Goal: Task Accomplishment & Management: Complete application form

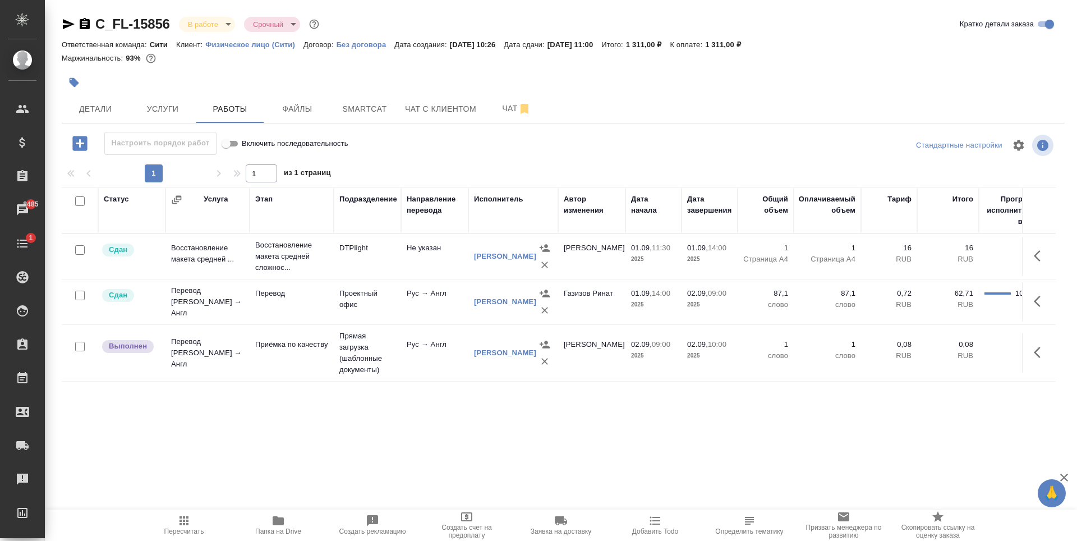
click at [666, 82] on div at bounding box center [396, 82] width 669 height 25
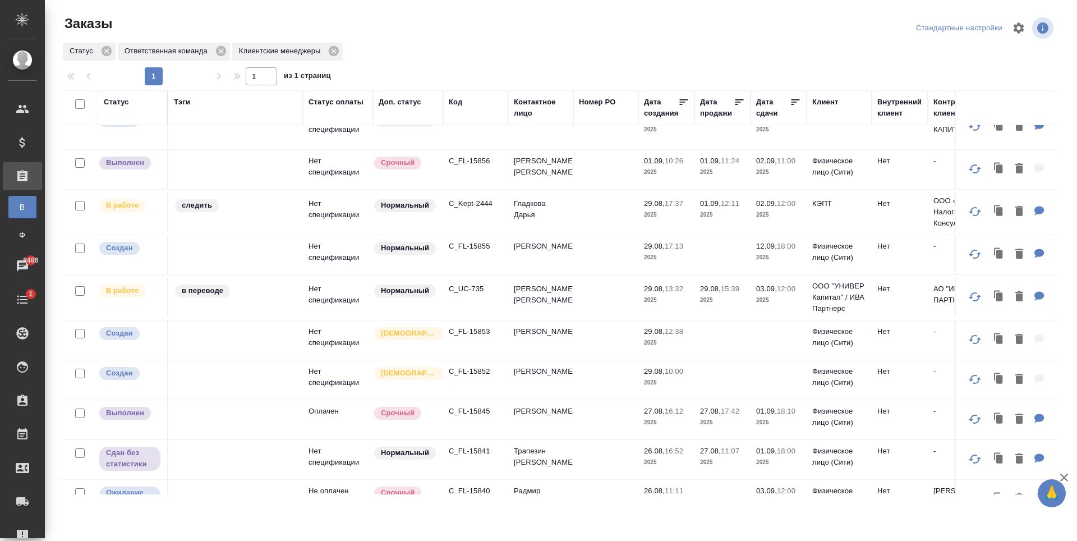
scroll to position [280, 0]
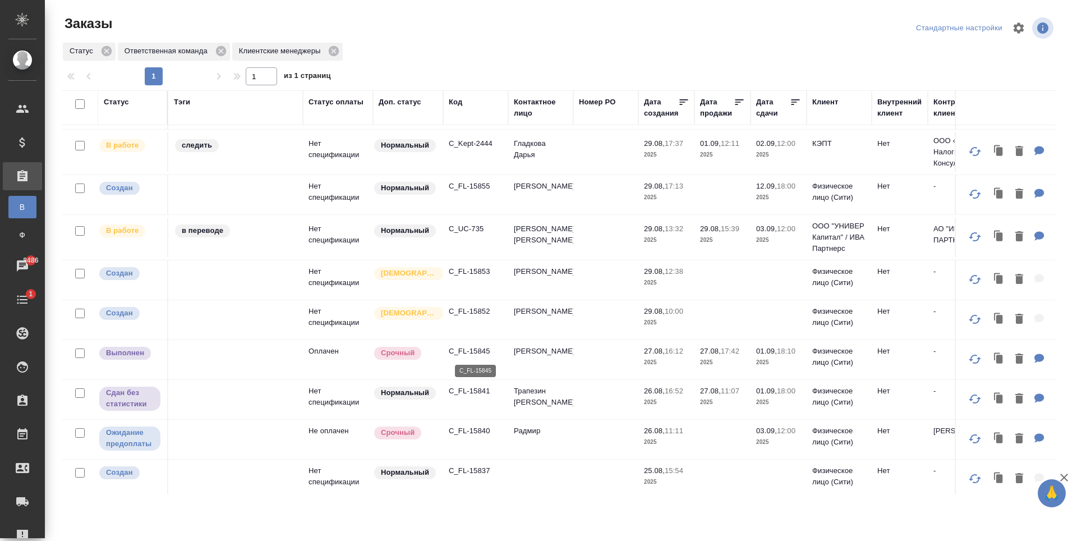
click at [454, 352] on p "C_FL-15845" at bounding box center [476, 351] width 54 height 11
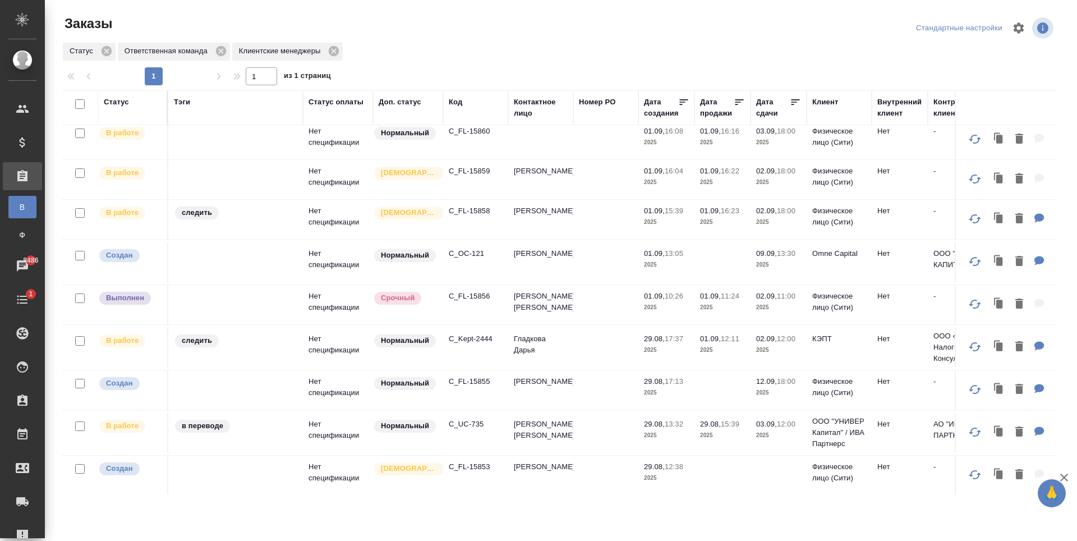
scroll to position [0, 0]
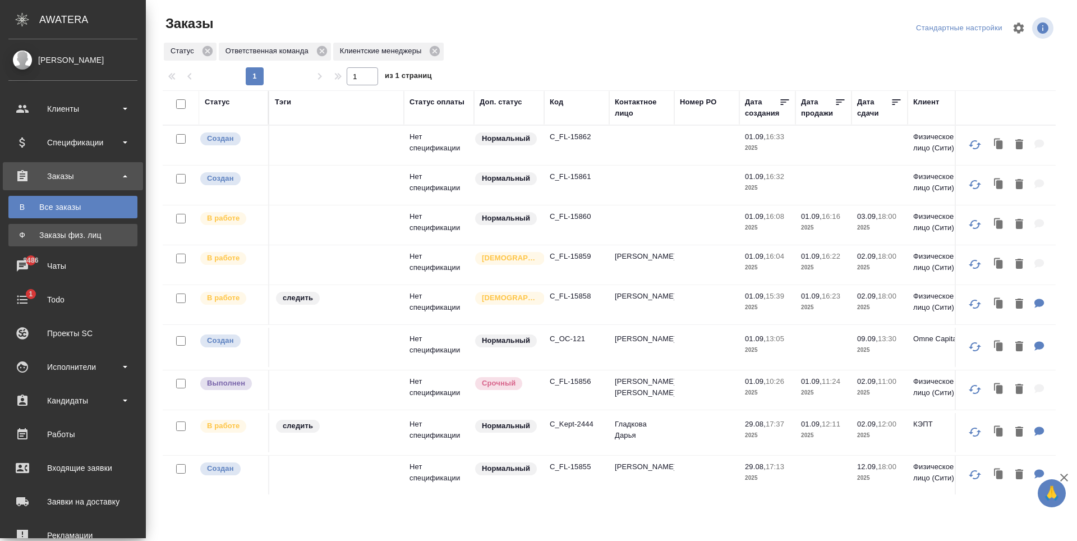
click at [43, 231] on div "Заказы физ. лиц" at bounding box center [73, 234] width 118 height 11
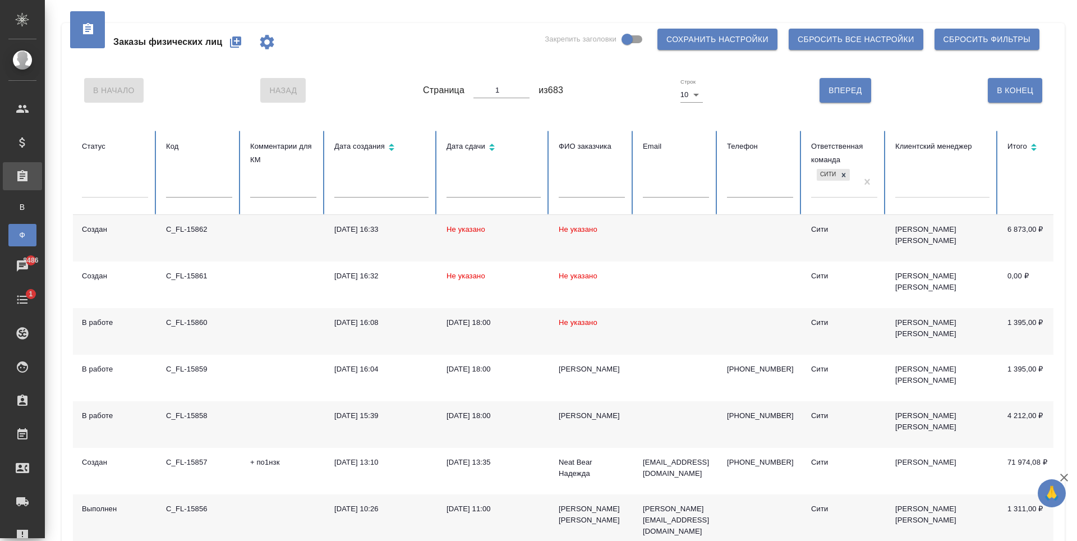
click at [236, 45] on icon "button" at bounding box center [235, 41] width 11 height 11
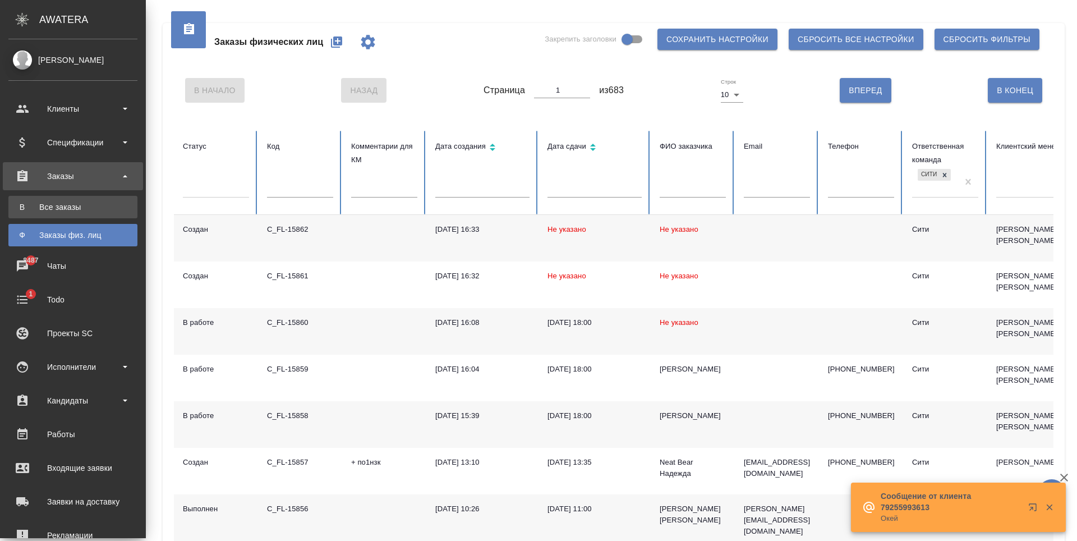
click at [58, 205] on div "Все заказы" at bounding box center [73, 206] width 118 height 11
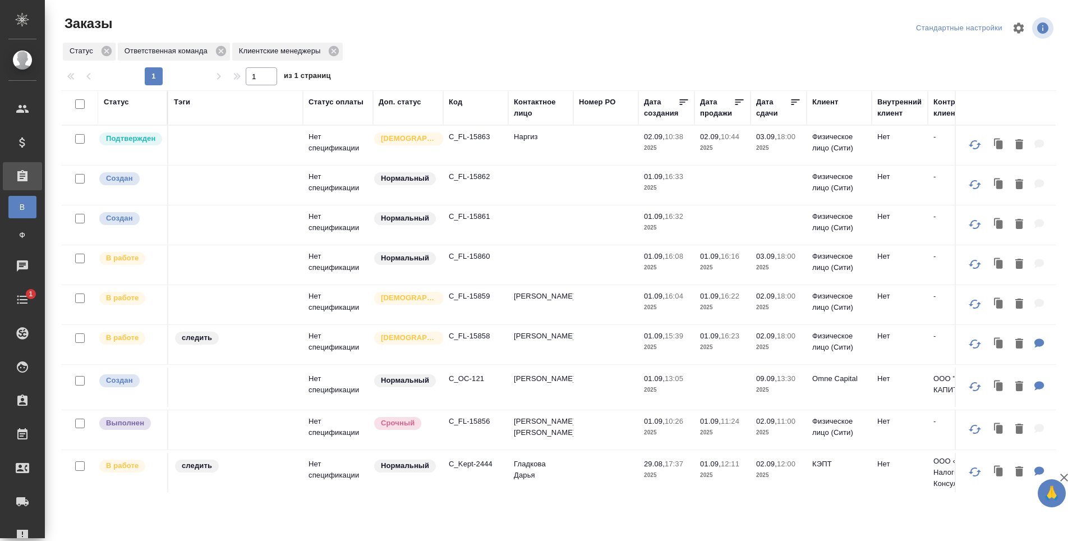
scroll to position [280, 0]
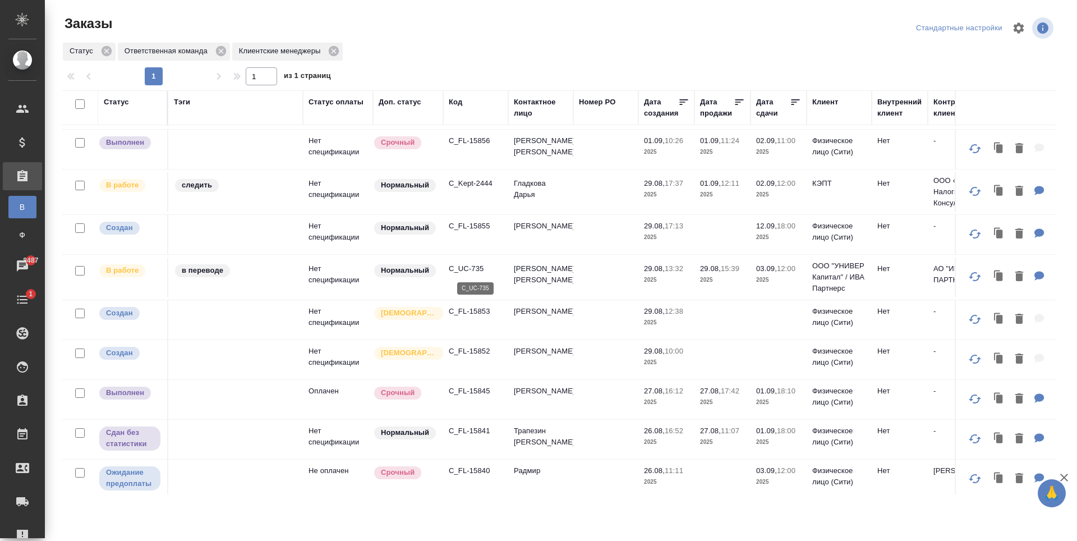
click at [479, 269] on p "C_UC-735" at bounding box center [476, 268] width 54 height 11
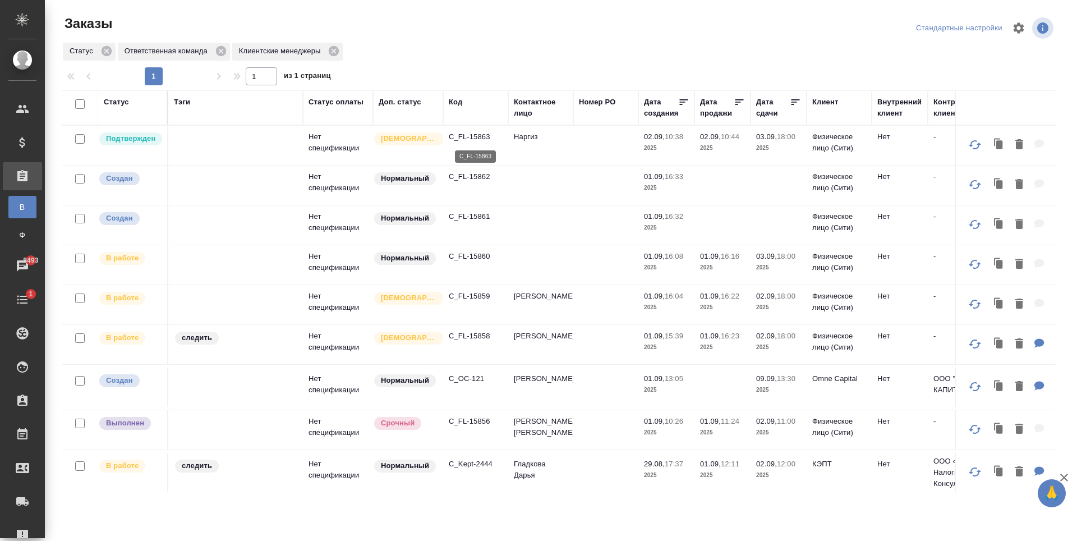
click at [463, 139] on p "C_FL-15863" at bounding box center [476, 136] width 54 height 11
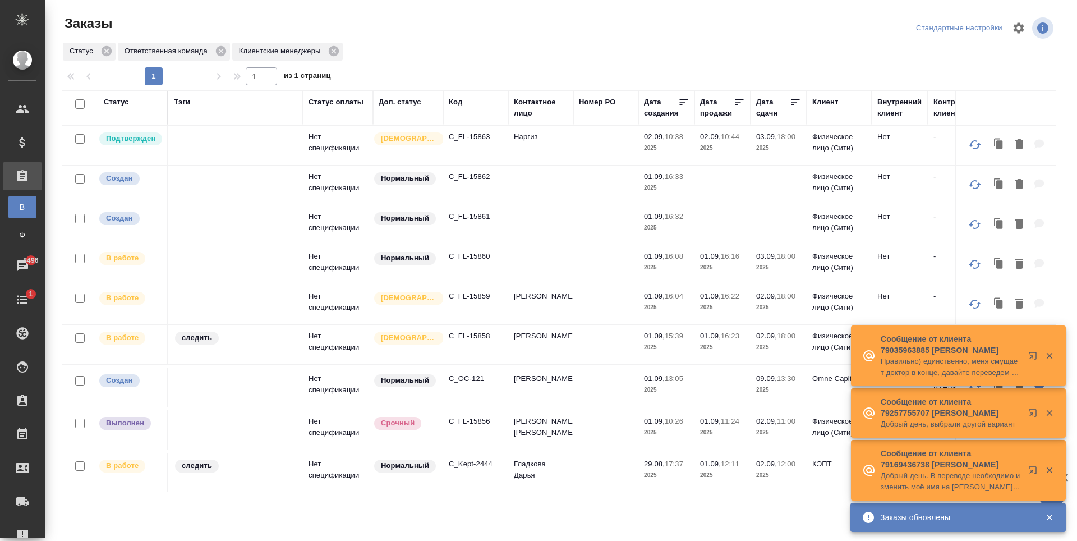
click at [472, 458] on p "C_Kept-2444" at bounding box center [476, 463] width 54 height 11
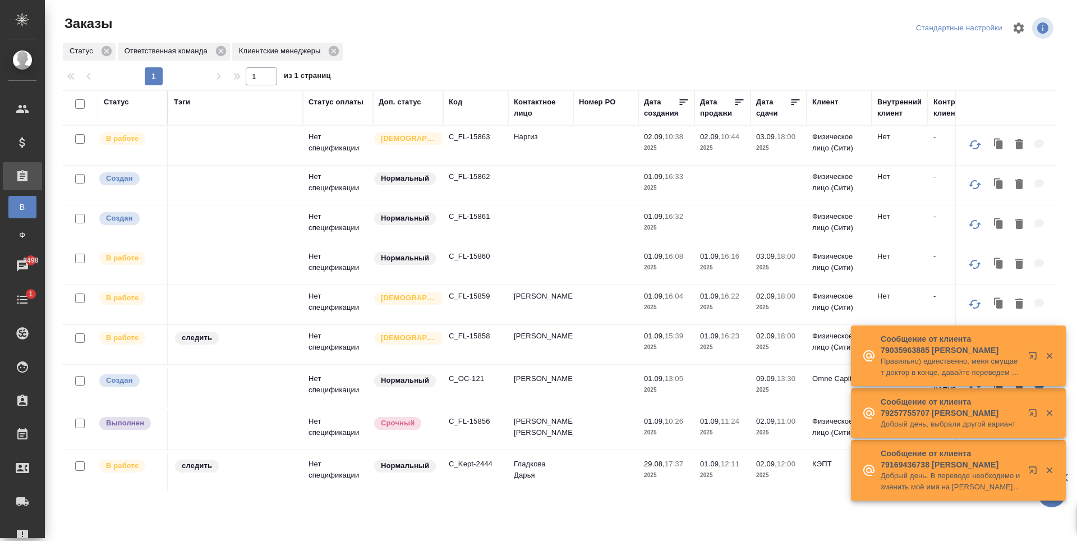
scroll to position [168, 0]
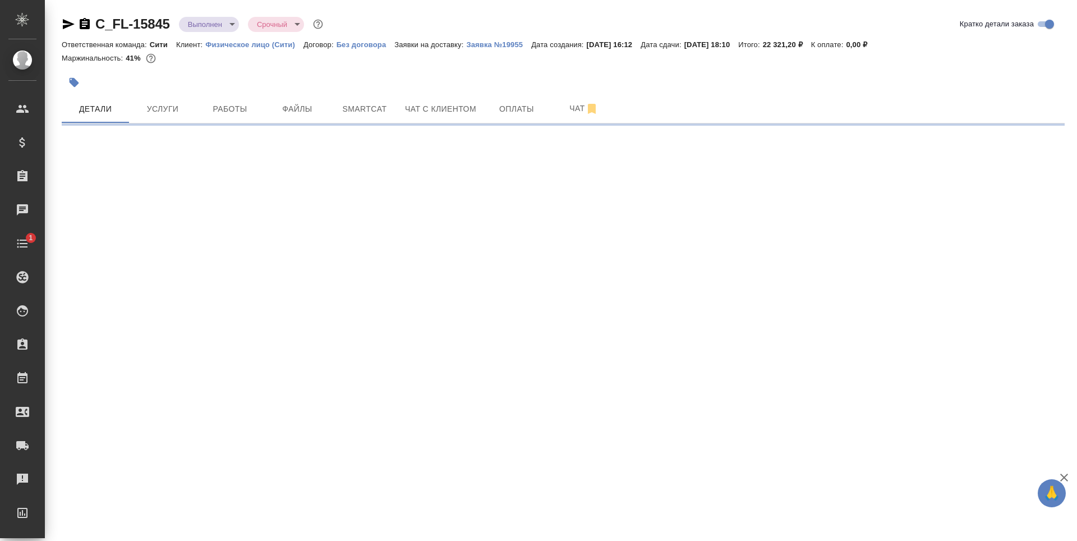
select select "RU"
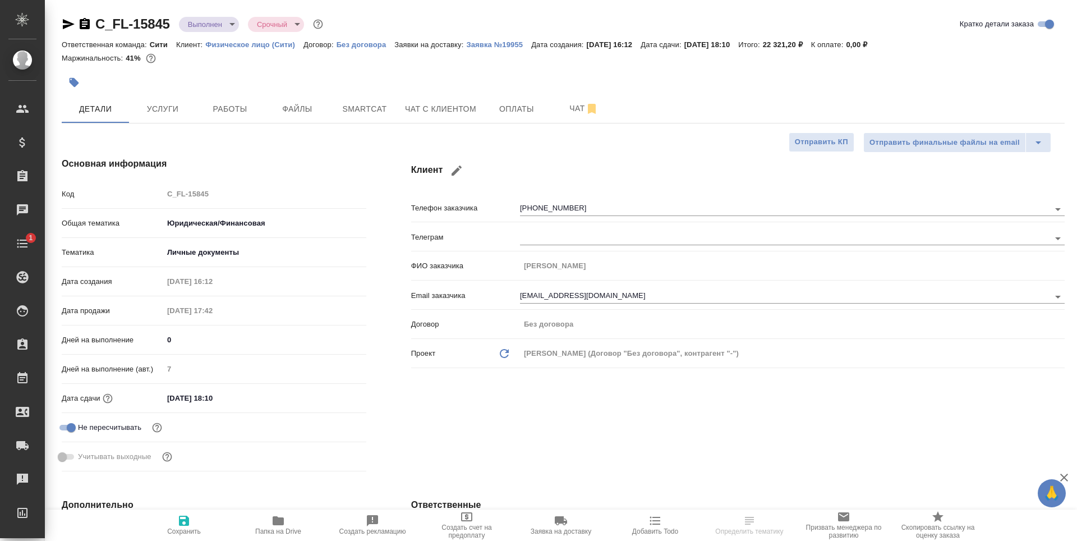
type textarea "x"
click at [172, 112] on span "Услуги" at bounding box center [163, 109] width 54 height 14
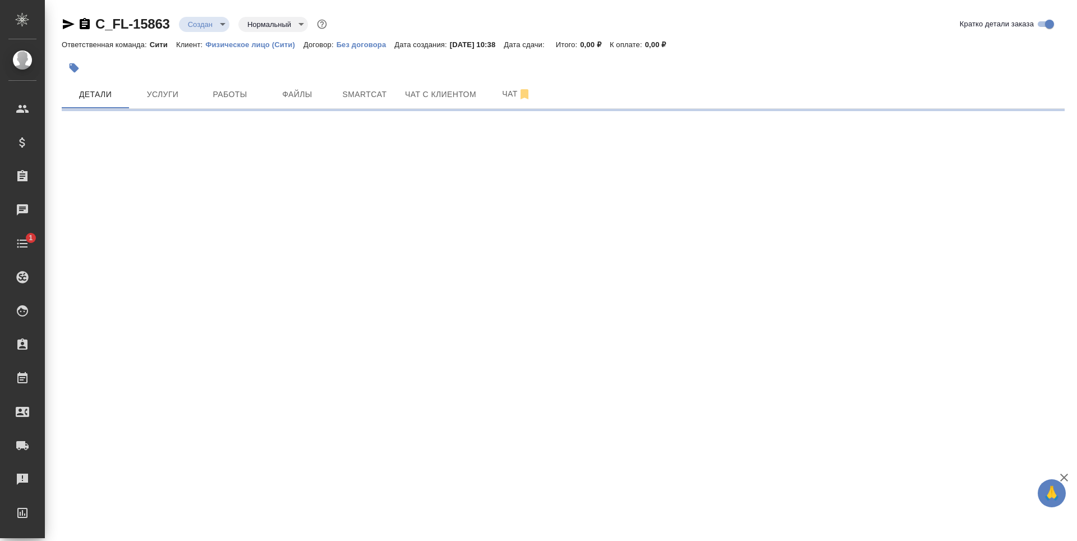
select select "RU"
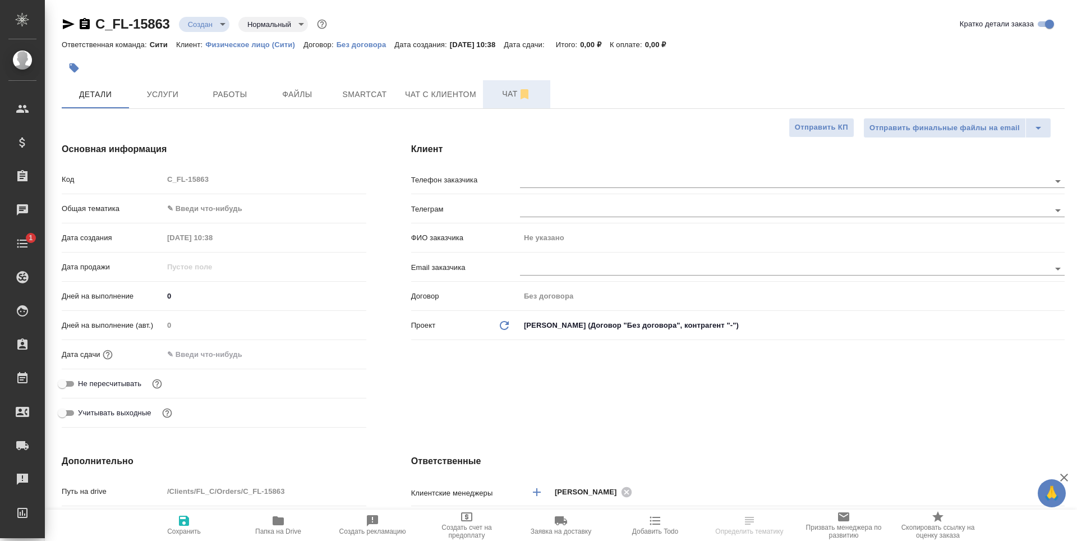
type textarea "x"
click at [167, 96] on span "Услуги" at bounding box center [163, 95] width 54 height 14
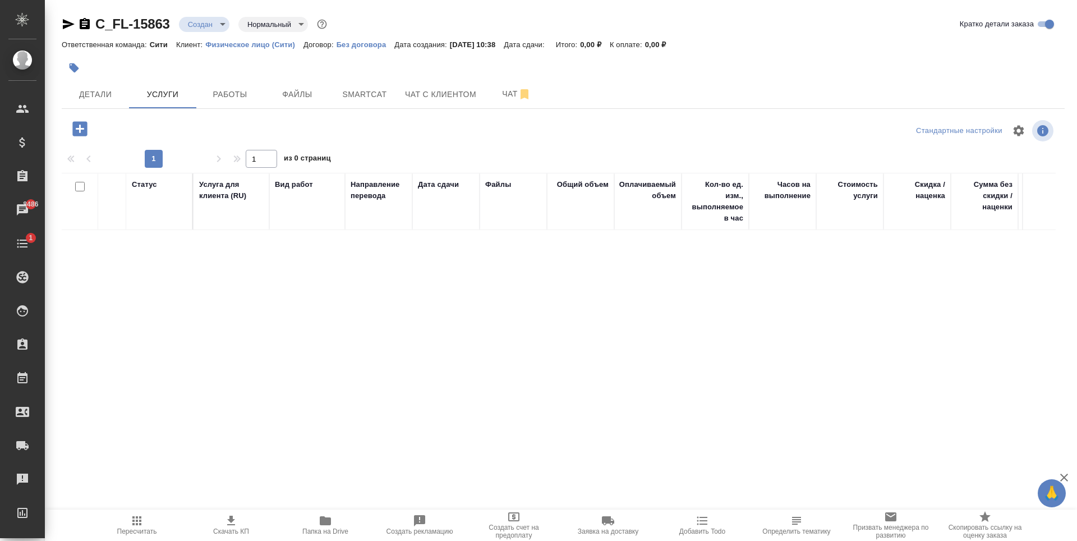
click at [82, 128] on icon "button" at bounding box center [79, 128] width 15 height 15
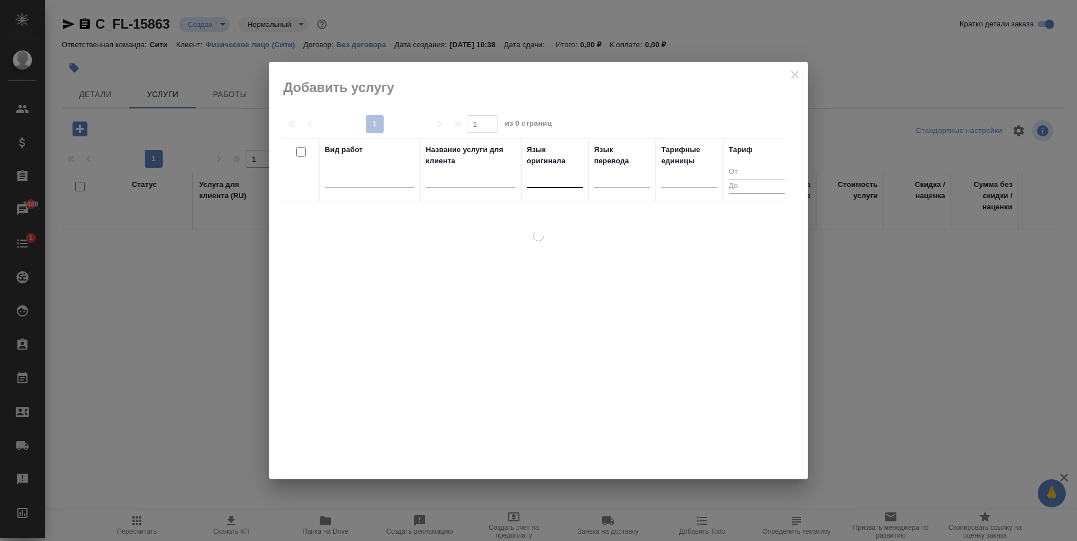
click at [537, 181] on div at bounding box center [555, 176] width 56 height 16
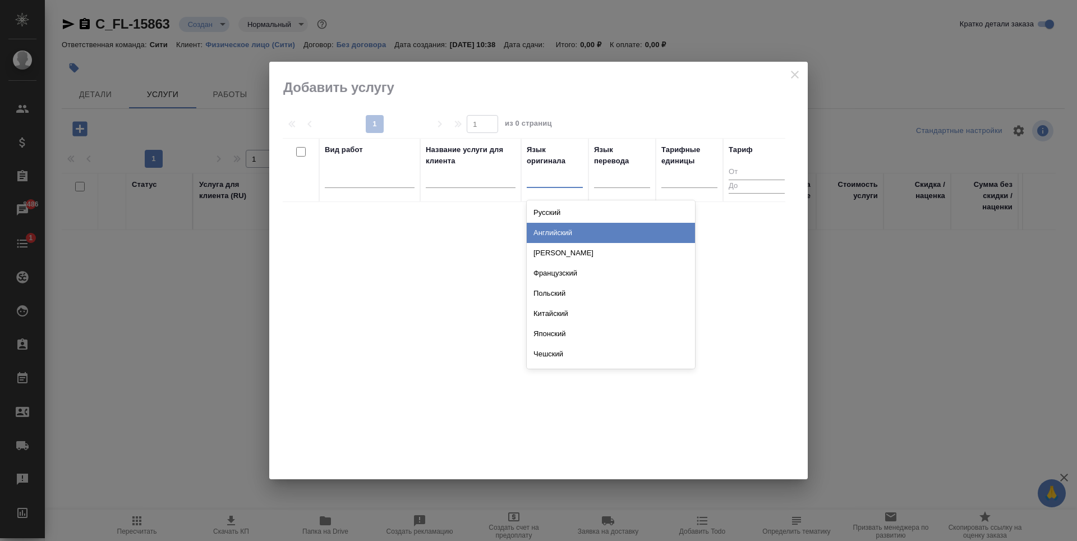
click at [571, 225] on div "Английский" at bounding box center [611, 233] width 168 height 20
click at [620, 185] on div at bounding box center [622, 177] width 56 height 16
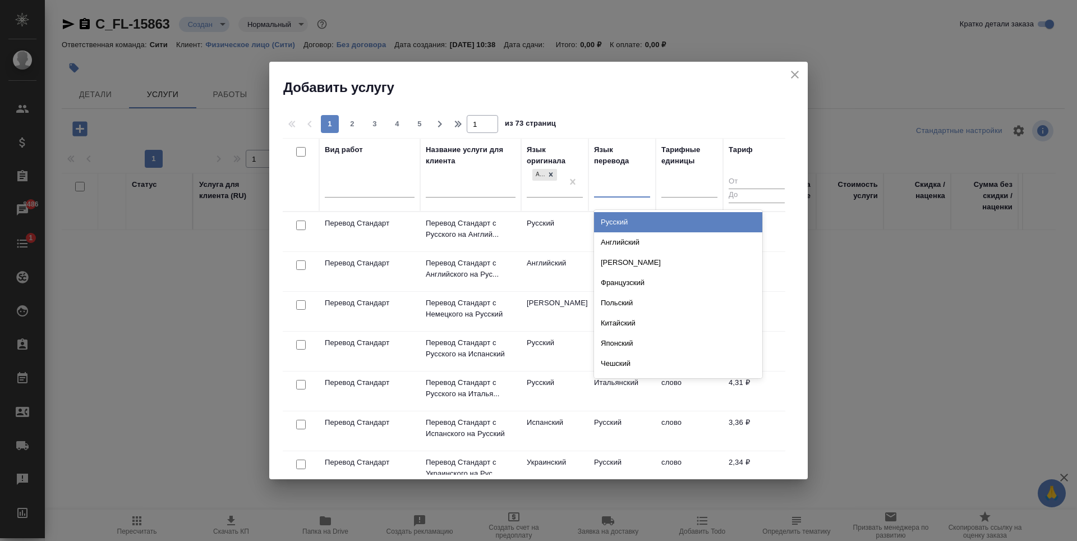
click at [615, 225] on div "Русский" at bounding box center [678, 222] width 168 height 20
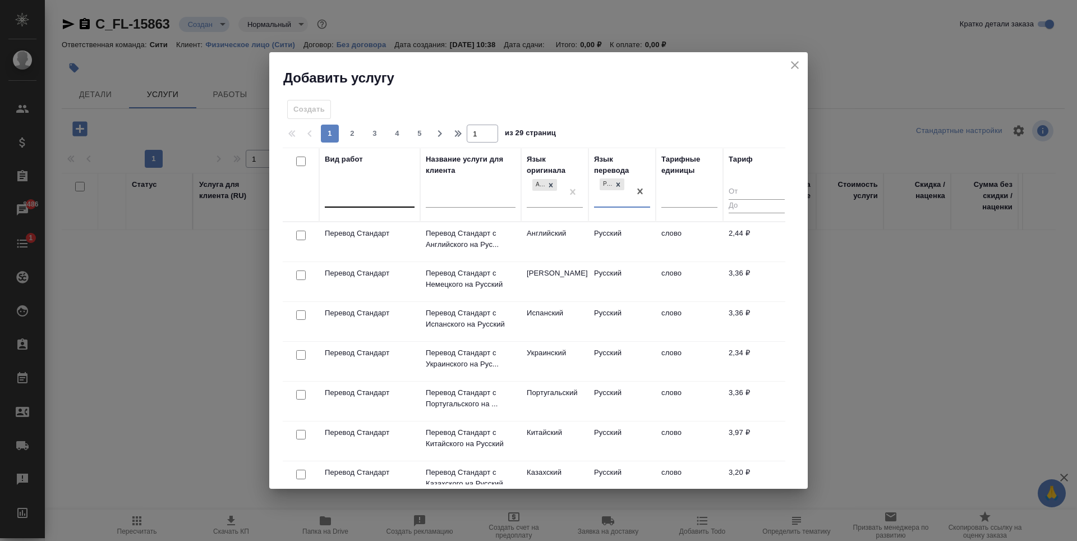
click at [366, 200] on div at bounding box center [370, 196] width 90 height 16
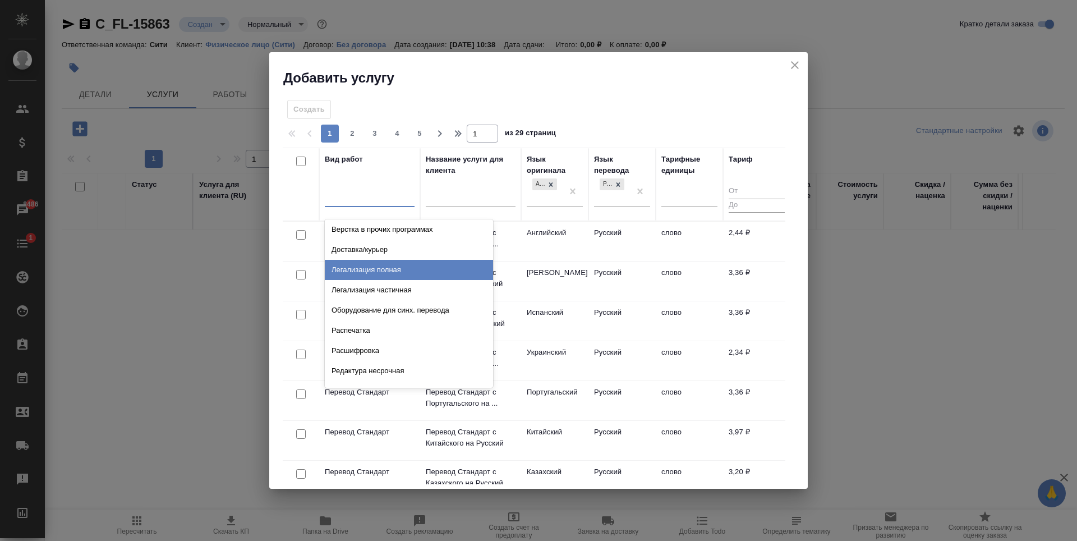
scroll to position [224, 0]
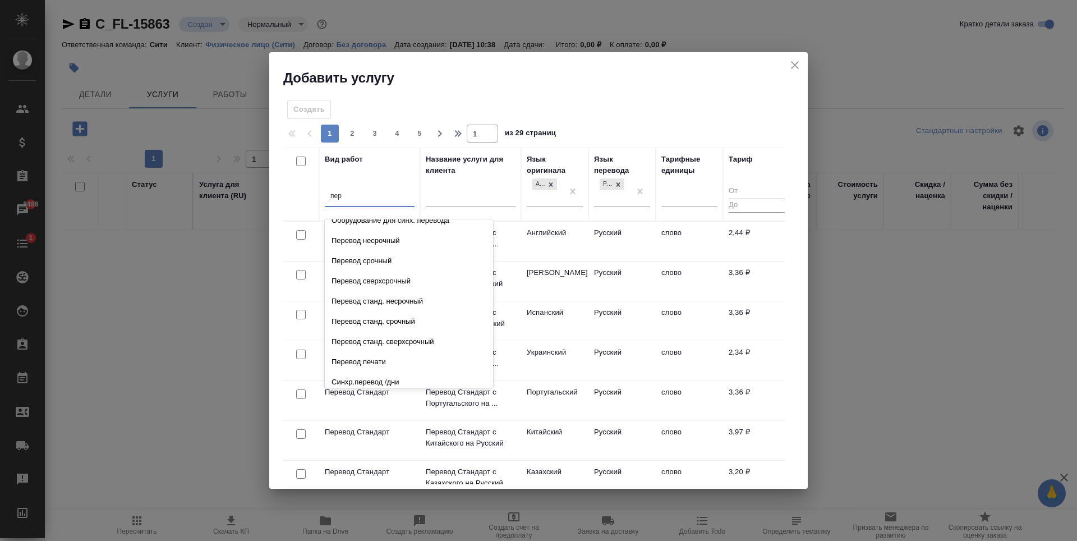
type input "пере"
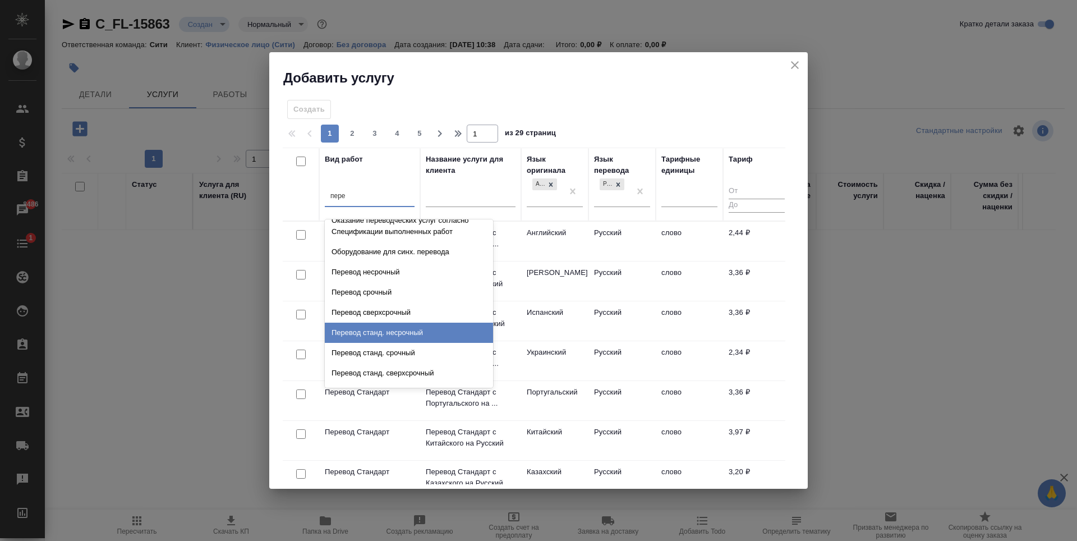
click at [403, 331] on div "Перевод станд. несрочный" at bounding box center [409, 333] width 168 height 20
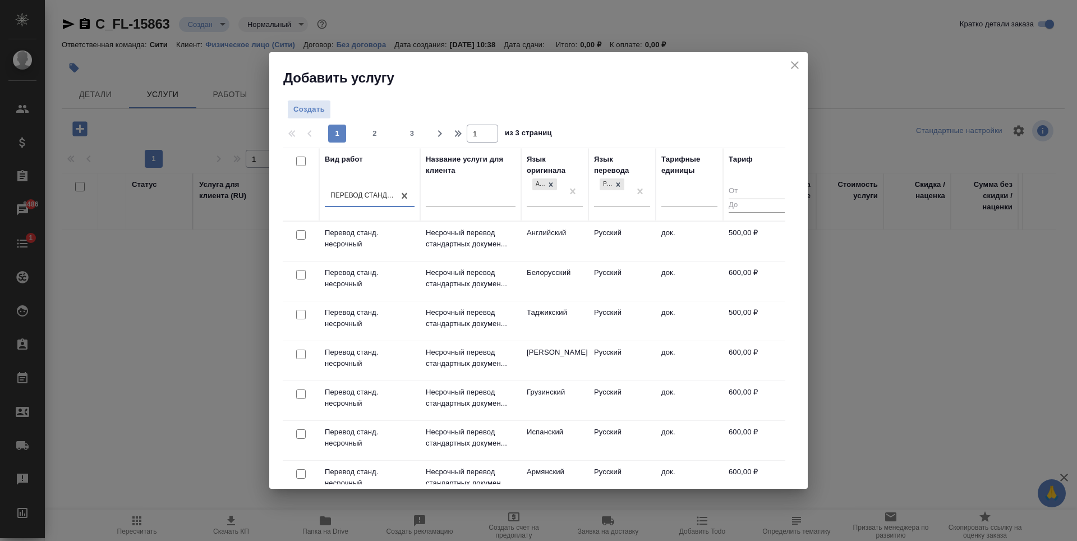
click at [302, 235] on input "checkbox" at bounding box center [301, 235] width 10 height 10
checkbox input "true"
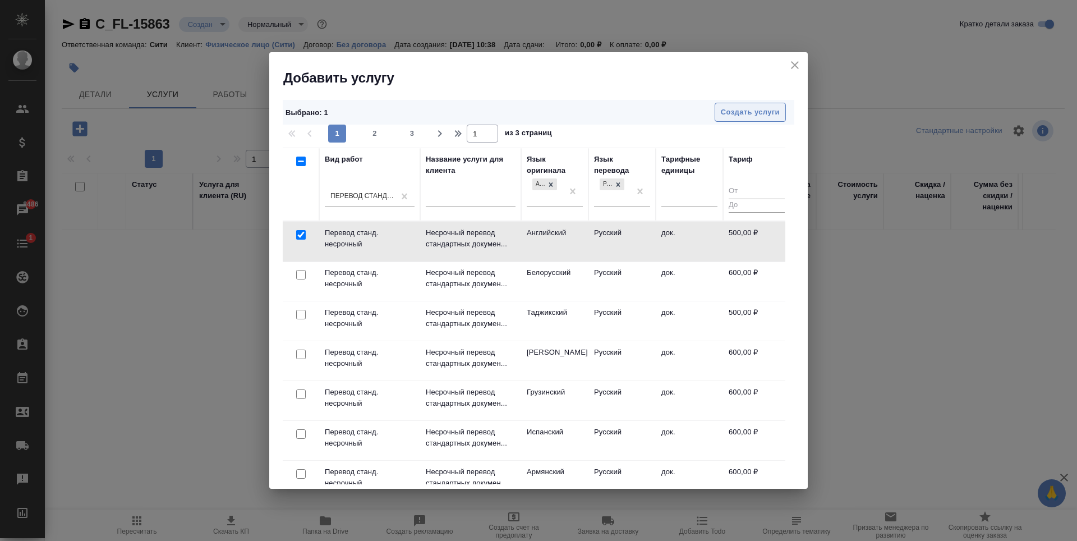
click at [738, 111] on span "Создать услуги" at bounding box center [750, 112] width 59 height 13
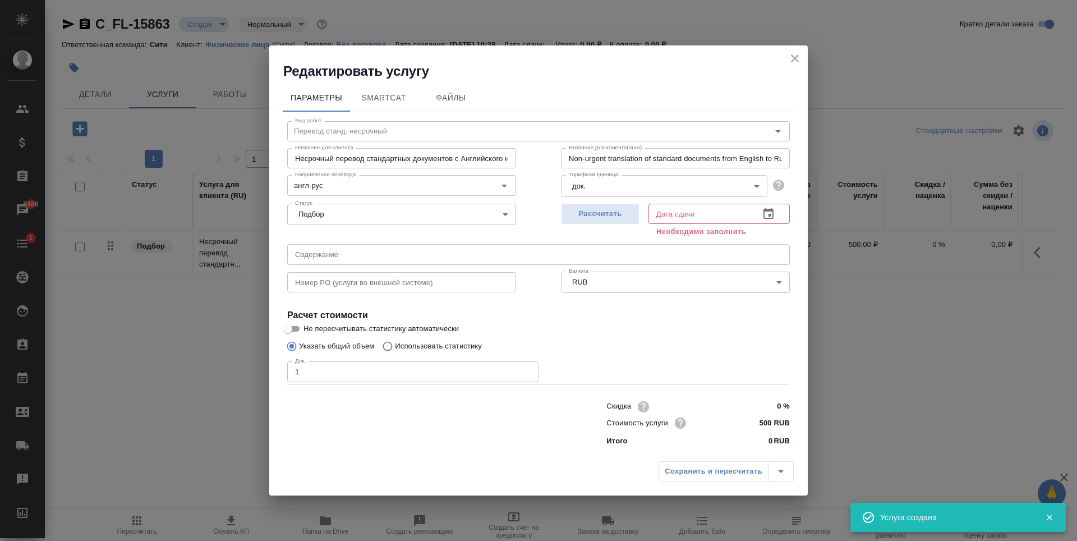
type input "1"
click at [526, 368] on input "1" at bounding box center [412, 371] width 251 height 20
click at [615, 223] on button "Рассчитать" at bounding box center [600, 214] width 79 height 21
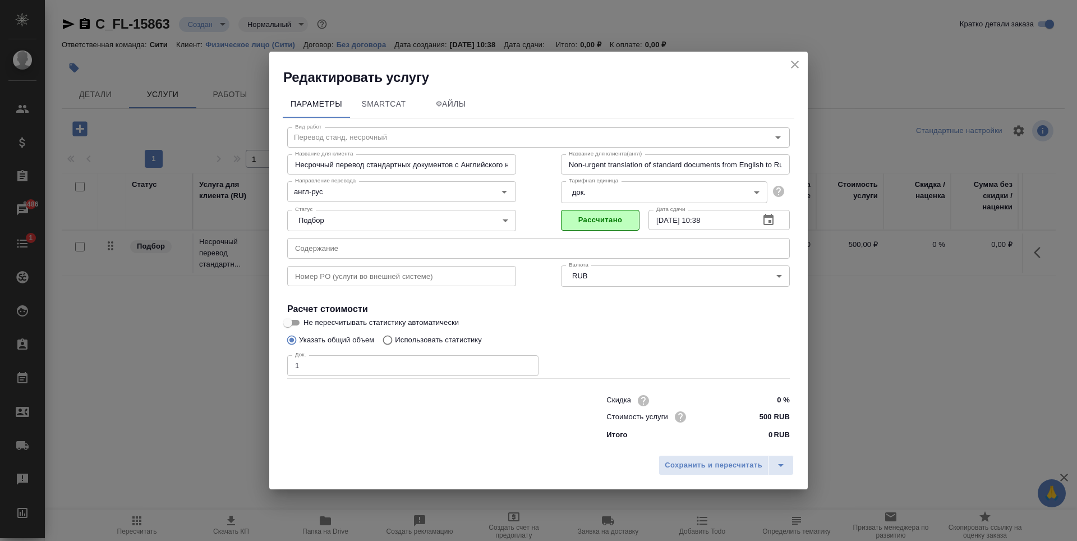
click at [768, 220] on icon "button" at bounding box center [768, 219] width 13 height 13
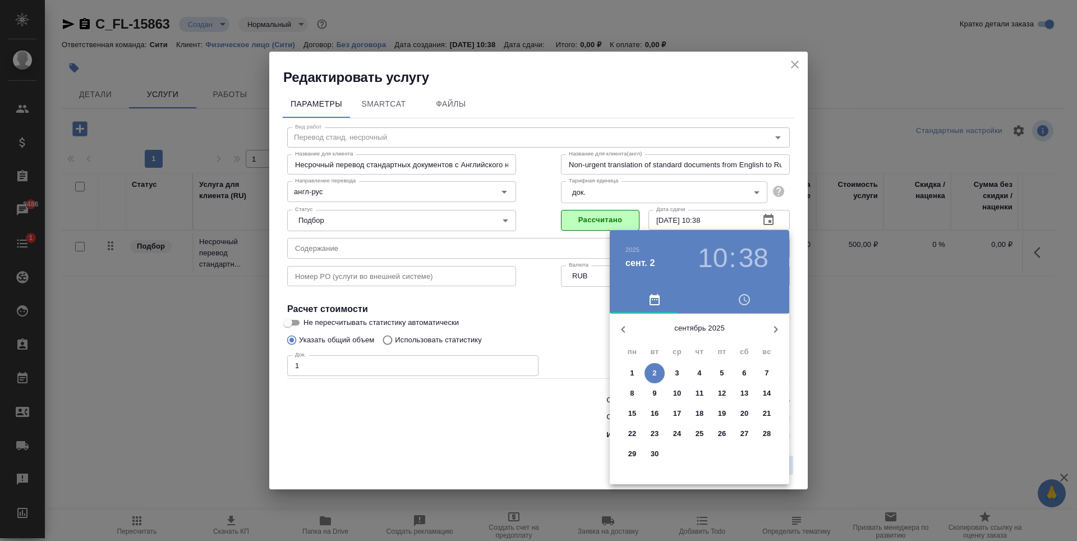
click at [677, 373] on p "3" at bounding box center [677, 372] width 4 height 11
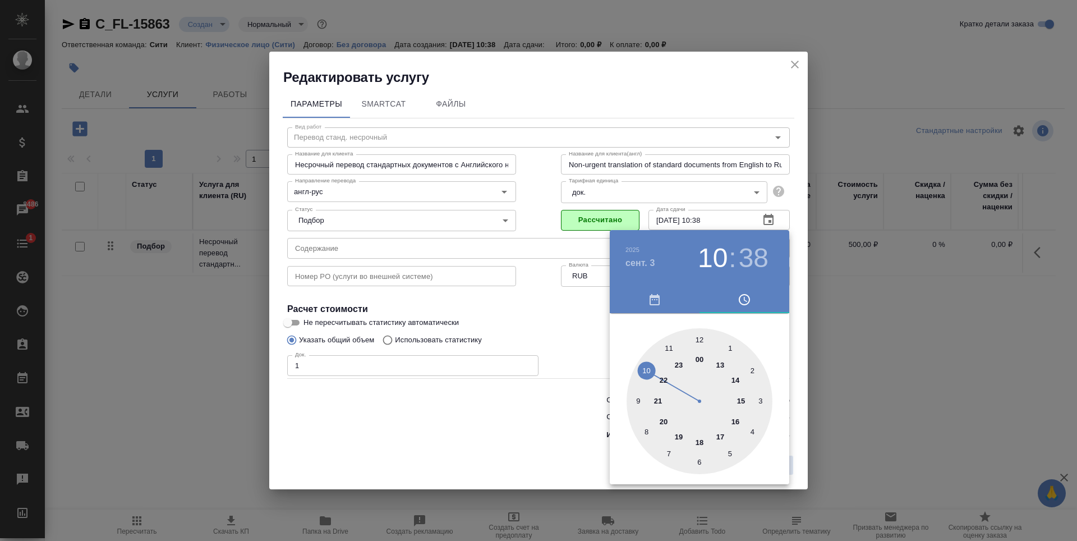
click at [647, 371] on div at bounding box center [700, 401] width 146 height 146
click at [699, 338] on div at bounding box center [700, 401] width 146 height 146
type input "03.09.2025 10:00"
click at [562, 327] on div at bounding box center [538, 270] width 1077 height 541
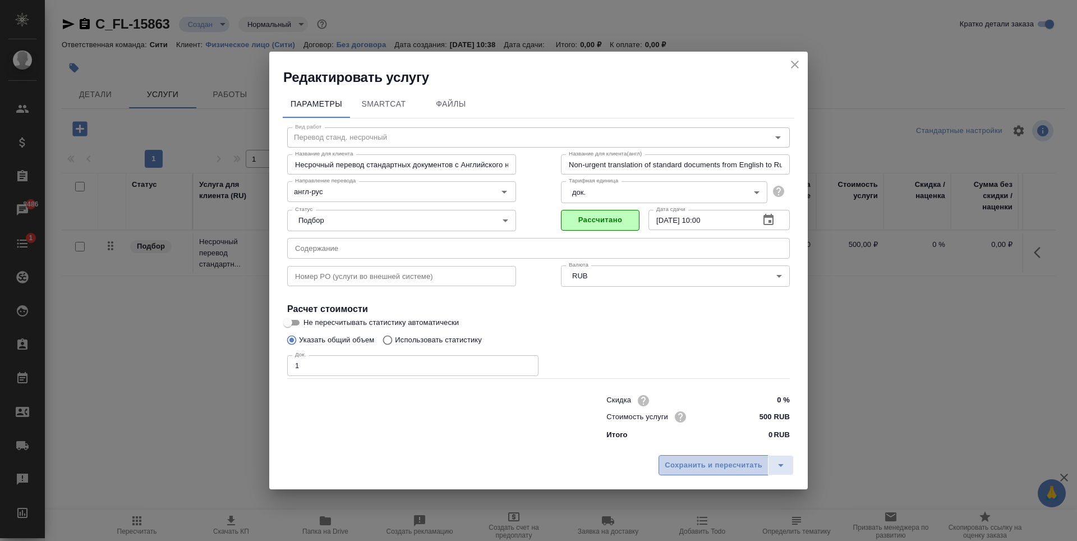
click at [679, 464] on span "Сохранить и пересчитать" at bounding box center [714, 465] width 98 height 13
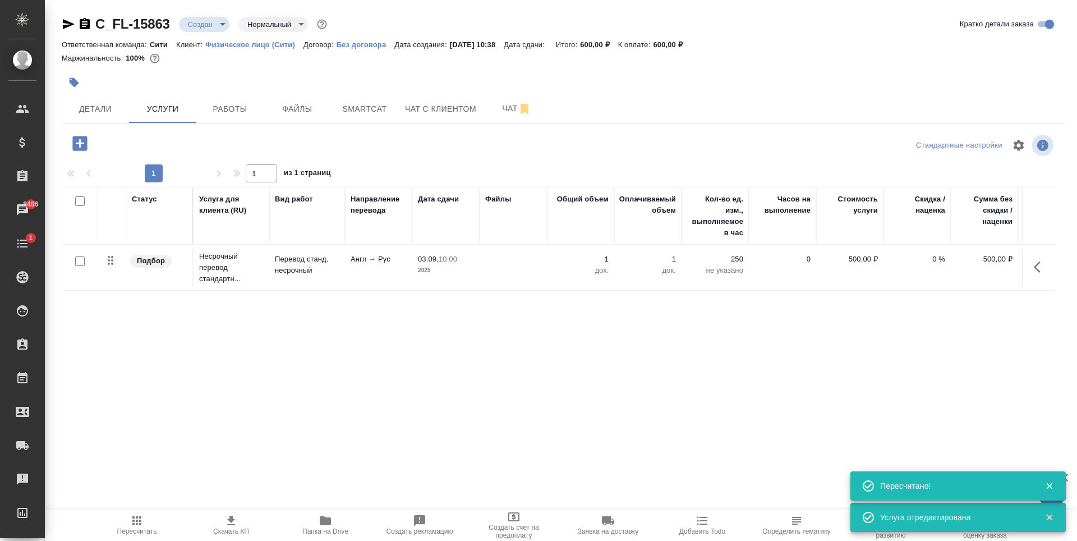
click at [81, 135] on icon "button" at bounding box center [80, 144] width 20 height 20
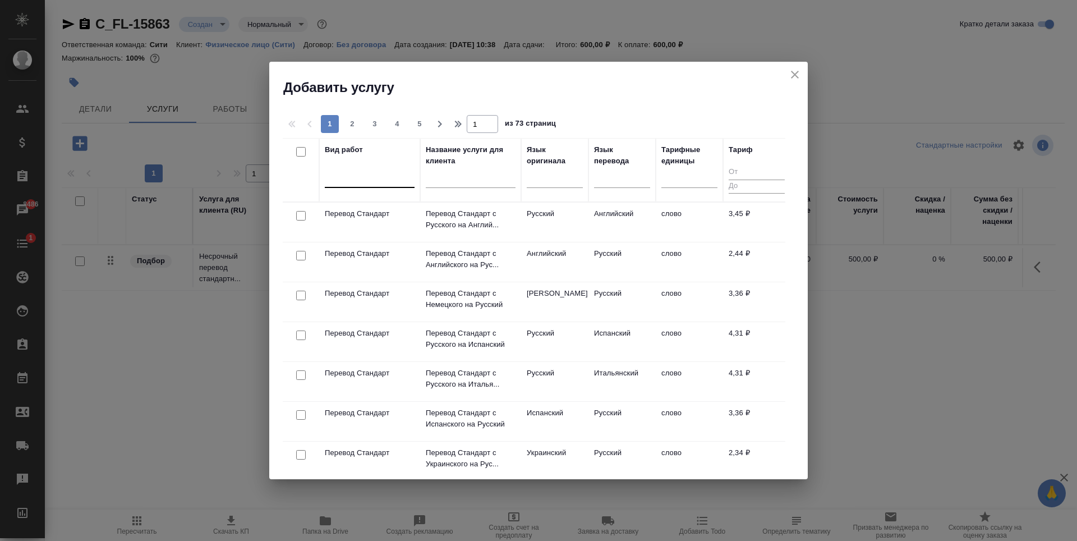
click at [369, 183] on div at bounding box center [370, 176] width 90 height 16
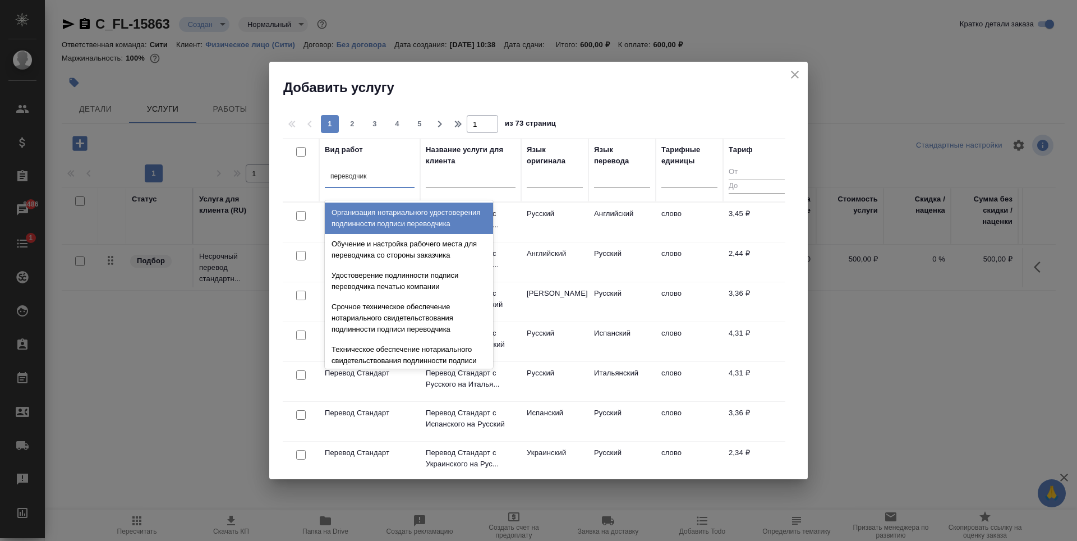
type input "переводчика"
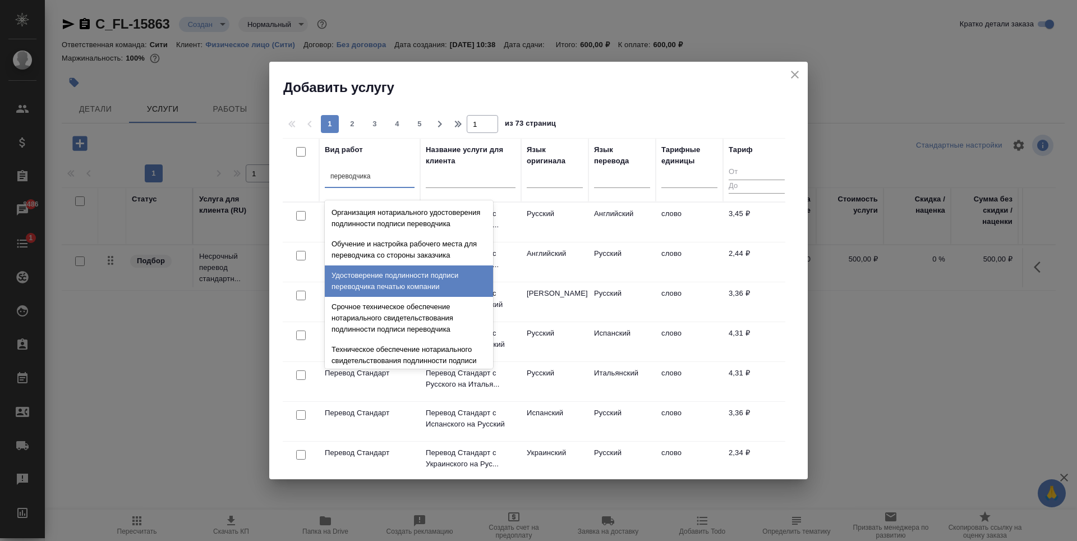
scroll to position [112, 0]
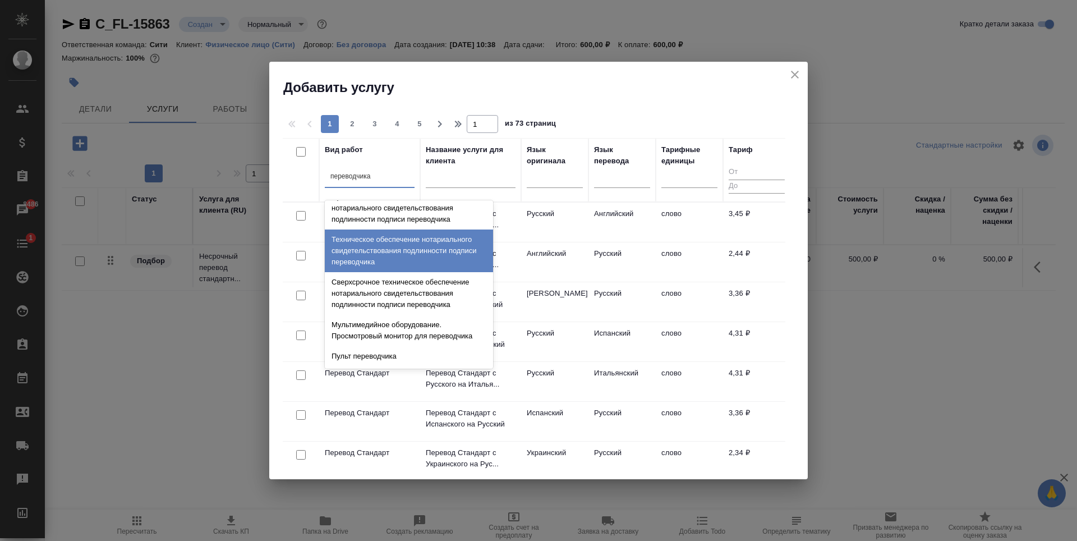
click at [382, 266] on div "Техническое обеспечение нотариального свидетельствования подлинности подписи пе…" at bounding box center [409, 250] width 168 height 43
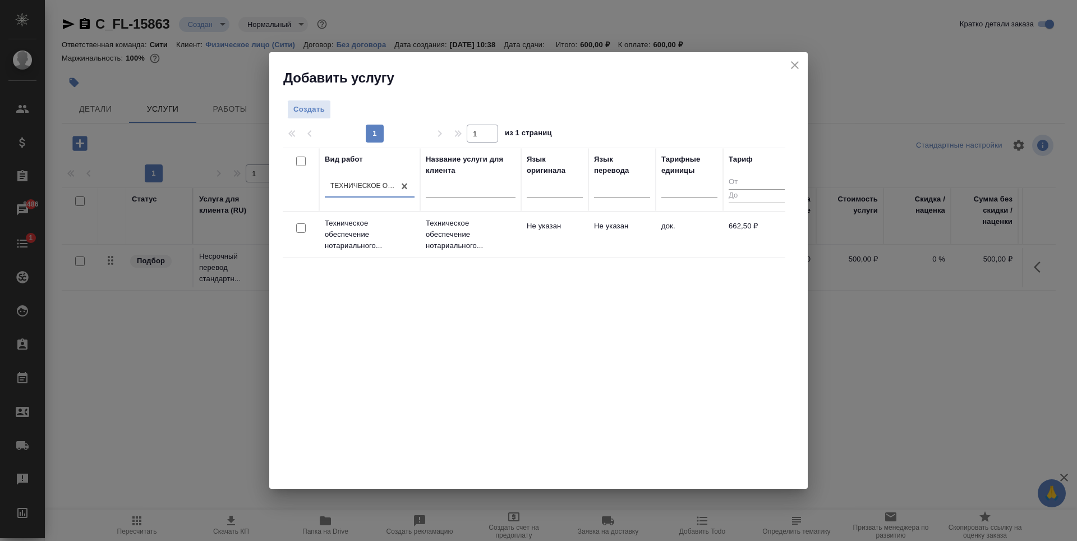
click at [297, 232] on input "checkbox" at bounding box center [301, 228] width 10 height 10
checkbox input "true"
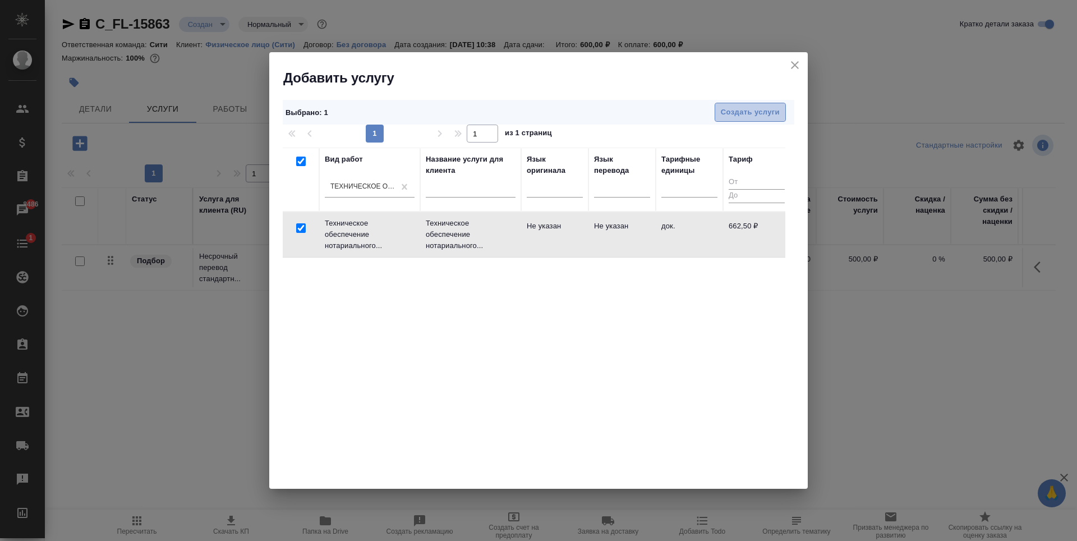
click at [759, 113] on span "Создать услуги" at bounding box center [750, 112] width 59 height 13
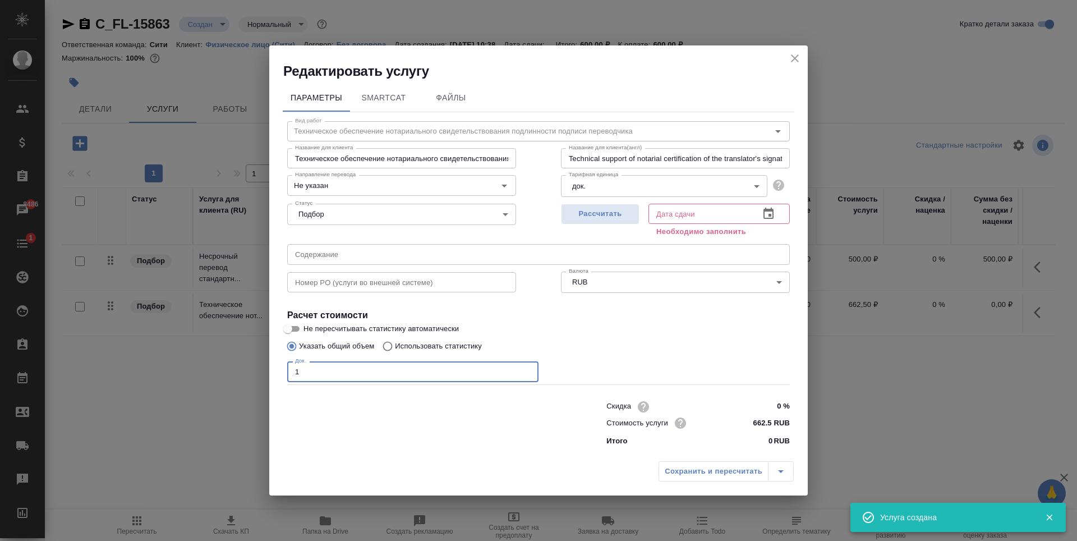
type input "1"
click at [527, 367] on input "1" at bounding box center [412, 371] width 251 height 20
click at [618, 224] on button "Рассчитать" at bounding box center [600, 214] width 79 height 21
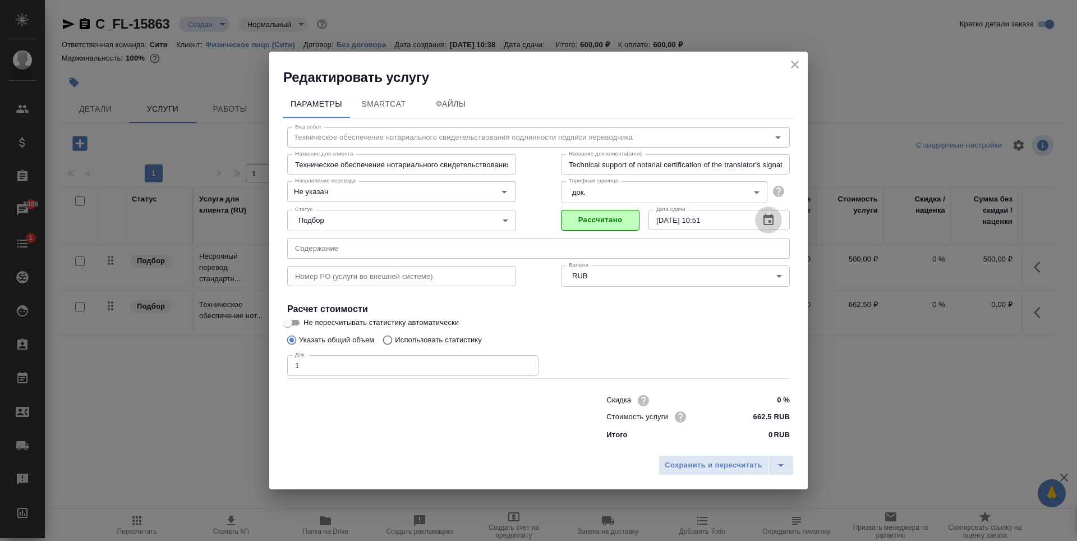
click at [769, 218] on icon "button" at bounding box center [768, 219] width 13 height 13
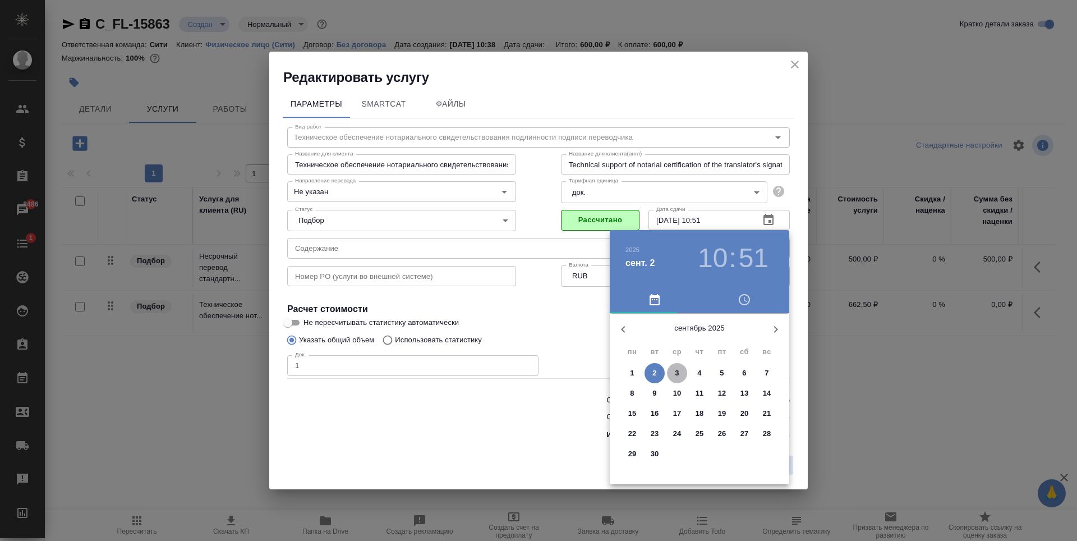
click at [679, 371] on p "3" at bounding box center [677, 372] width 4 height 11
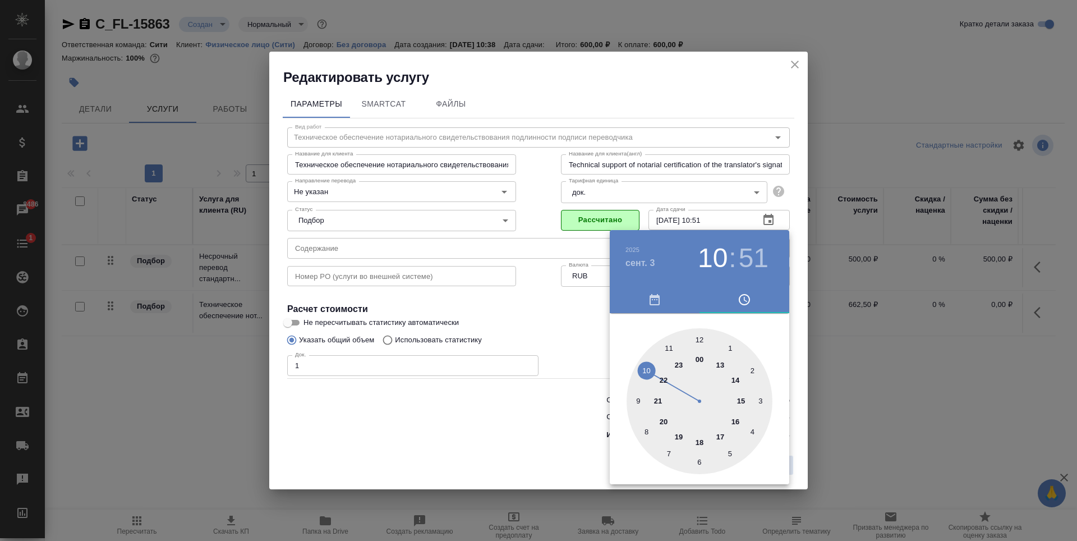
click at [699, 442] on div at bounding box center [700, 401] width 146 height 146
click at [696, 341] on div at bounding box center [700, 401] width 146 height 146
click at [571, 313] on div at bounding box center [538, 270] width 1077 height 541
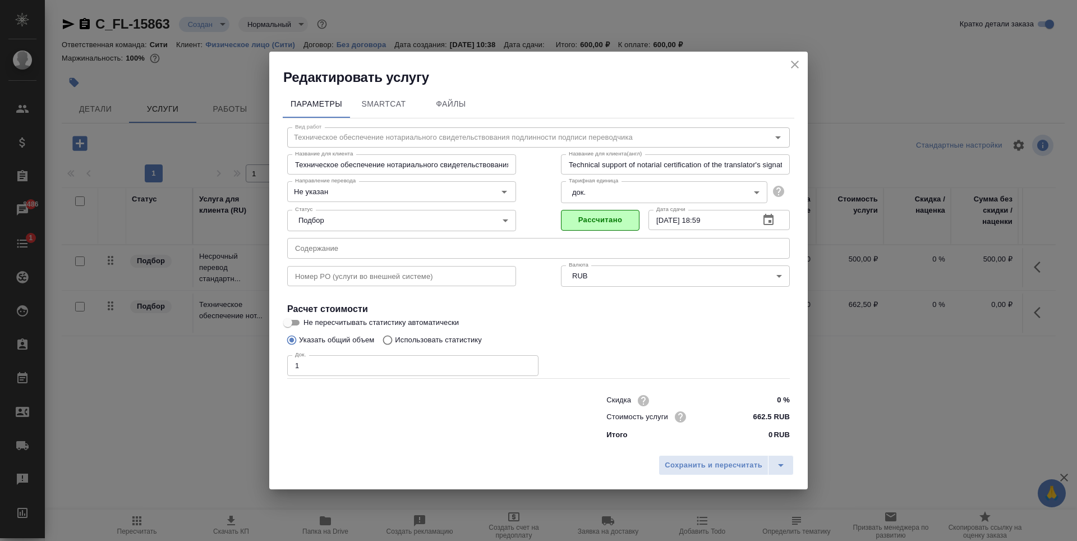
click at [732, 224] on input "03.09.2025 18:59" at bounding box center [700, 220] width 102 height 20
type input "03.09.2025 18:00"
click at [729, 460] on span "Сохранить и пересчитать" at bounding box center [714, 465] width 98 height 13
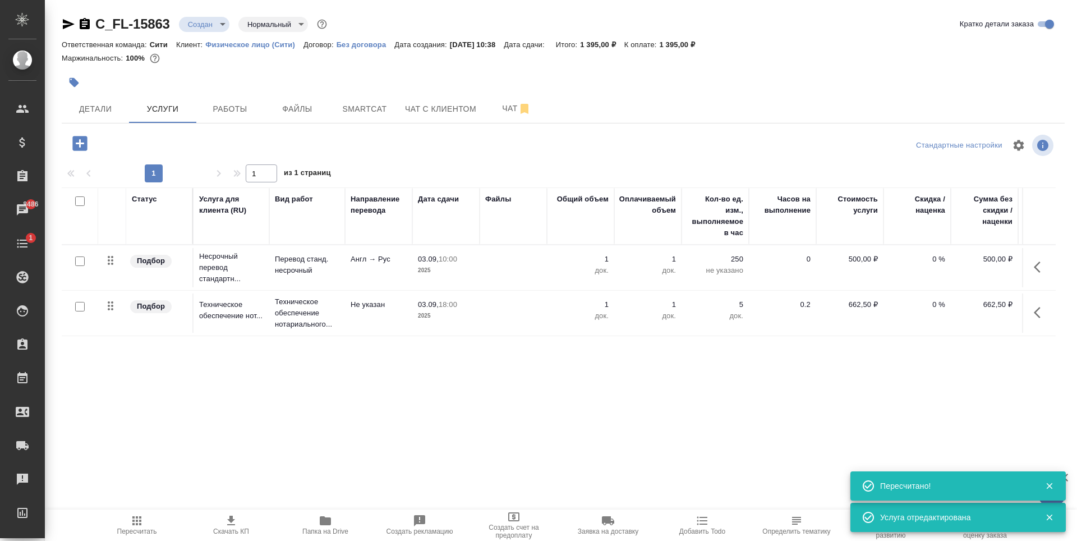
click at [602, 388] on div "Статус Услуга для клиента (RU) Вид работ Направление перевода Дата сдачи Файлы …" at bounding box center [559, 307] width 994 height 241
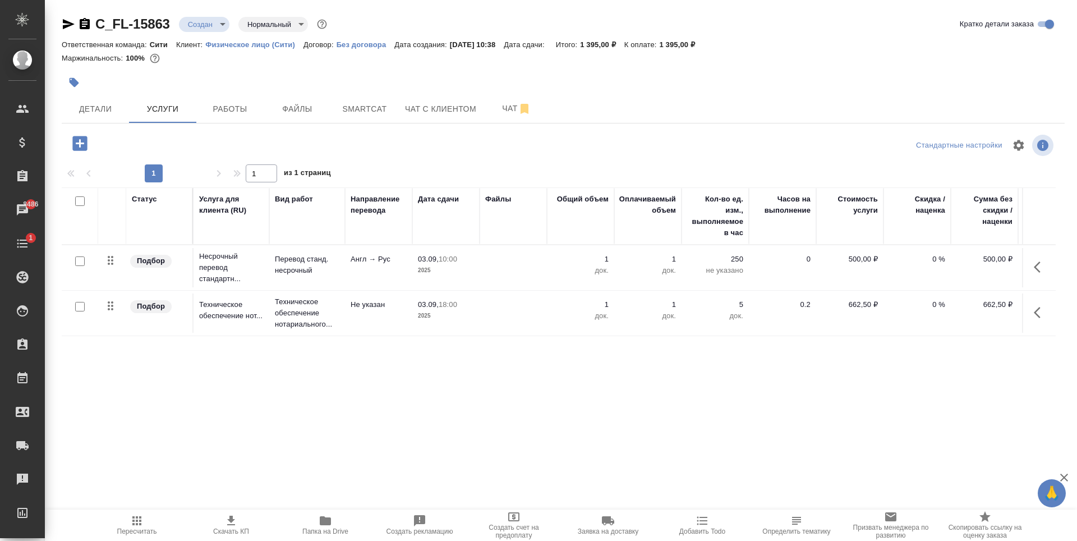
click at [486, 372] on div "Статус Услуга для клиента (RU) Вид работ Направление перевода Дата сдачи Файлы …" at bounding box center [559, 307] width 994 height 241
click at [274, 110] on span "Файлы" at bounding box center [297, 109] width 54 height 14
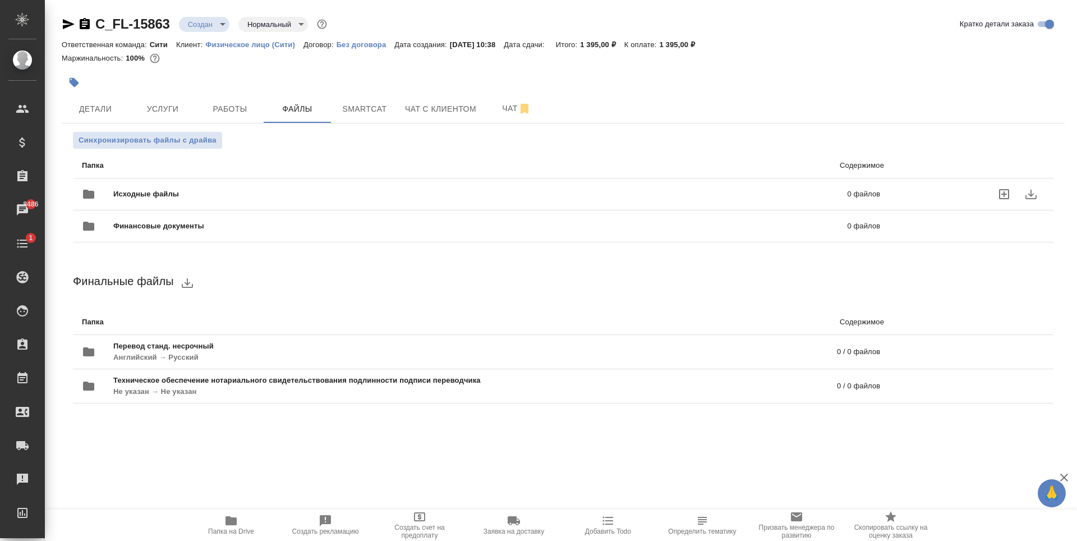
click at [999, 192] on icon "uploadFiles" at bounding box center [1003, 193] width 13 height 13
click at [0, 0] on input "uploadFiles" at bounding box center [0, 0] width 0 height 0
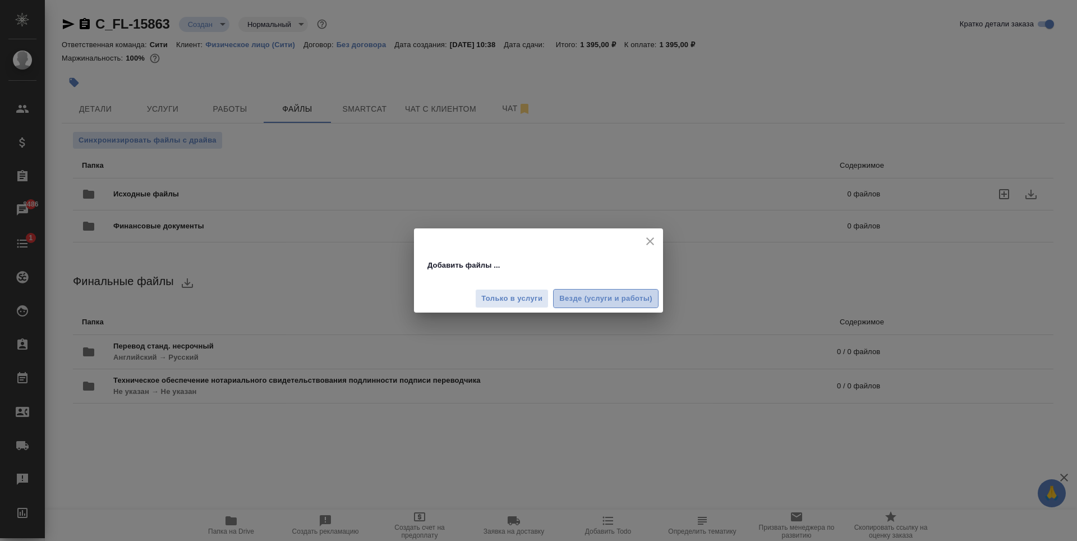
click at [591, 300] on span "Везде (услуги и работы)" at bounding box center [605, 298] width 93 height 13
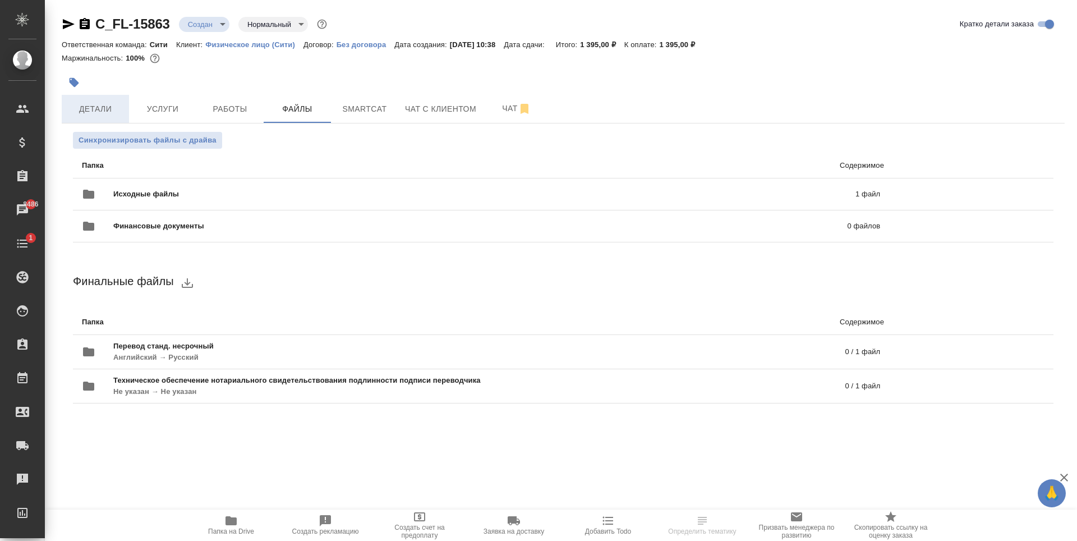
click at [123, 101] on button "Детали" at bounding box center [95, 109] width 67 height 28
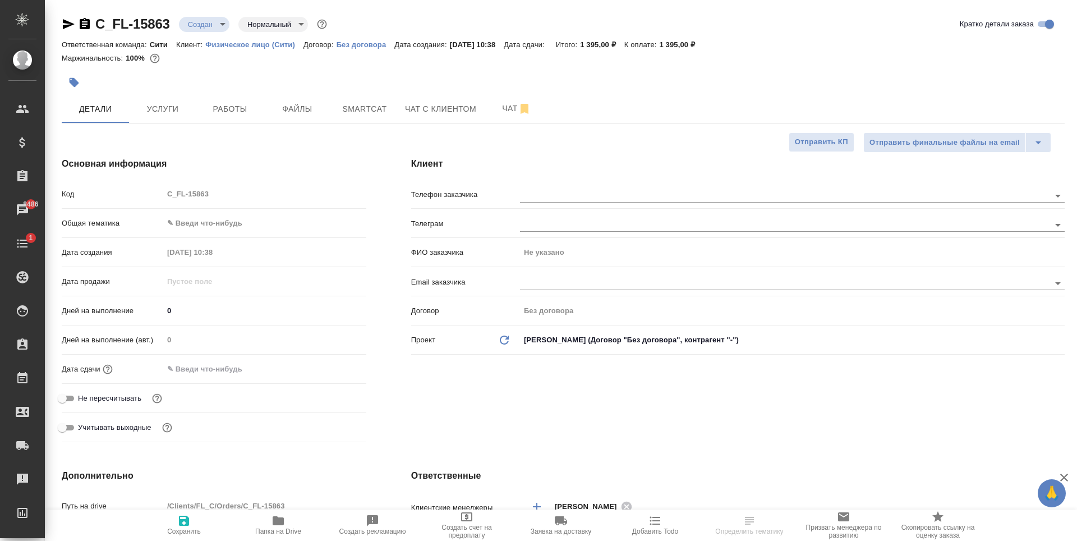
click at [222, 218] on div ".cls-1 fill:#fff; AWATERA Zaytseva Svetlana Клиенты Спецификации Заказы 8486 Ча…" at bounding box center [538, 270] width 1077 height 541
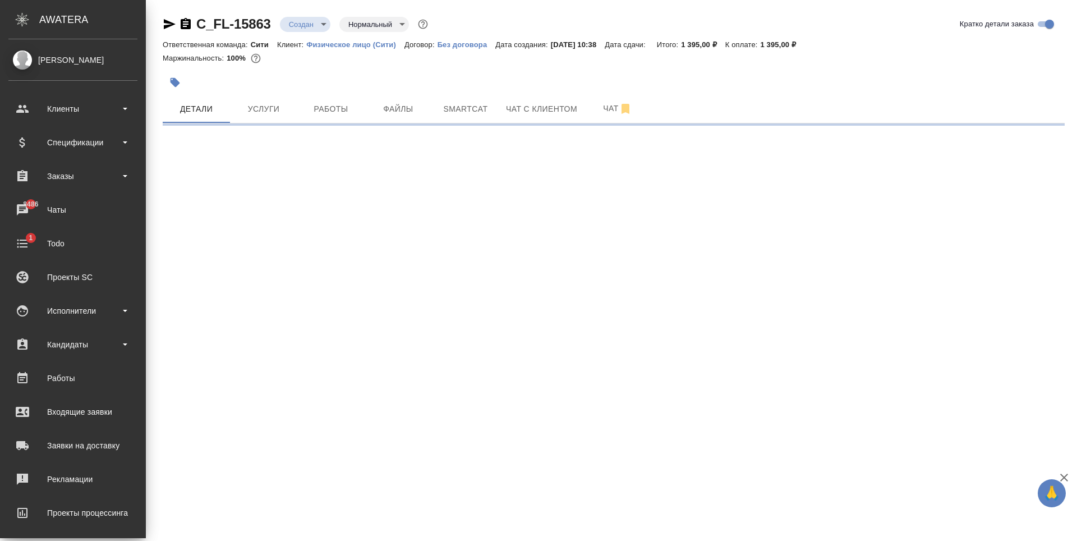
select select "RU"
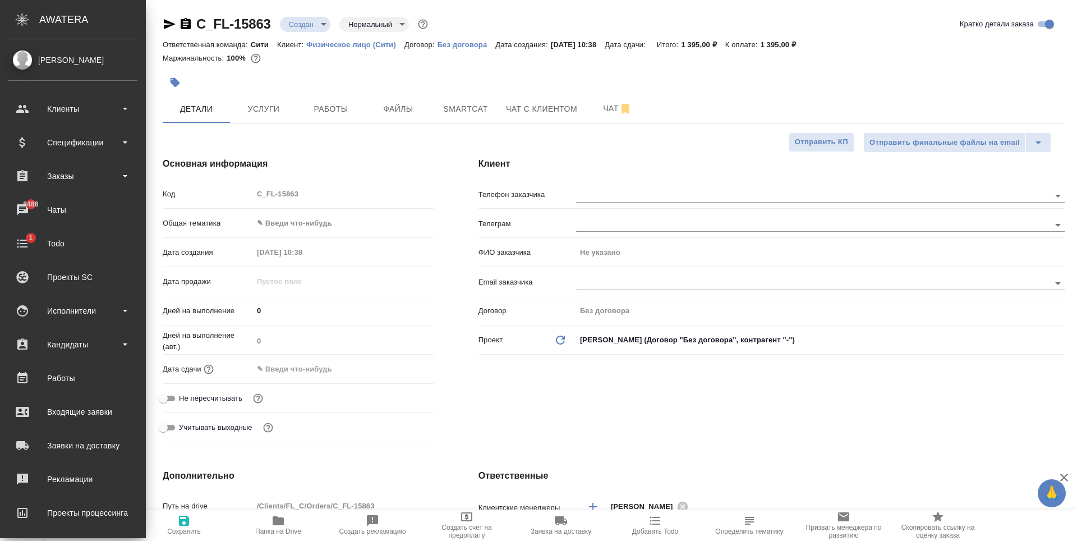
type textarea "x"
click at [284, 220] on body "🙏 .cls-1 fill:#fff; AWATERA Zaytseva Svetlana Клиенты Спецификации Заказы 8486 …" at bounding box center [538, 270] width 1077 height 541
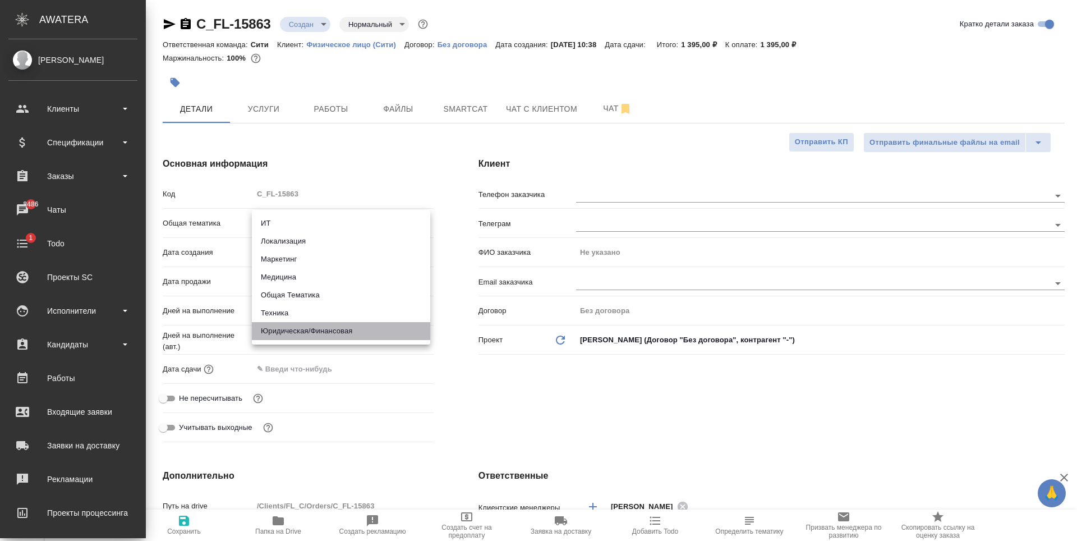
click at [302, 326] on li "Юридическая/Финансовая" at bounding box center [341, 331] width 178 height 18
type input "yr-fn"
type textarea "x"
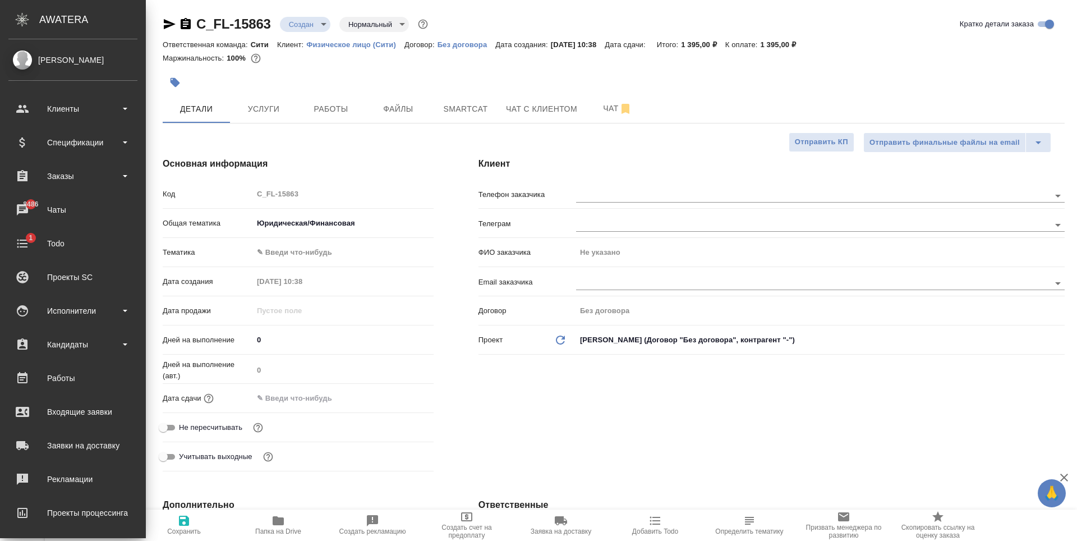
click at [299, 257] on body "🙏 .cls-1 fill:#fff; AWATERA Zaytseva Svetlana Клиенты Спецификации Заказы 8486 …" at bounding box center [538, 270] width 1077 height 541
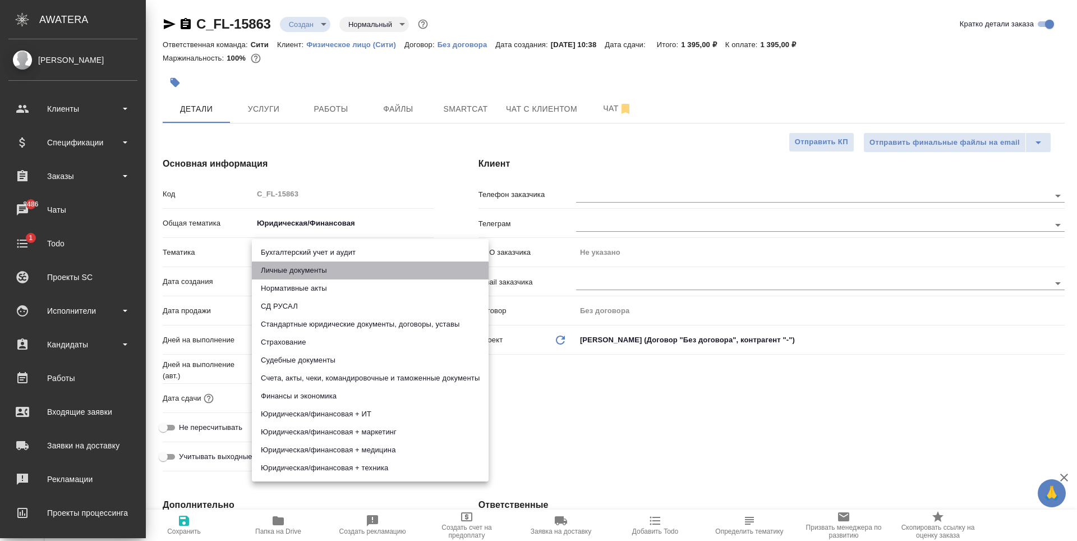
click at [326, 274] on li "Личные документы" at bounding box center [370, 270] width 237 height 18
type textarea "x"
type input "5a8b8b956a9677013d343cfe"
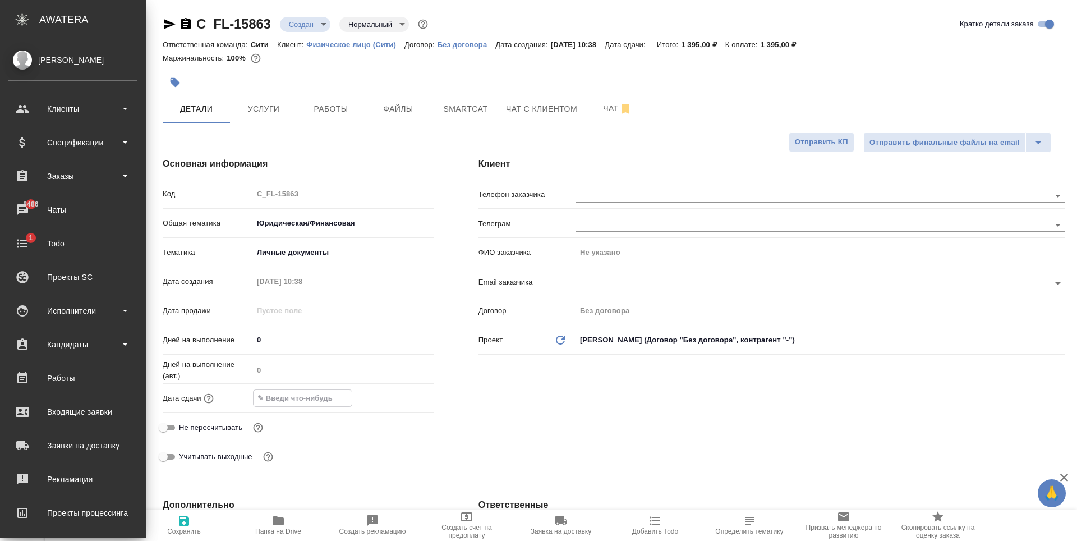
click at [305, 399] on input "text" at bounding box center [303, 398] width 98 height 16
click at [400, 396] on icon "button" at bounding box center [400, 396] width 13 height 13
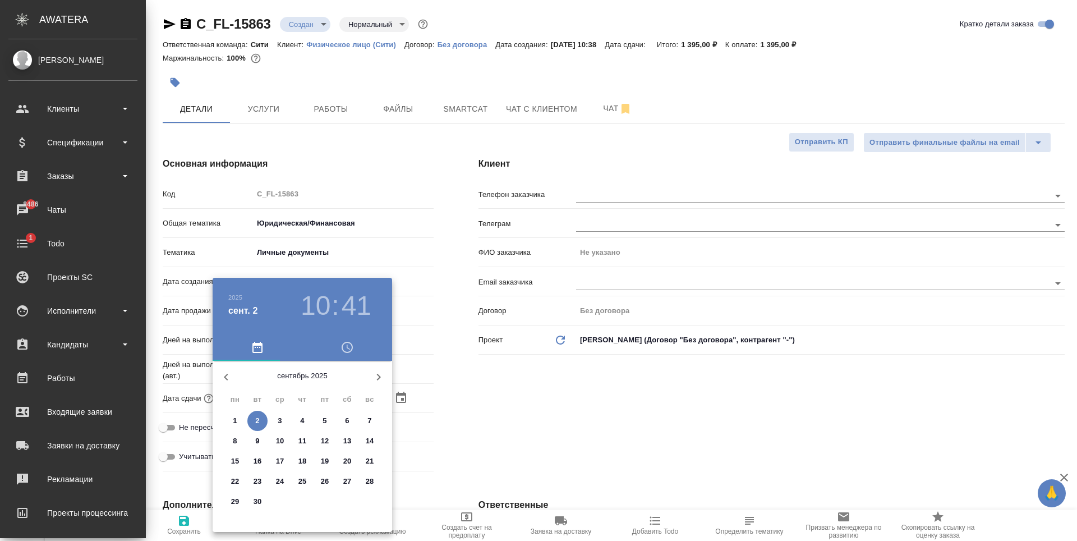
click at [282, 422] on span "3" at bounding box center [280, 420] width 20 height 11
type input "03.09.2025 10:41"
type textarea "x"
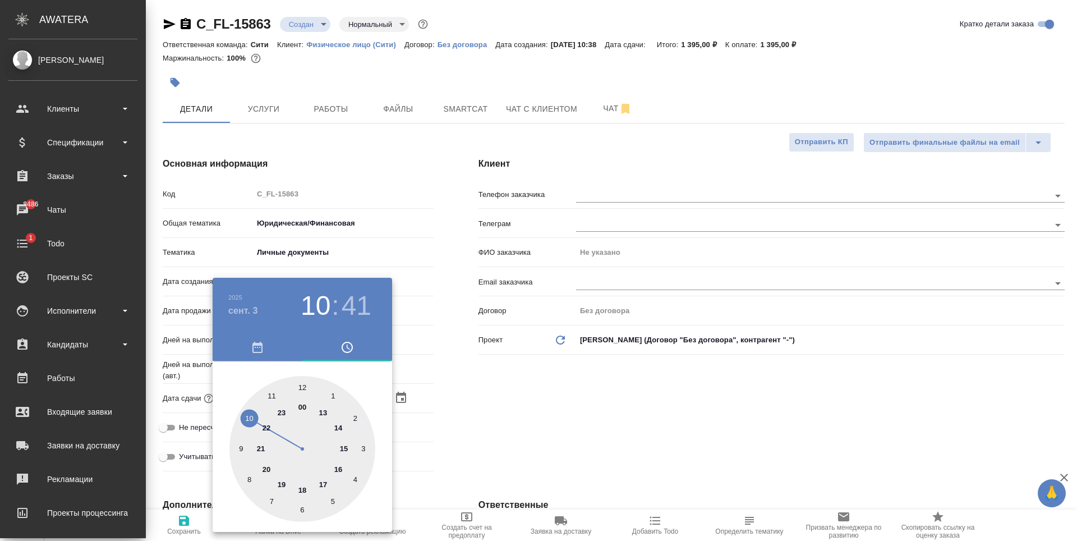
click at [299, 484] on div at bounding box center [302, 449] width 146 height 146
type input "03.09.2025 18:41"
type textarea "x"
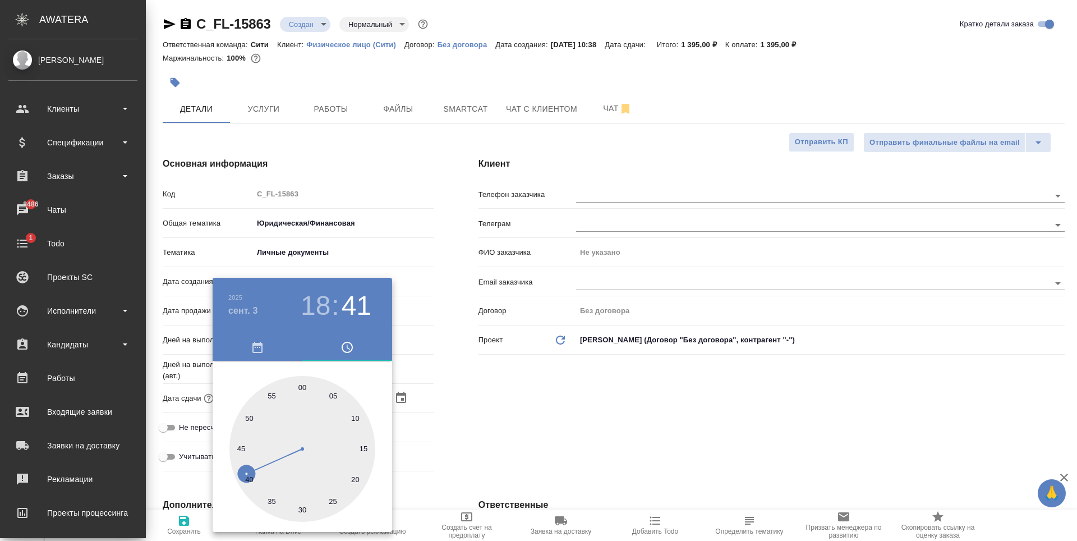
click at [302, 384] on div at bounding box center [302, 449] width 146 height 146
type input "03.09.2025 18:00"
type textarea "x"
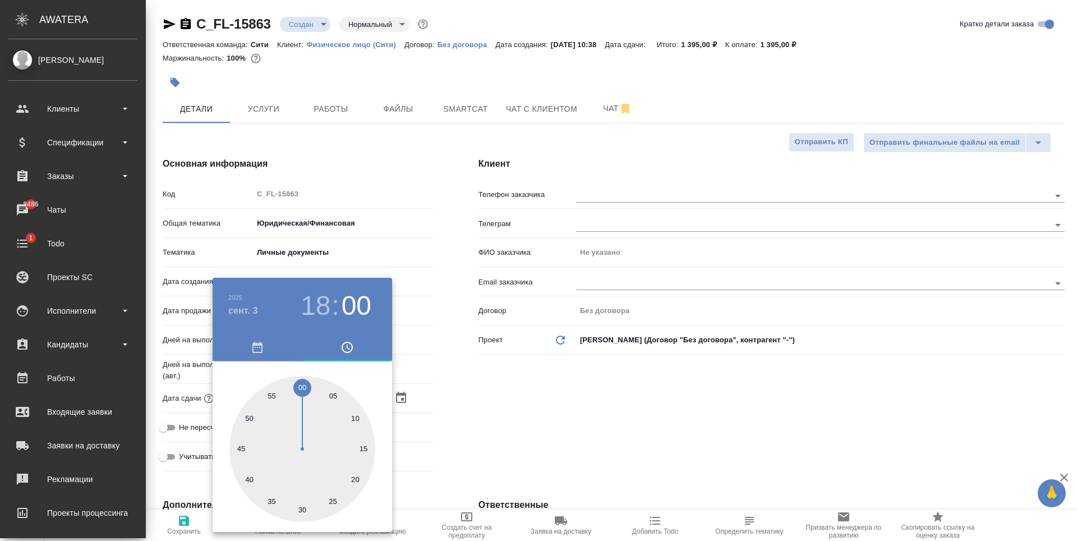
click at [578, 390] on div at bounding box center [538, 270] width 1077 height 541
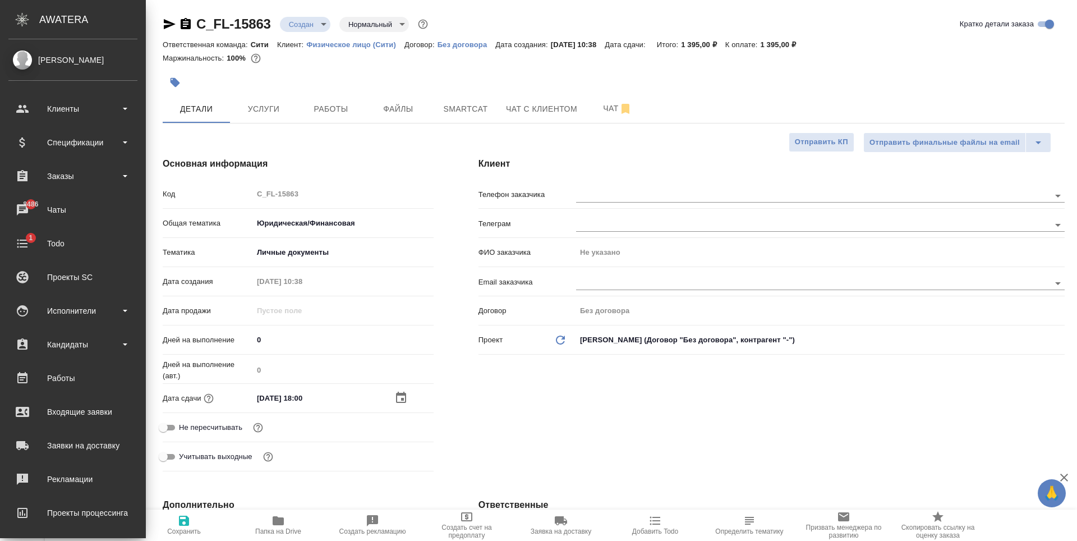
click at [183, 524] on icon "button" at bounding box center [183, 520] width 13 height 13
type textarea "x"
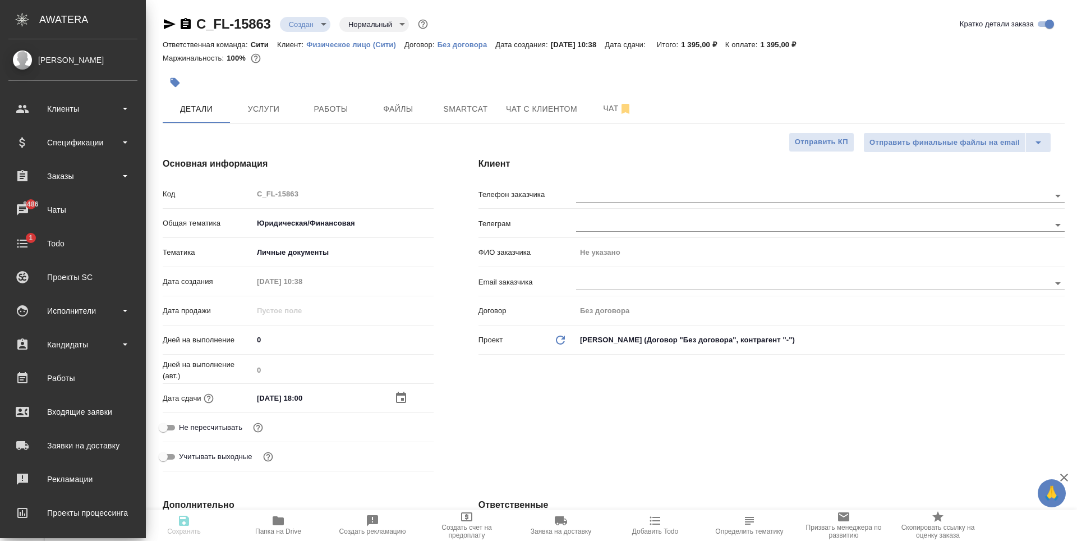
type textarea "x"
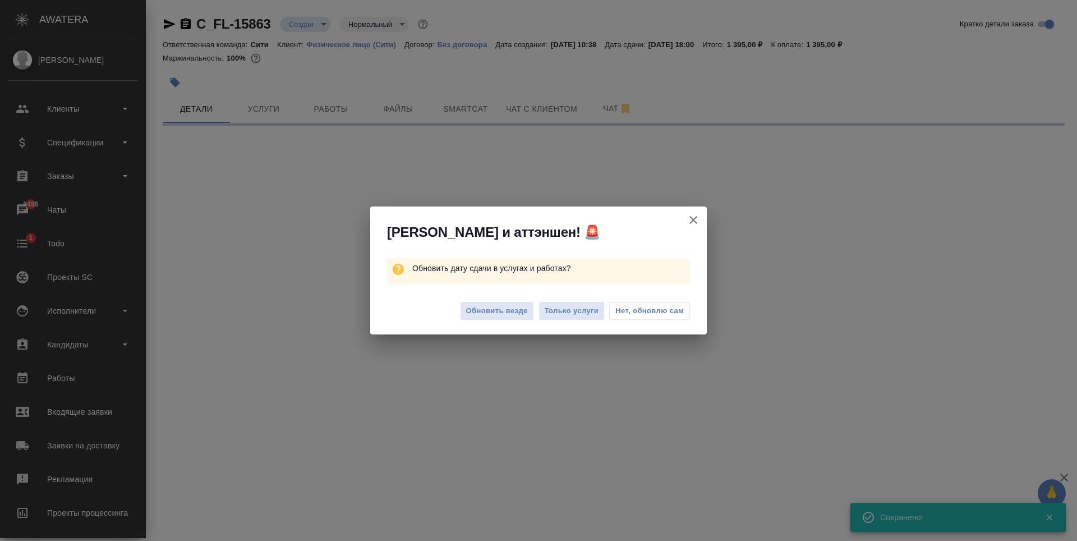
select select "RU"
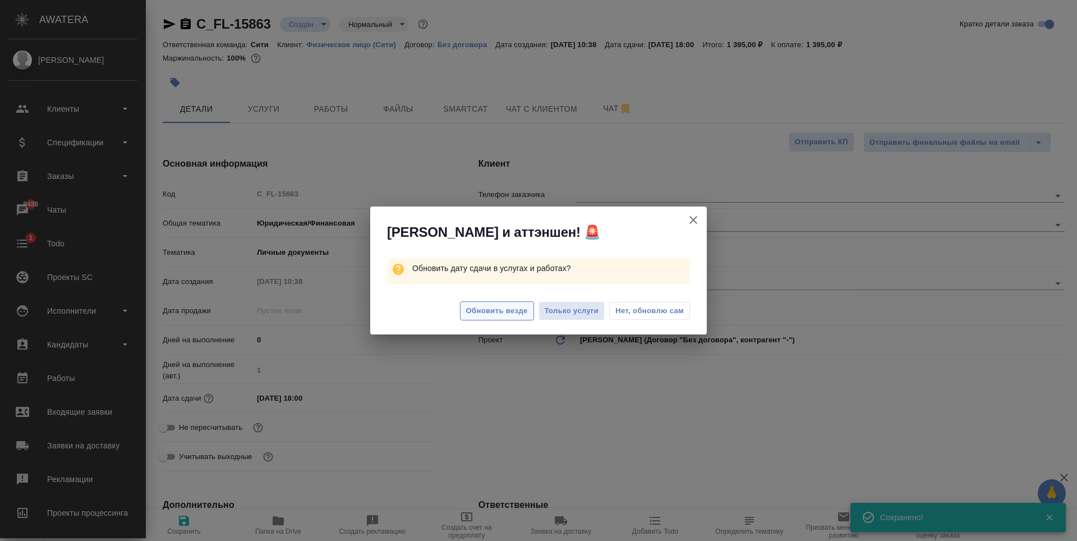
type textarea "x"
click at [530, 307] on button "Обновить везде" at bounding box center [497, 311] width 74 height 20
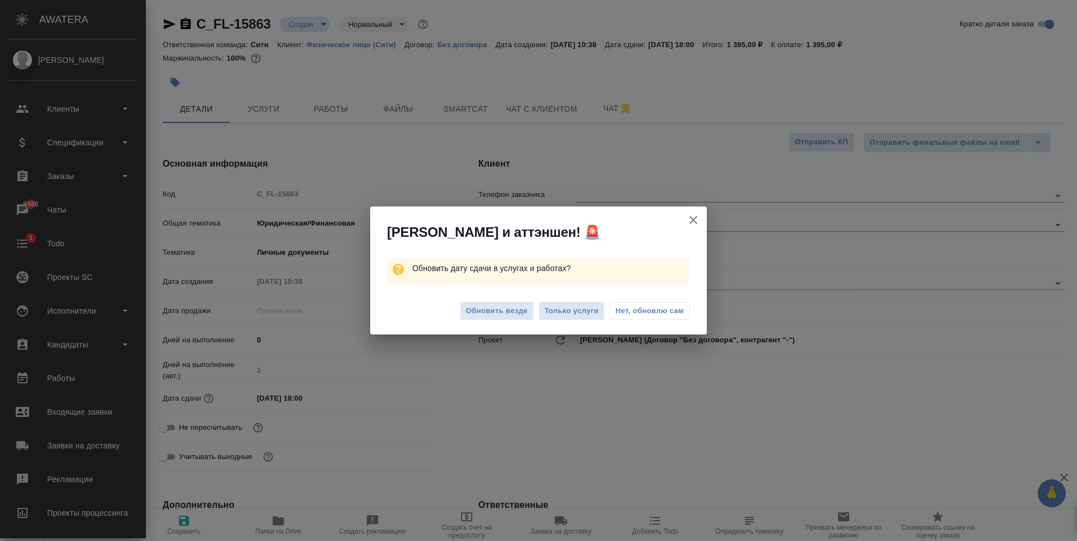
type textarea "x"
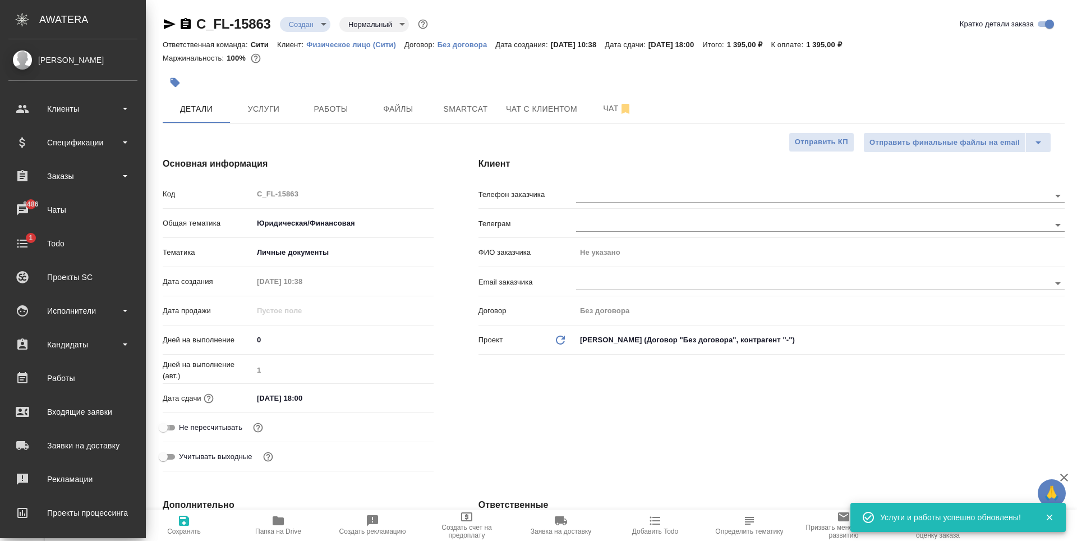
click at [167, 429] on input "Не пересчитывать" at bounding box center [163, 427] width 40 height 13
checkbox input "true"
type textarea "x"
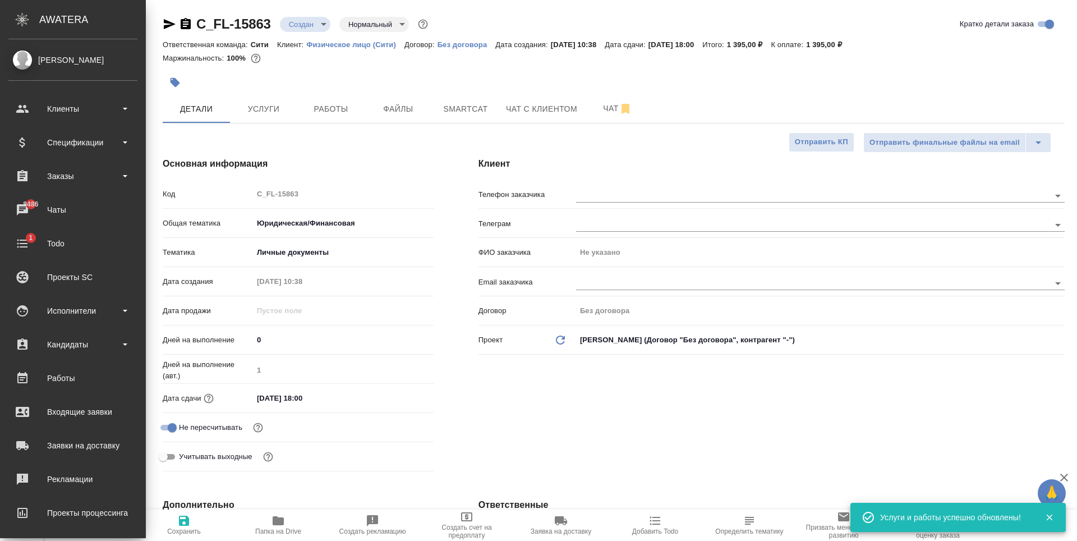
click at [190, 518] on icon "button" at bounding box center [183, 520] width 13 height 13
type textarea "x"
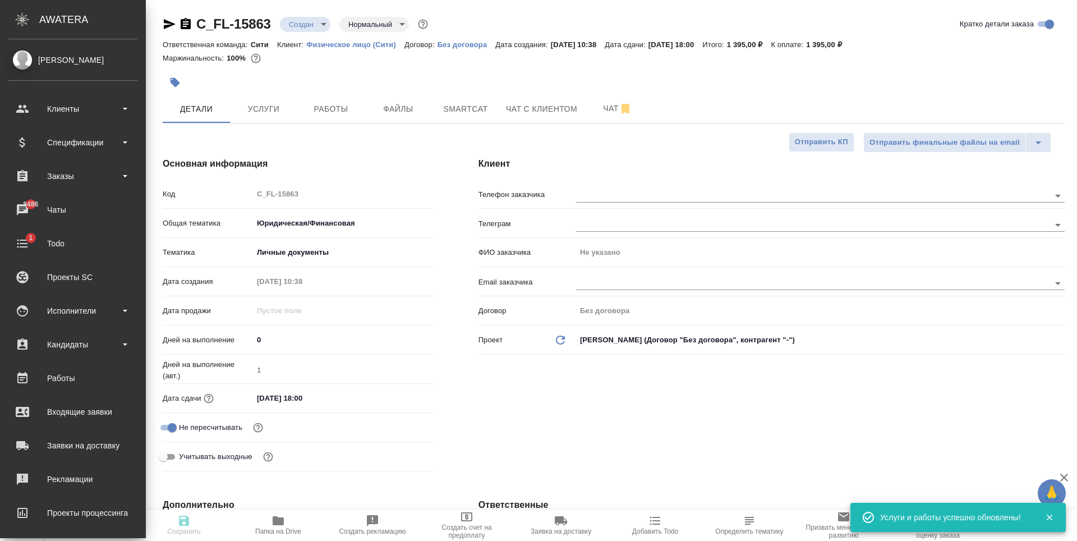
type textarea "x"
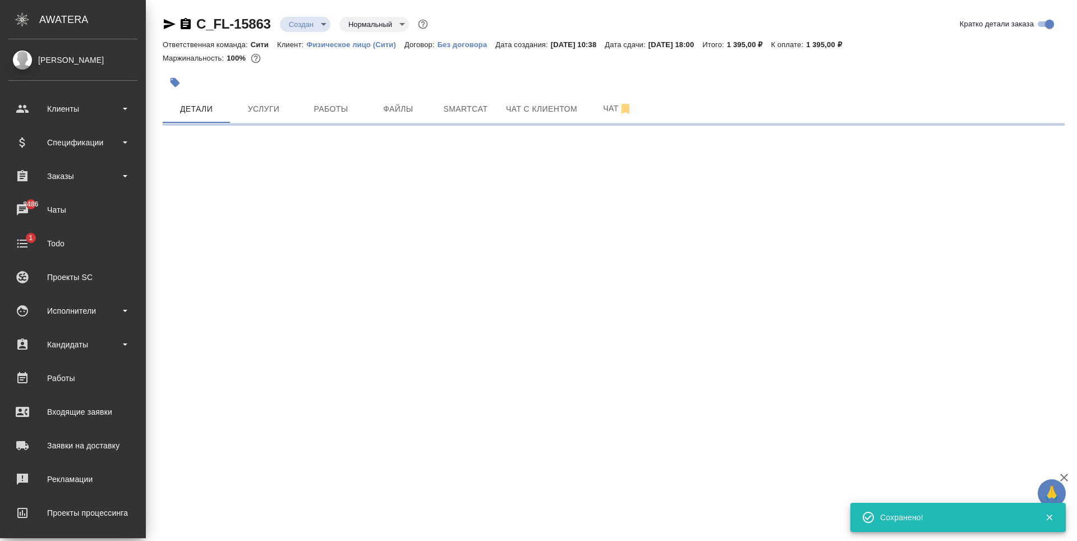
select select "RU"
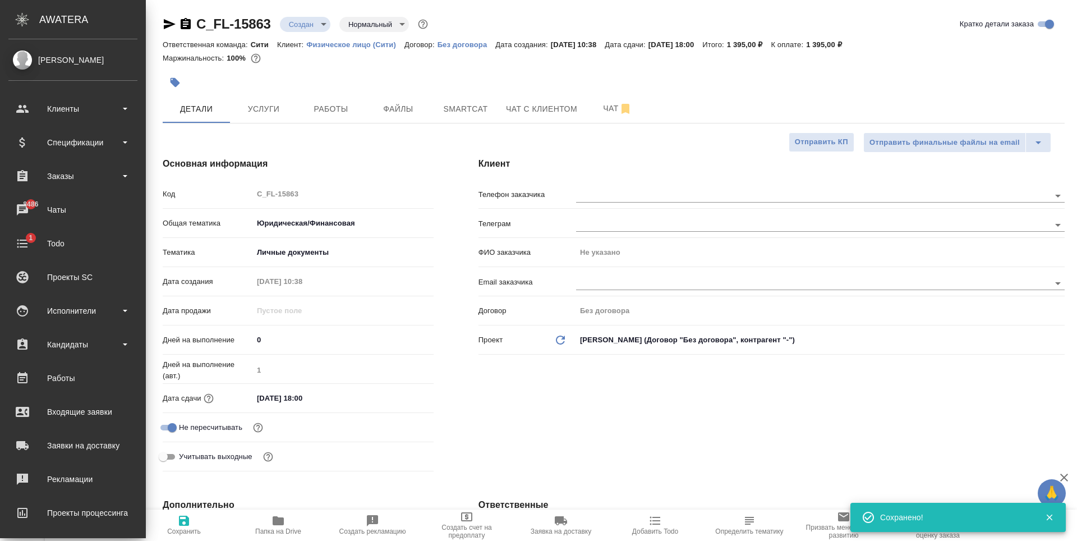
type textarea "x"
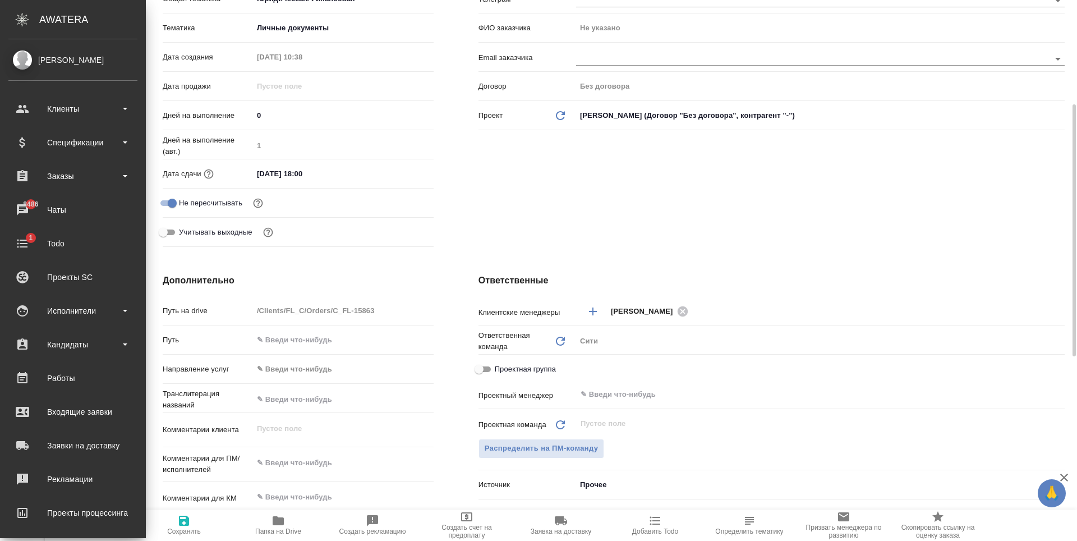
scroll to position [280, 0]
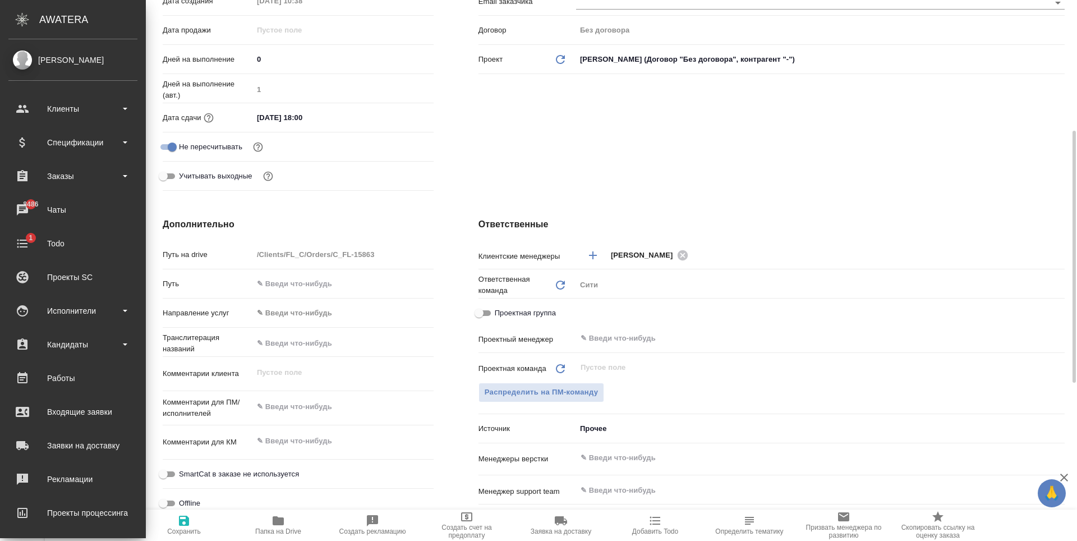
click at [289, 335] on input "text" at bounding box center [343, 343] width 181 height 16
type input "Г"
type textarea "x"
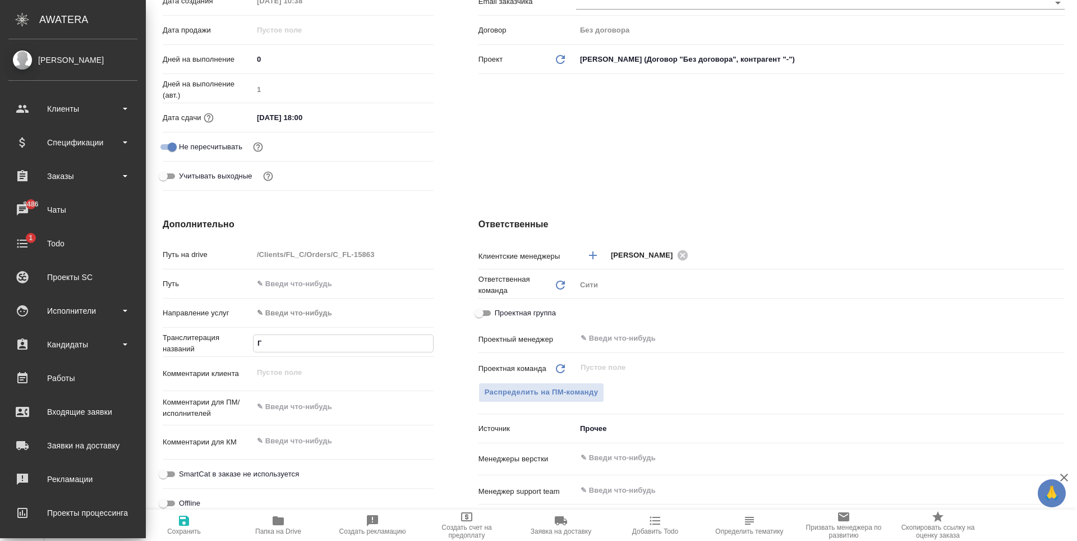
type input "Га"
type textarea "x"
type input "Гад"
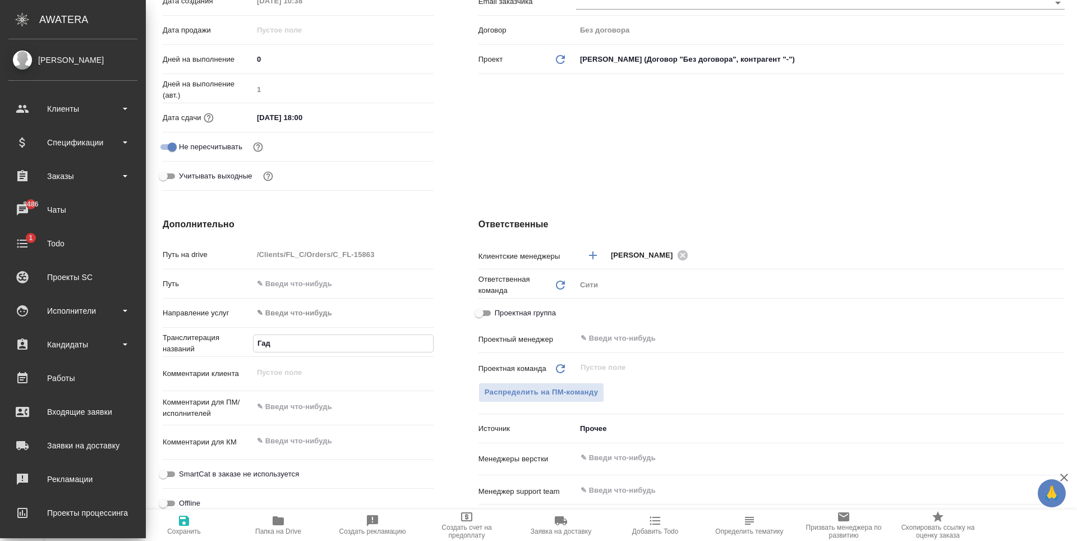
type textarea "x"
type input "Гадж"
type textarea "x"
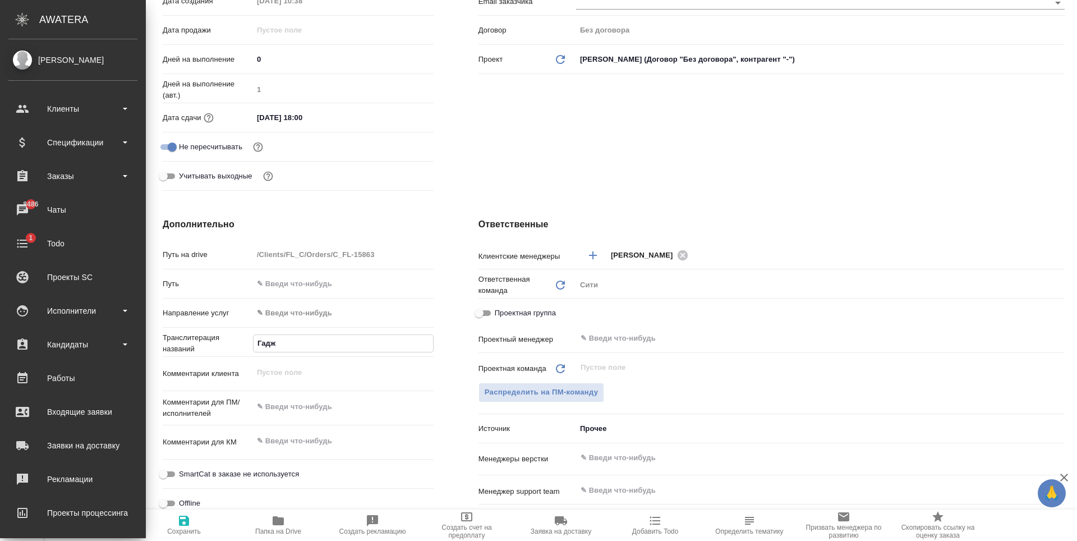
type textarea "x"
type input "Гаджи"
type textarea "x"
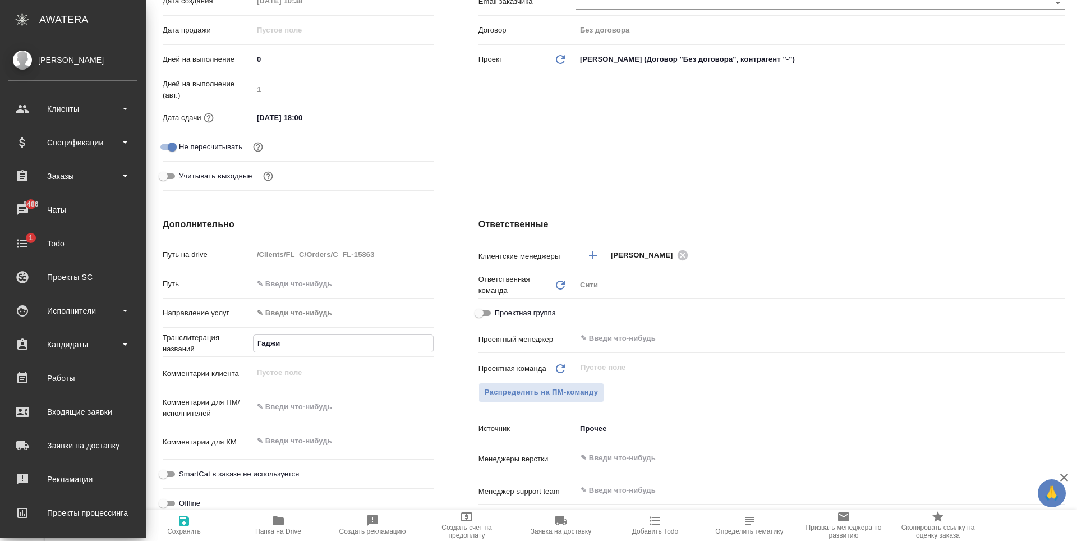
type textarea "x"
type input "Гаджие"
type textarea "x"
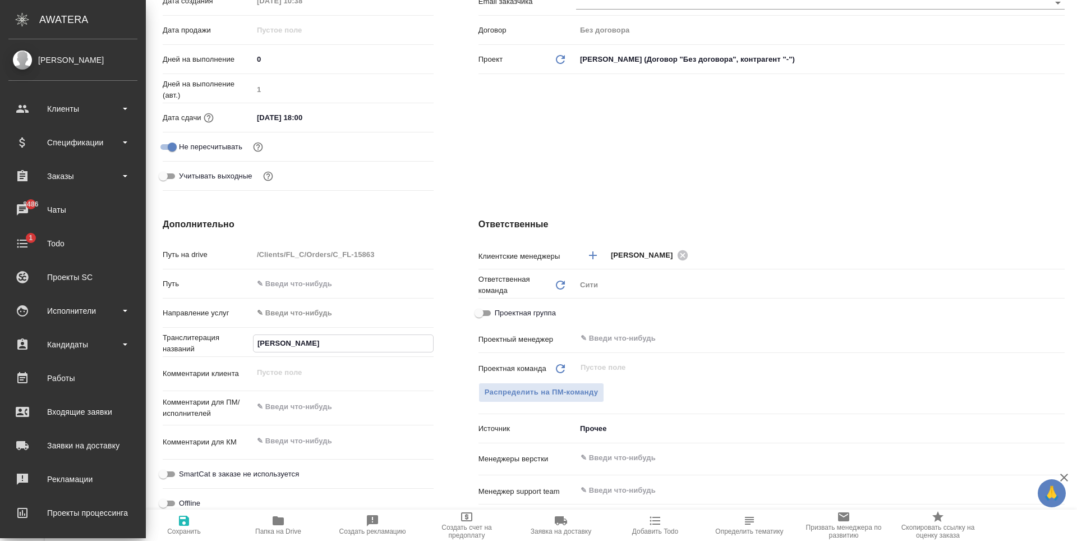
type input "Гаджиева"
type textarea "x"
type input "Гаджиева"
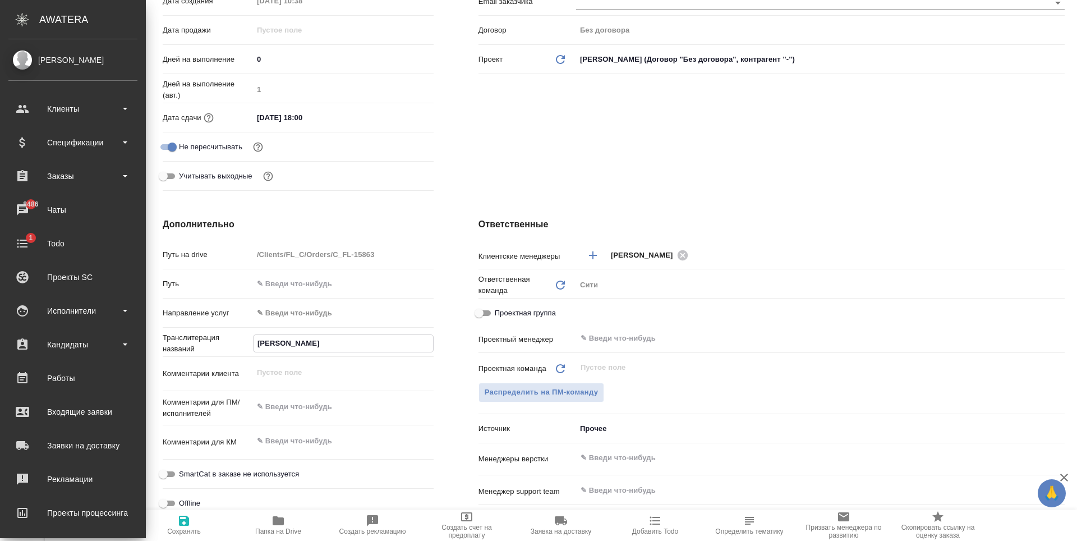
type textarea "x"
type input "Гаджиева П"
type textarea "x"
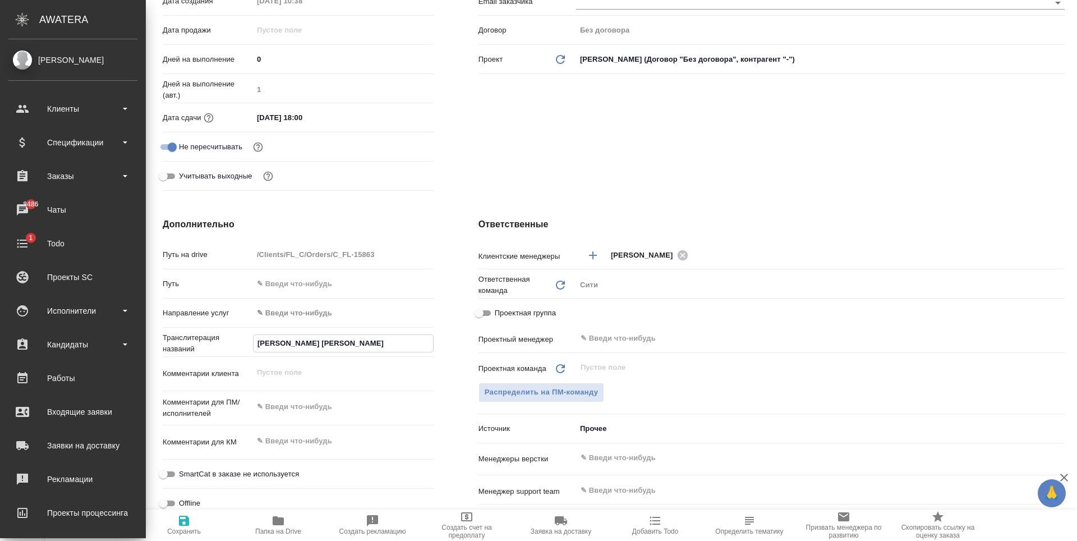
type textarea "x"
type input "Гаджиева Па"
type textarea "x"
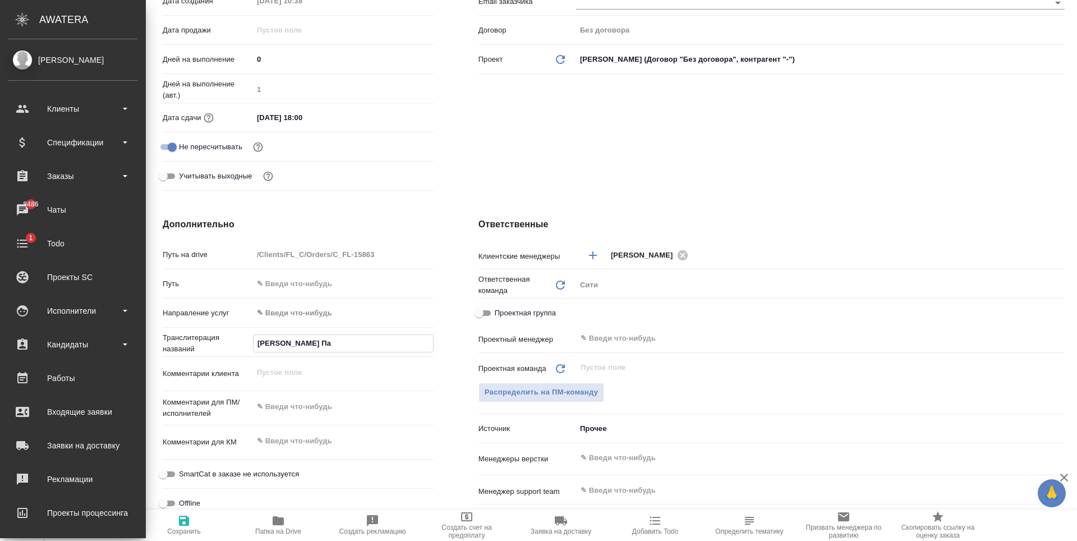
type textarea "x"
type input "Гаджиева Пар"
type textarea "x"
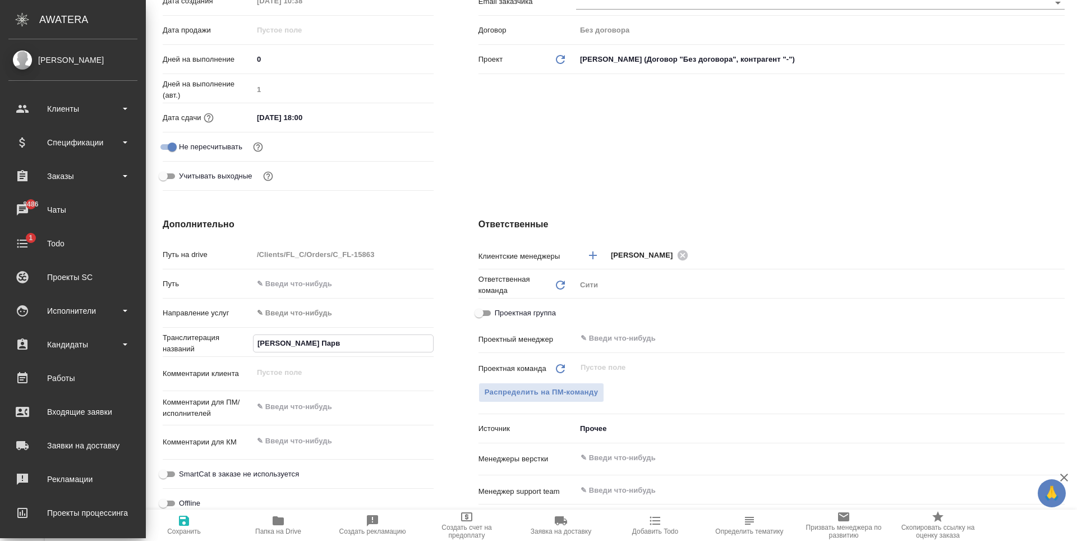
type input "Гаджиева Парва"
type textarea "x"
type input "Гаджиева Парвана"
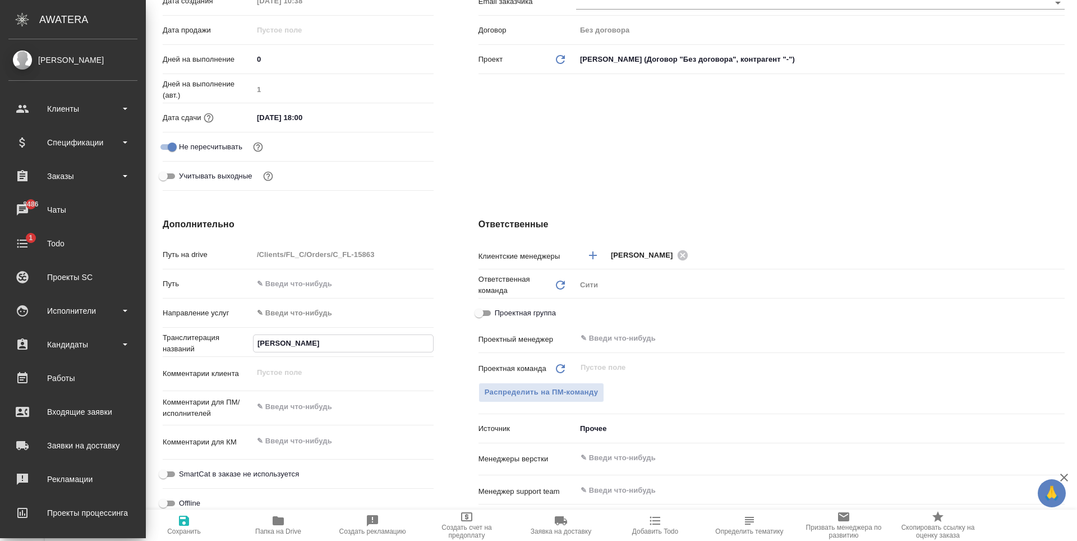
type textarea "x"
type input "Гаджиева Парвана"
type textarea "x"
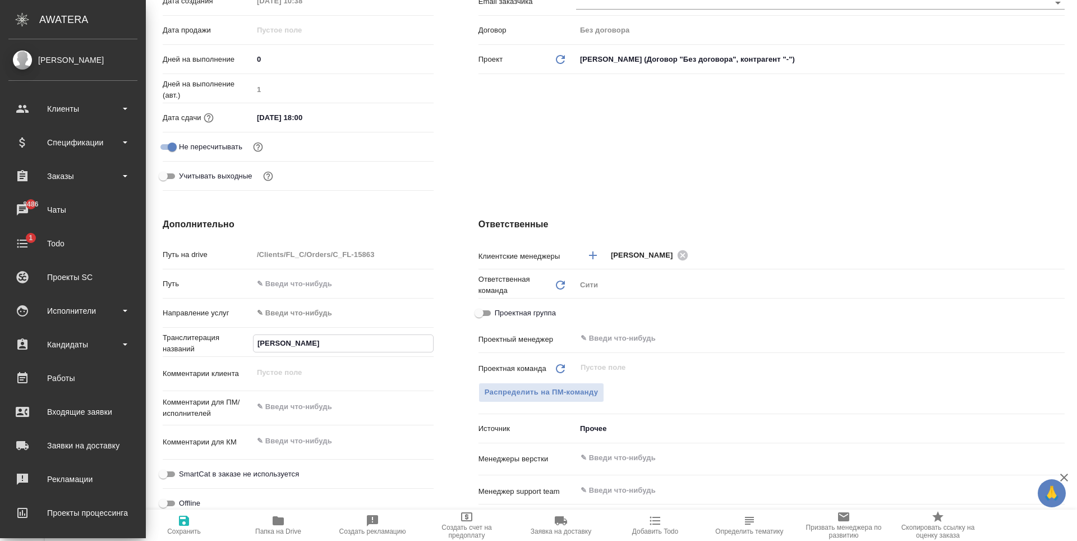
type textarea "x"
type input "Гаджиева Парвана"
type textarea "x"
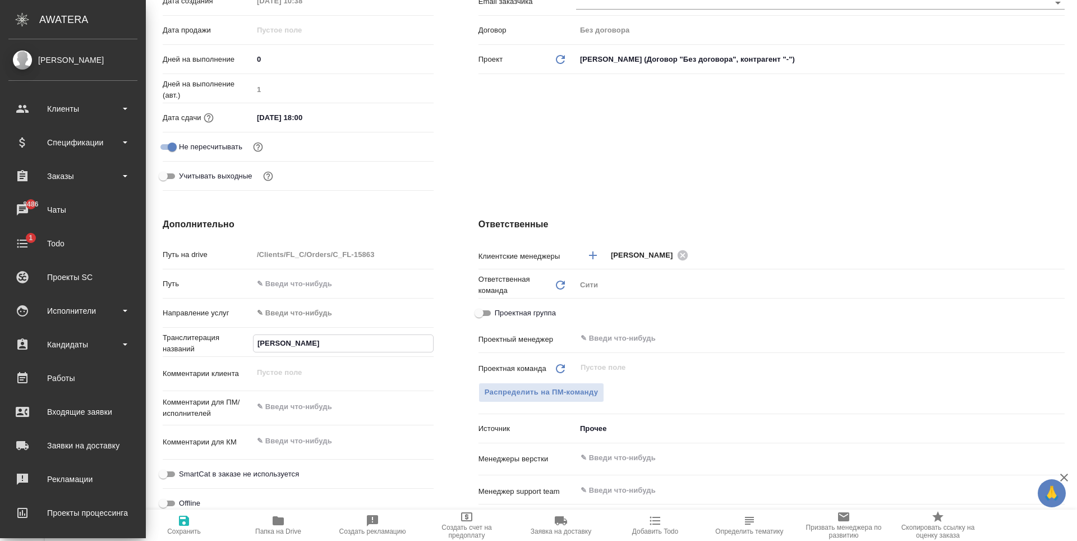
type textarea "x"
type input "Гаджиева Парвана А"
type textarea "x"
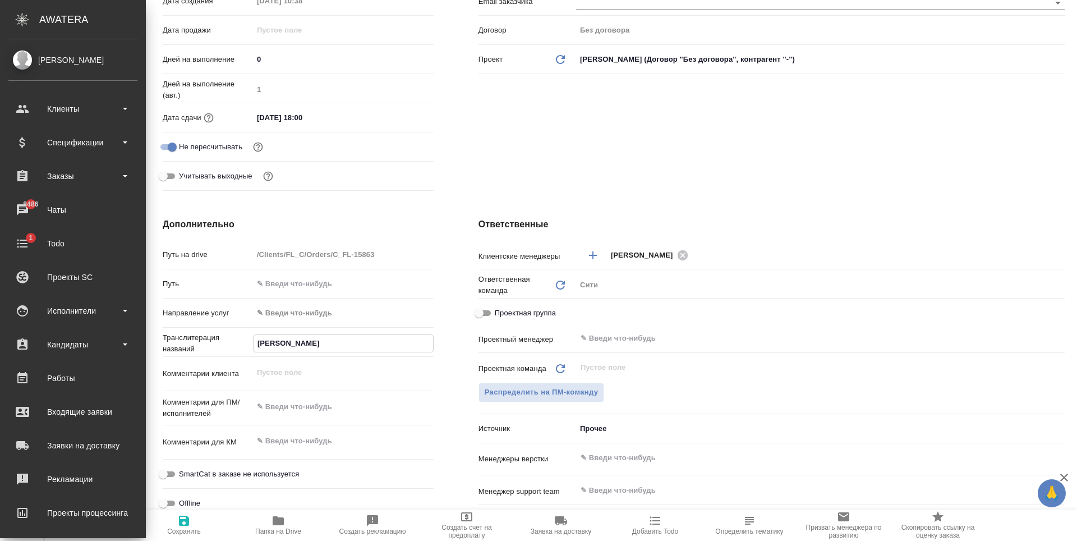
type input "Гаджиева Парвана Ал"
type textarea "x"
type input "Гаджиева Парвана Али"
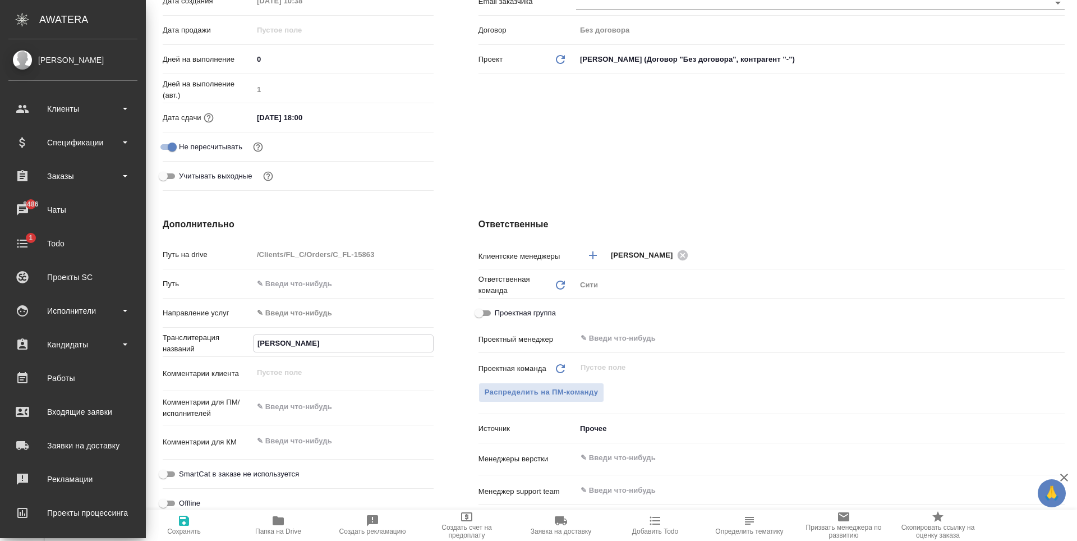
type textarea "x"
type input "Гаджиева Парвана Али"
type textarea "x"
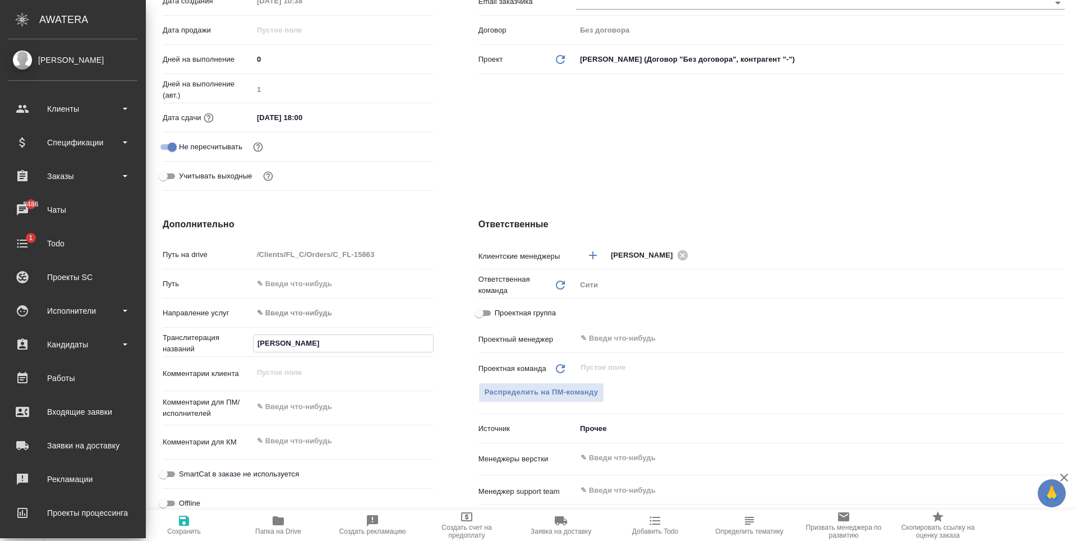
type textarea "x"
type input "Гаджиева Парвана Али К"
type textarea "x"
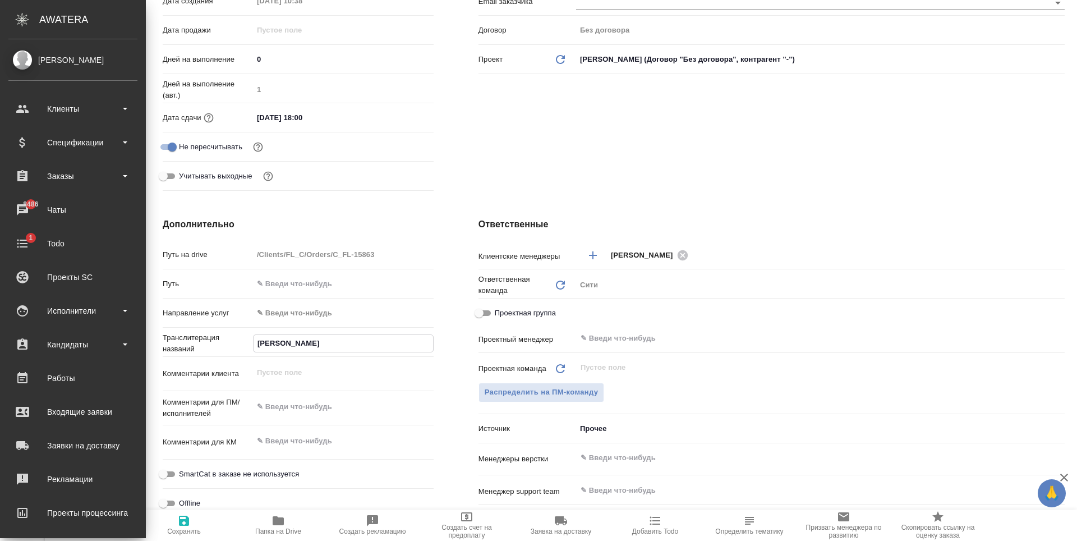
type textarea "x"
type input "Гаджиева Парвана Али Кы"
type textarea "x"
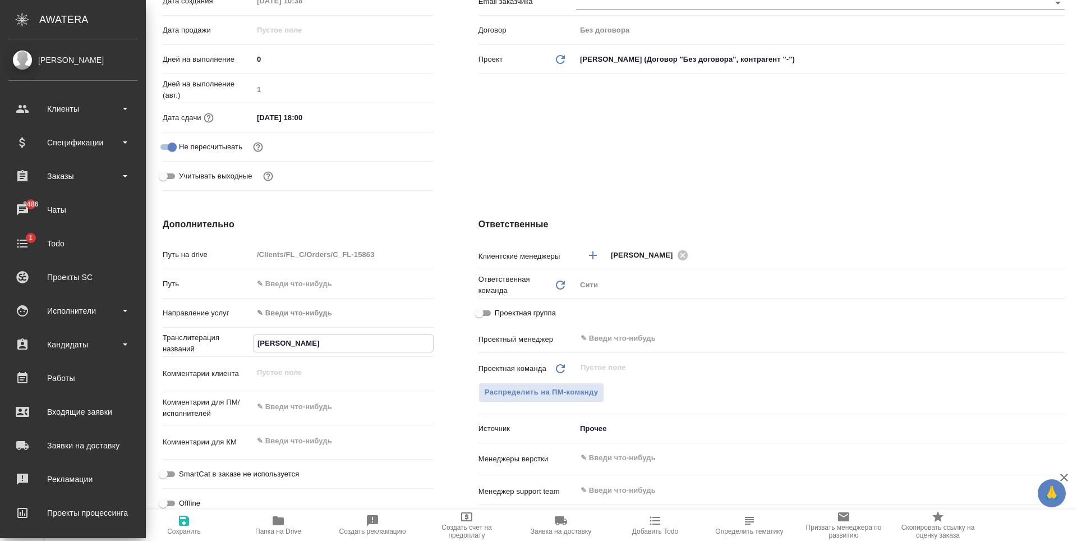
type input "Гаджиева Парвана Али Кызы"
type textarea "x"
type input "Гаджиева Парвана Али Кызы"
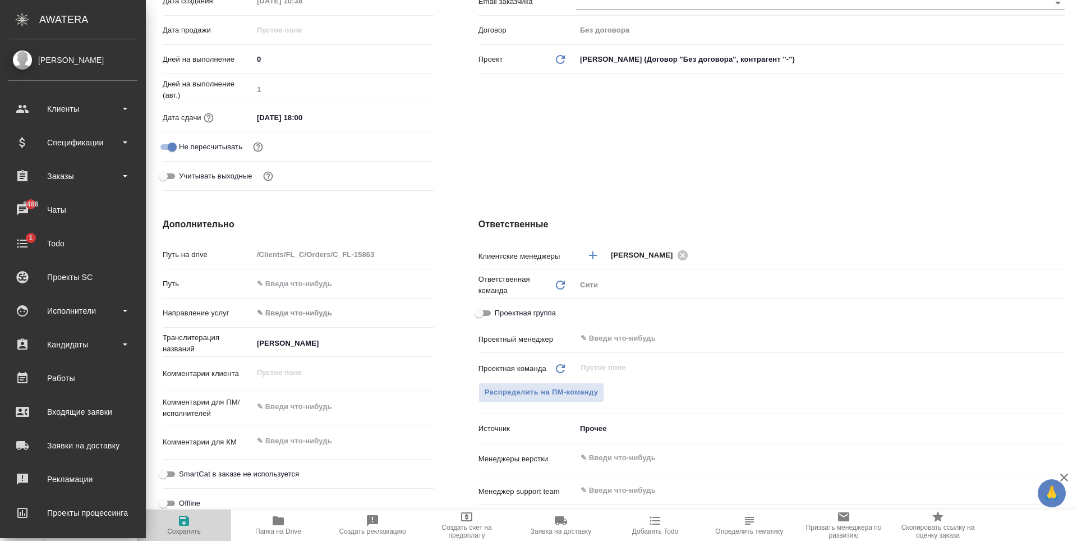
click at [182, 519] on icon "button" at bounding box center [184, 521] width 10 height 10
type textarea "x"
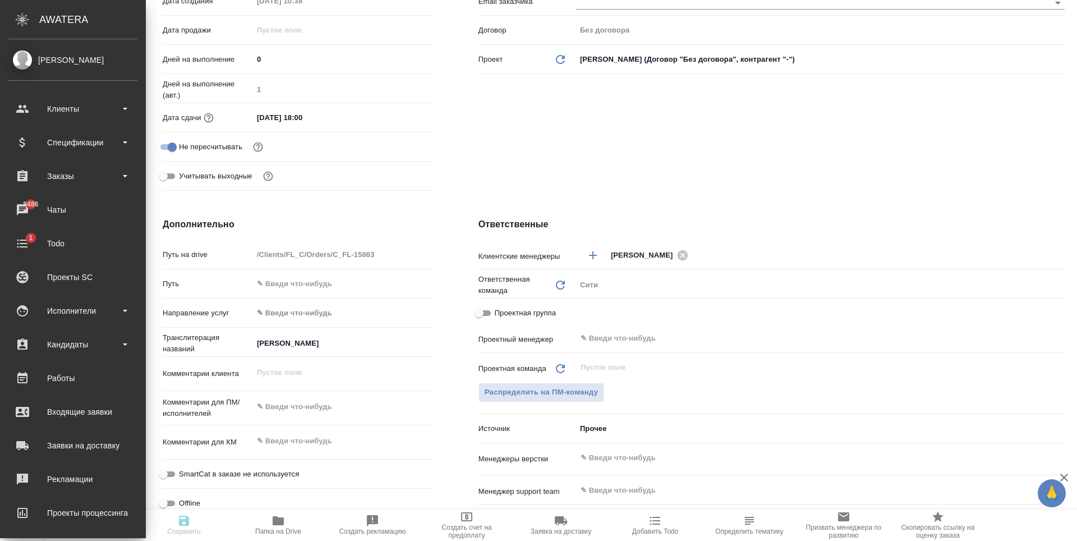
type textarea "x"
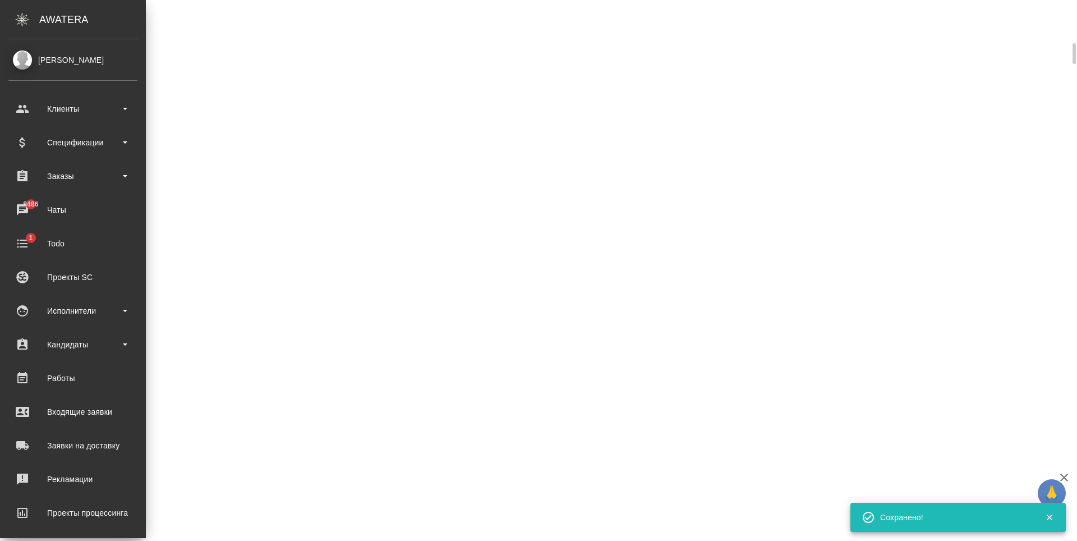
scroll to position [272, 0]
select select "RU"
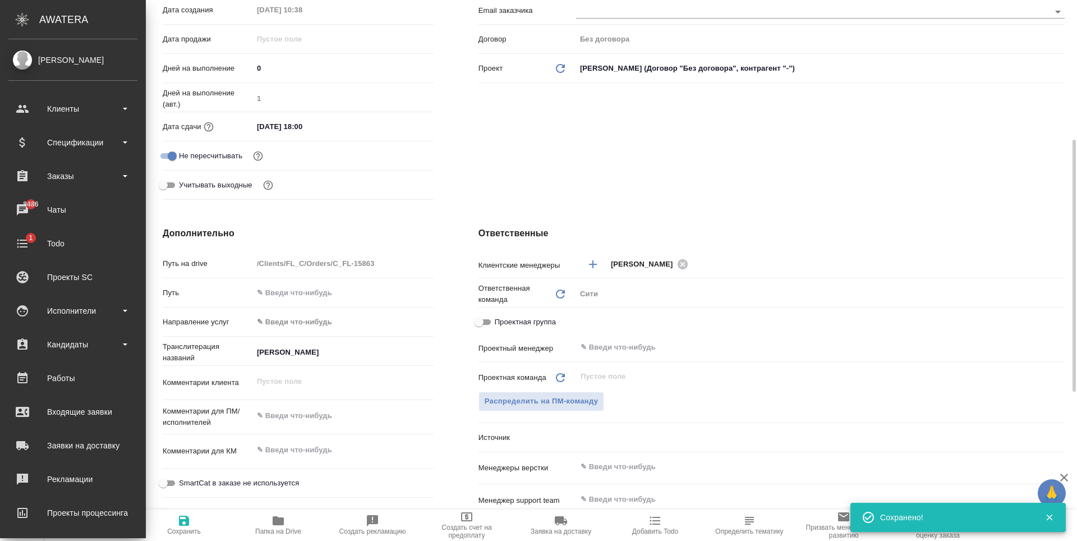
scroll to position [280, 0]
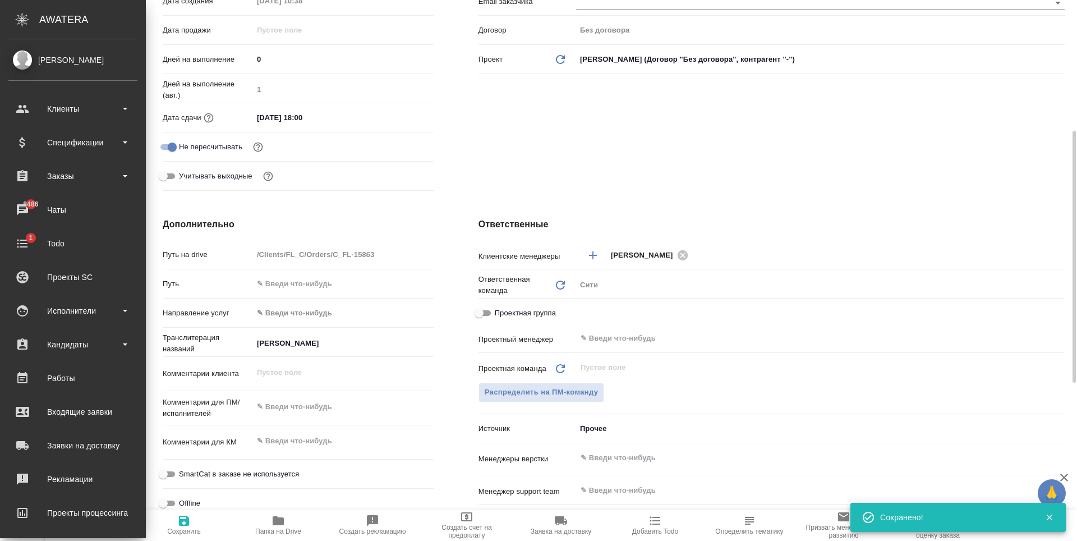
type textarea "x"
click at [298, 415] on textarea at bounding box center [343, 406] width 181 height 19
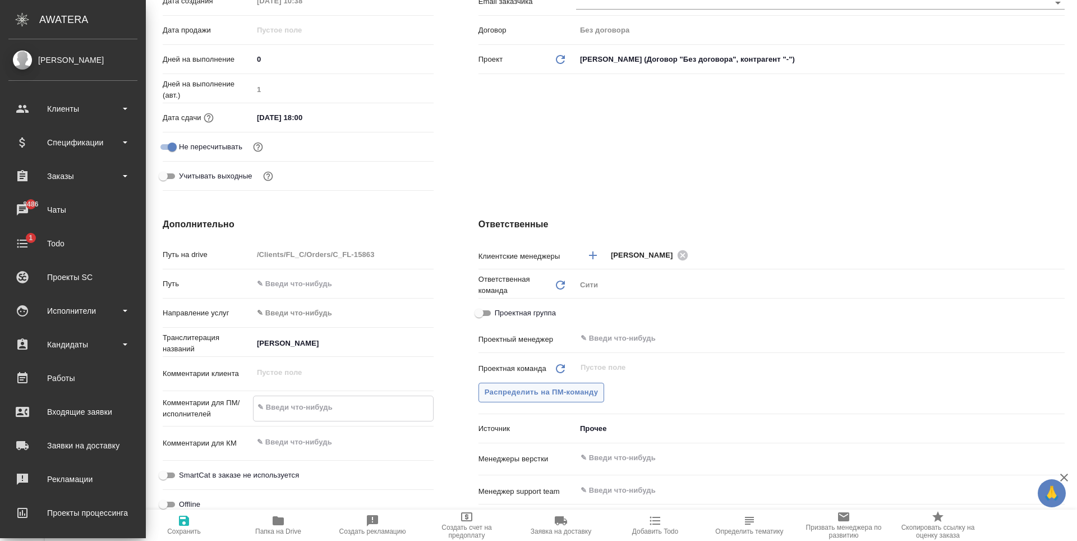
type textarea "x"
click at [532, 392] on span "Распределить на ПМ-команду" at bounding box center [542, 392] width 114 height 13
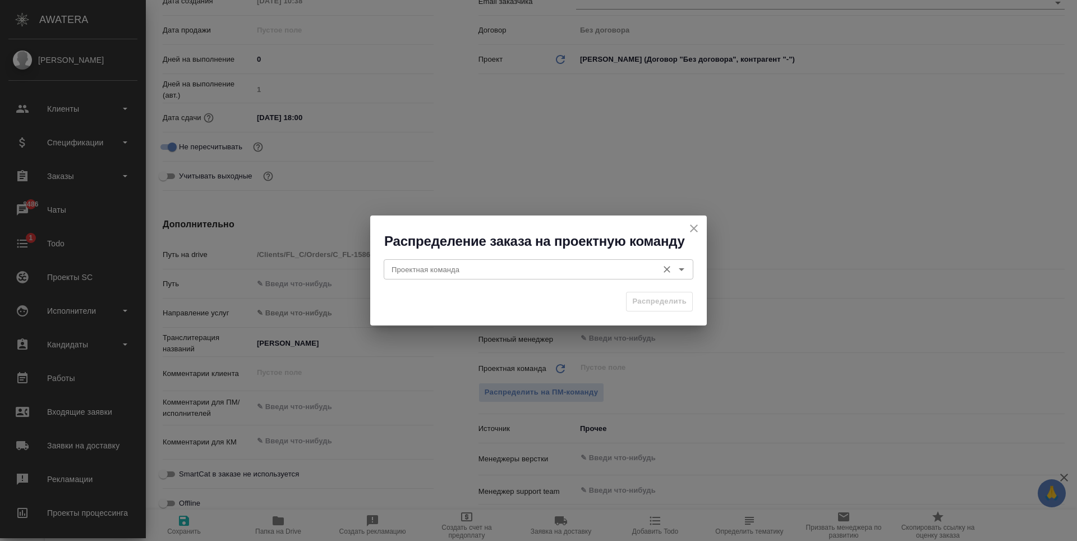
click at [523, 277] on div "Проектная команда" at bounding box center [539, 269] width 310 height 20
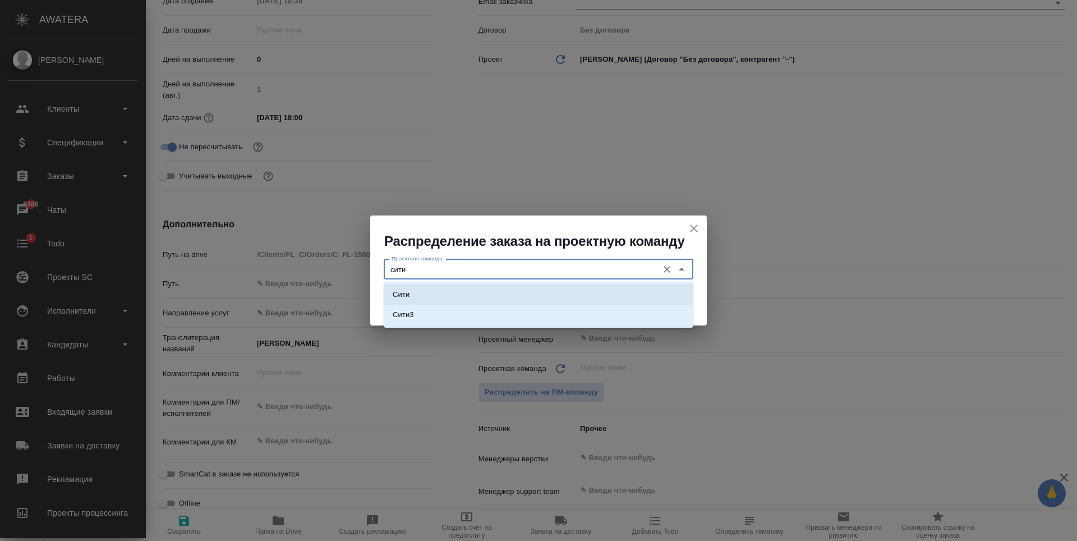
click at [502, 298] on li "Сити" at bounding box center [539, 294] width 310 height 20
type input "Сити"
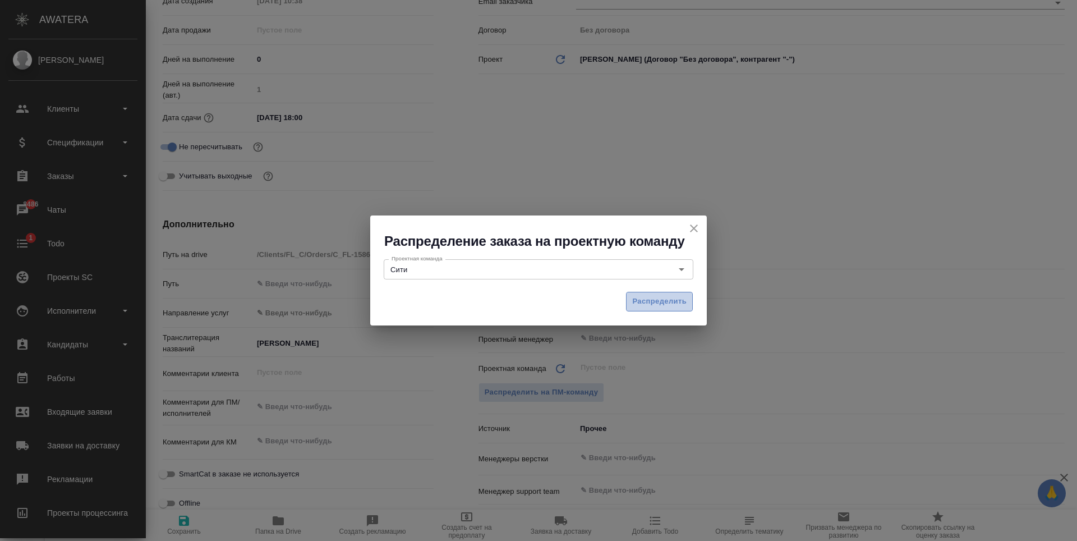
click at [637, 304] on span "Распределить" at bounding box center [659, 301] width 54 height 13
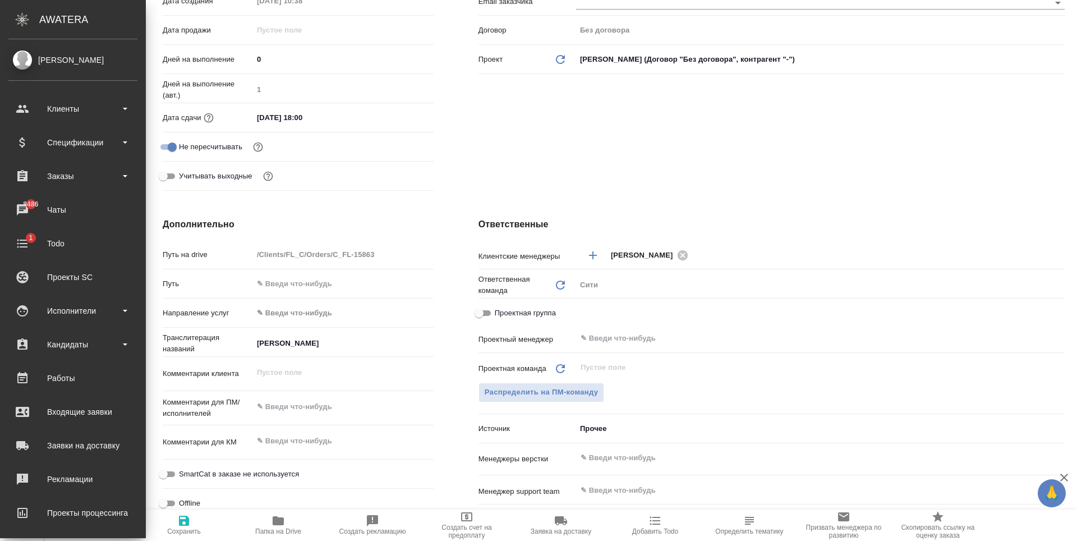
type textarea "x"
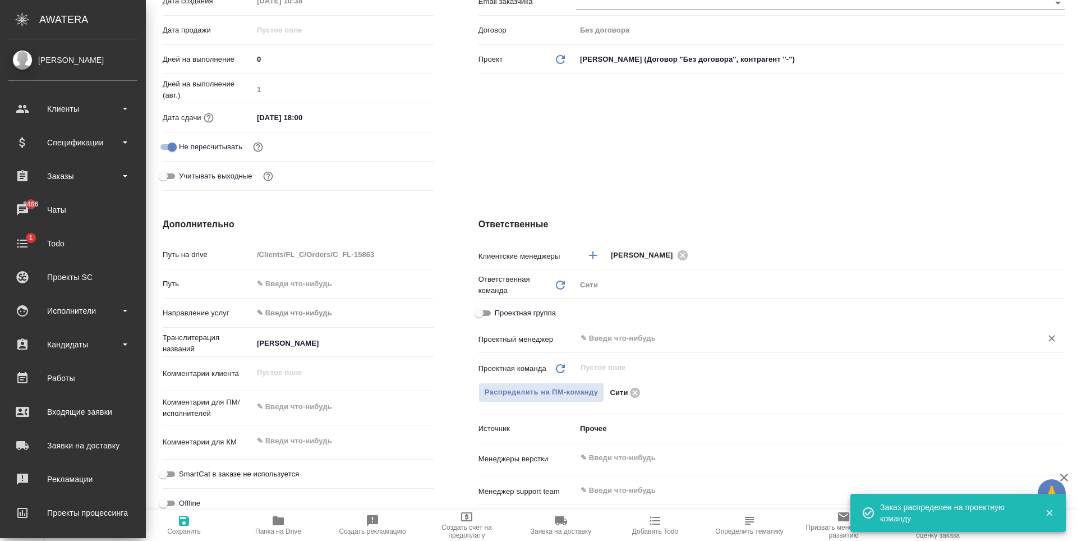
click at [636, 338] on input "text" at bounding box center [802, 338] width 444 height 13
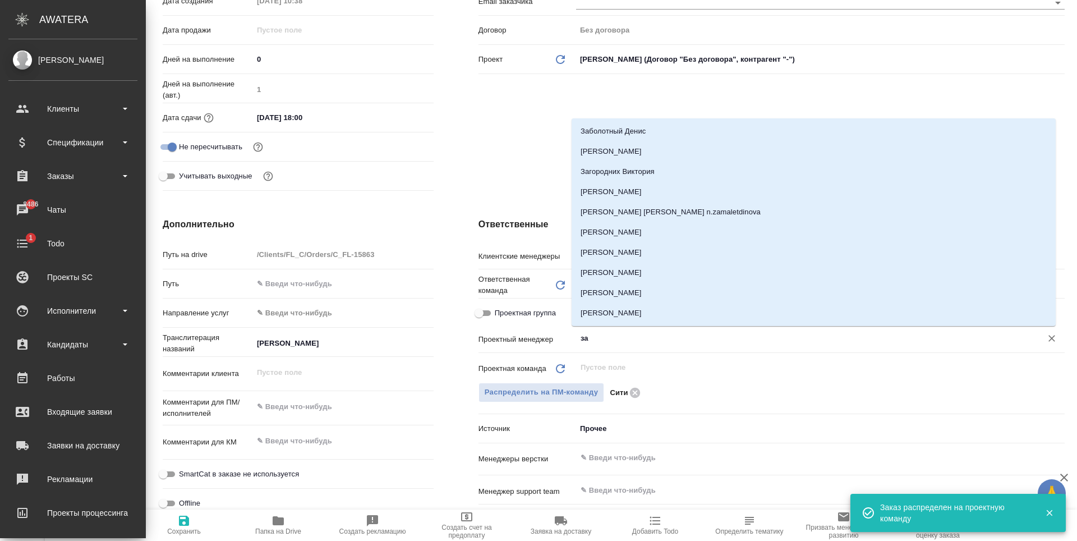
type input "зай"
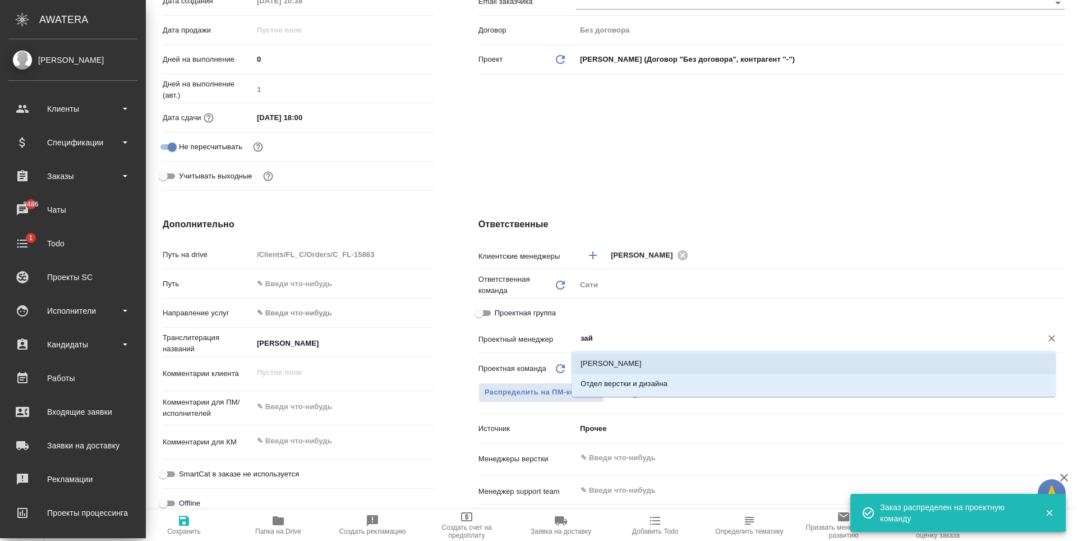
click at [634, 362] on li "[PERSON_NAME]" at bounding box center [814, 363] width 484 height 20
type textarea "x"
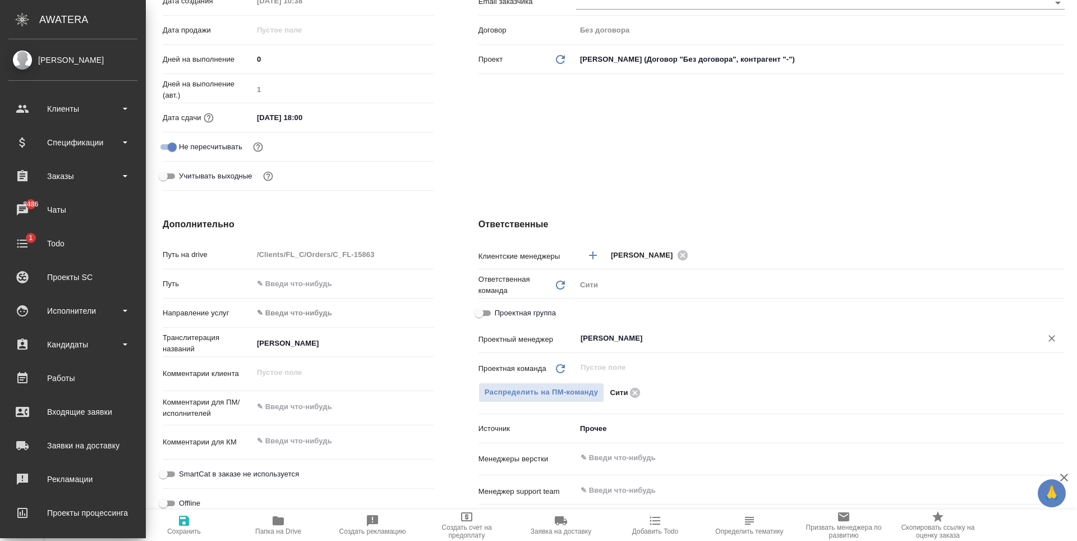
type input "[PERSON_NAME]"
click at [181, 525] on icon "button" at bounding box center [184, 521] width 10 height 10
type textarea "x"
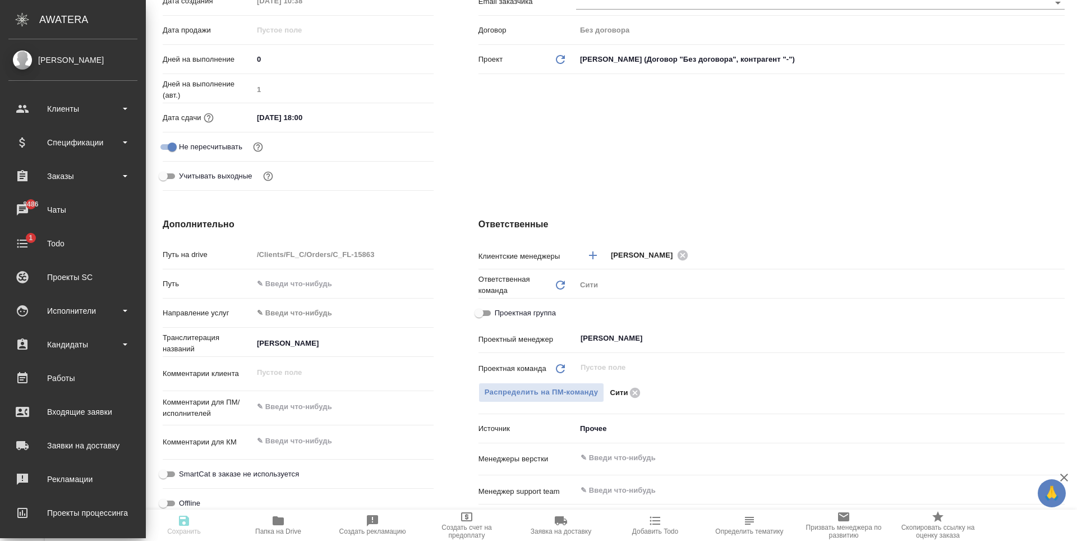
type textarea "x"
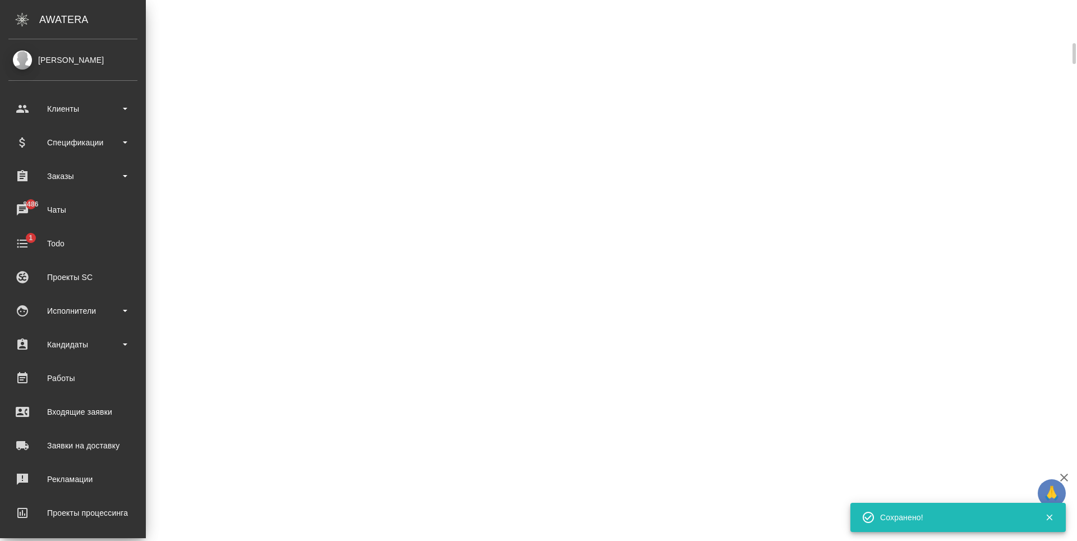
scroll to position [272, 0]
select select "RU"
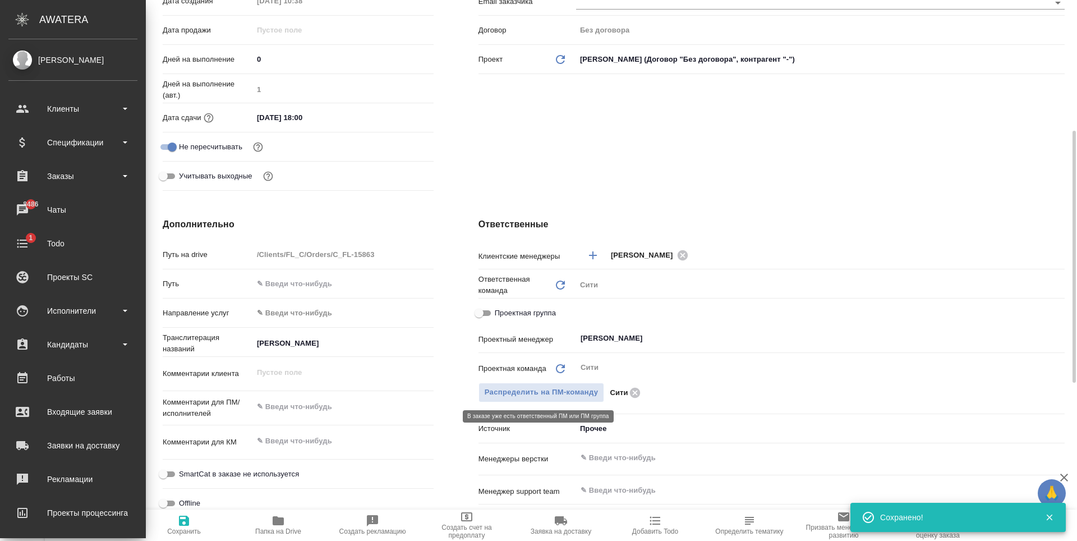
type textarea "x"
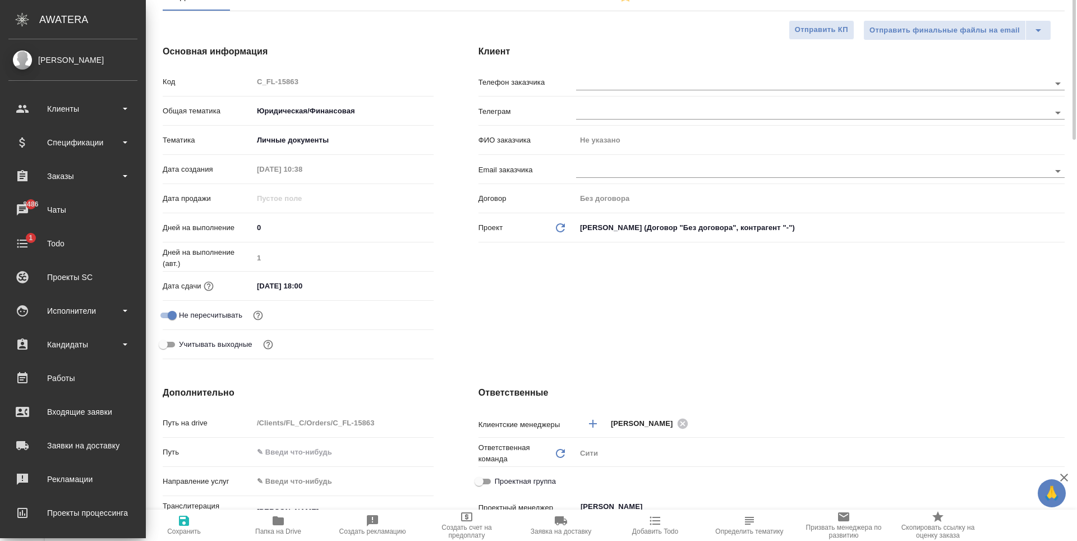
scroll to position [0, 0]
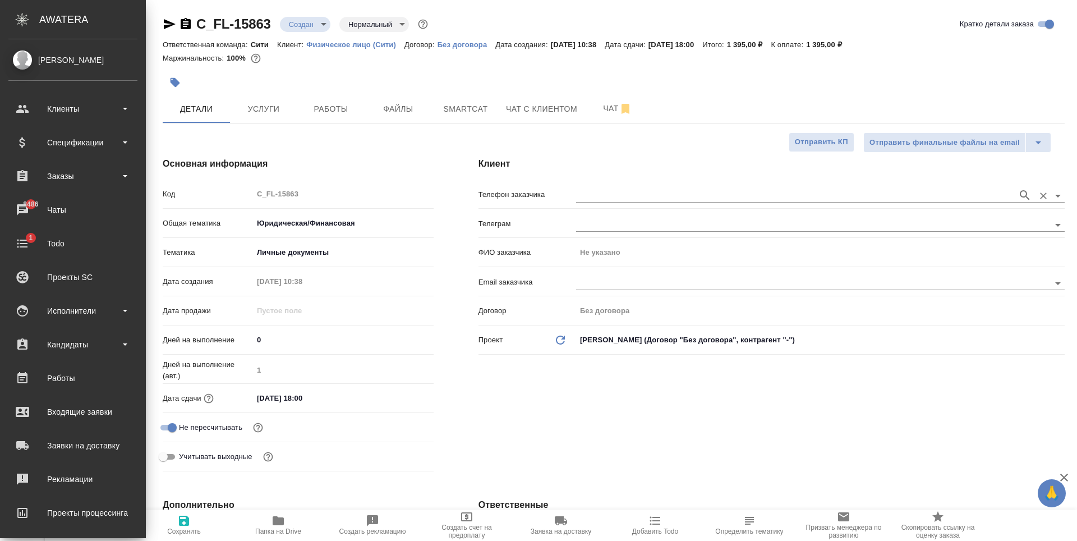
click at [601, 194] on input "text" at bounding box center [794, 194] width 436 height 13
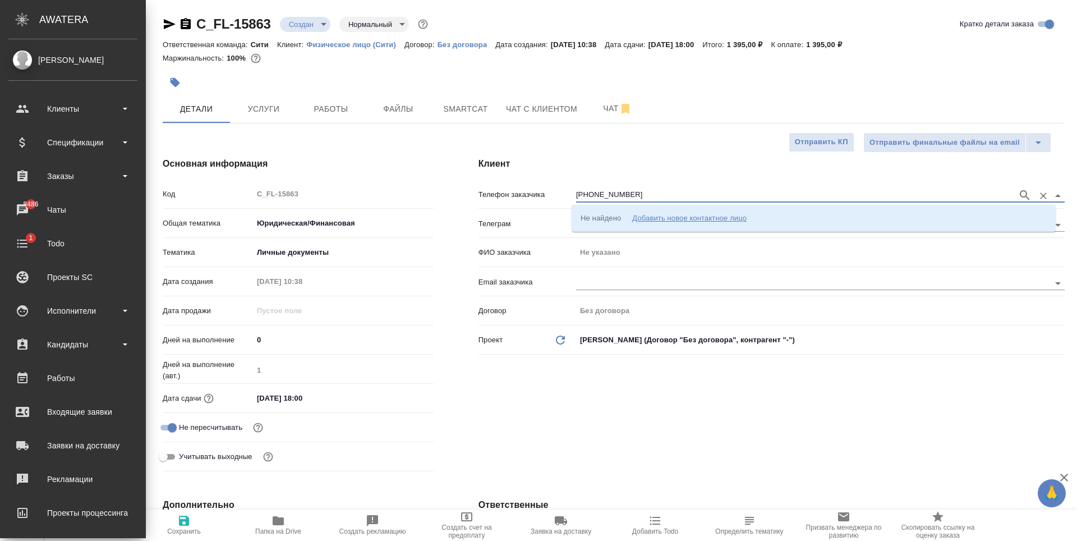
type input "+79162390391"
click at [660, 223] on li "+79162390391 Наргиз" at bounding box center [814, 218] width 484 height 20
type input "+79162390391 Наргиз"
type input "Наргиз"
type textarea "x"
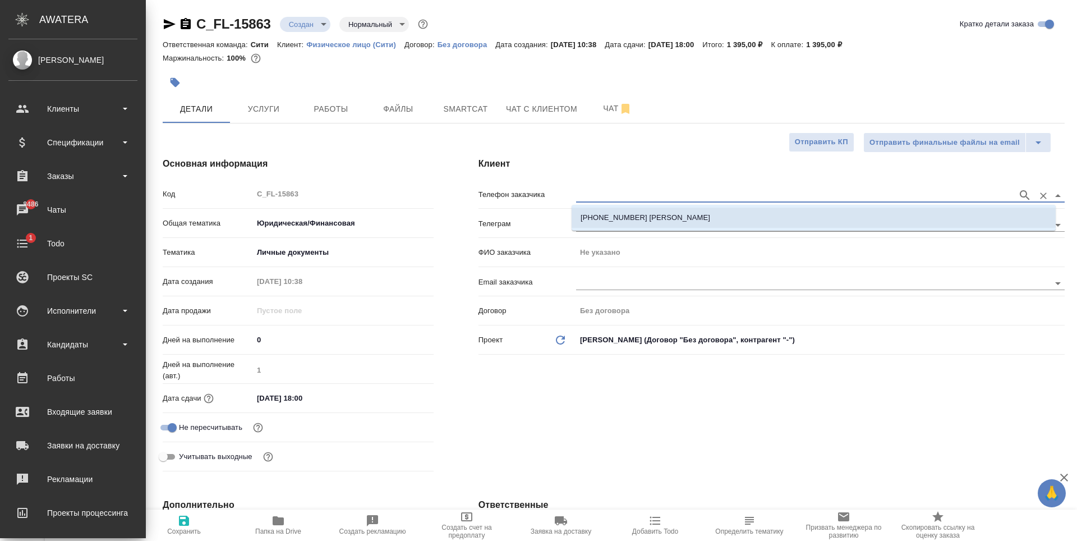
type textarea "x"
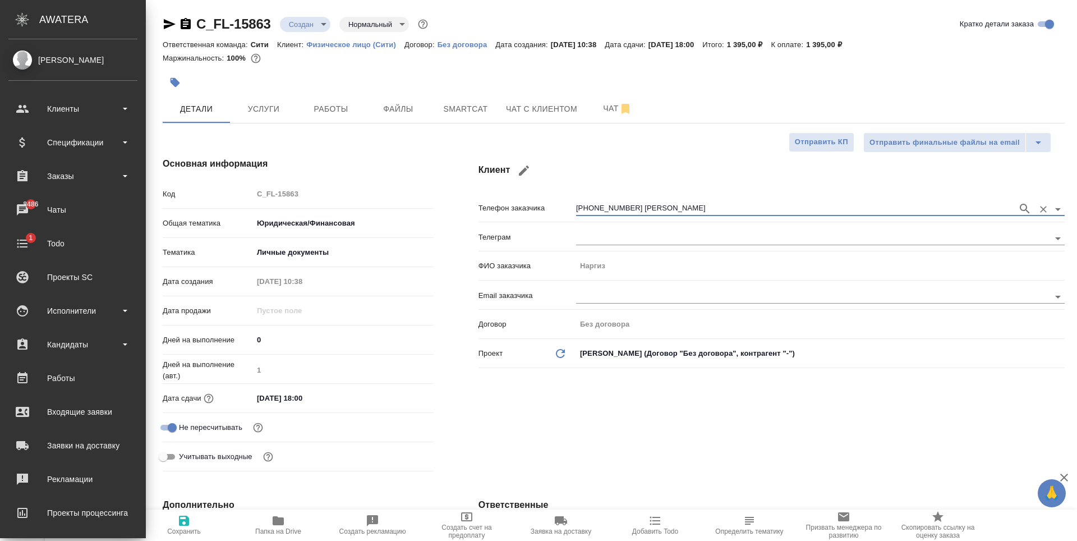
click at [822, 399] on div "Клиент Телефон заказчика +79162390391 Наргиз Телеграм ФИО заказчика Наргиз Emai…" at bounding box center [771, 317] width 631 height 364
click at [187, 516] on icon "button" at bounding box center [184, 521] width 10 height 10
type textarea "x"
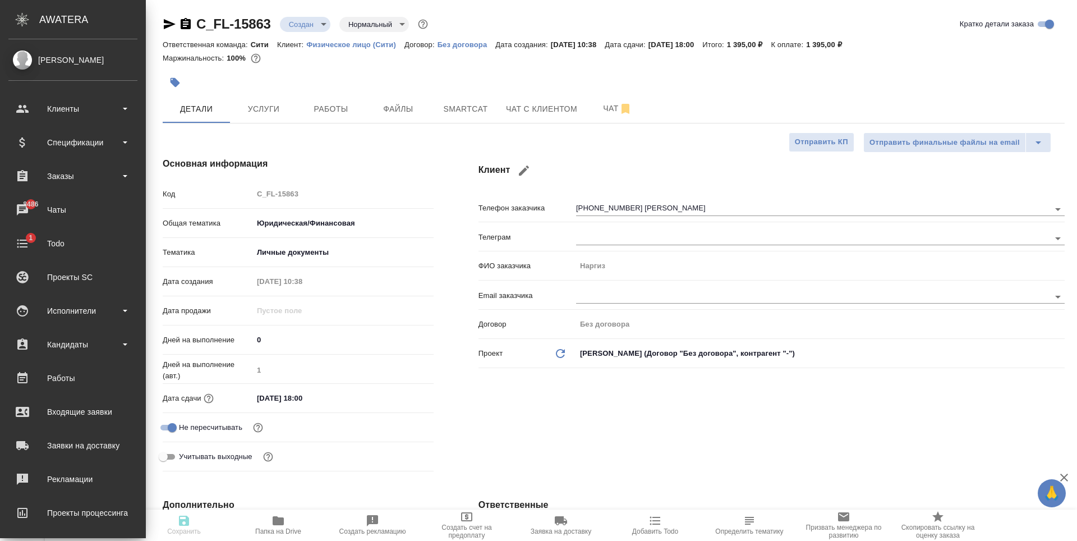
type textarea "x"
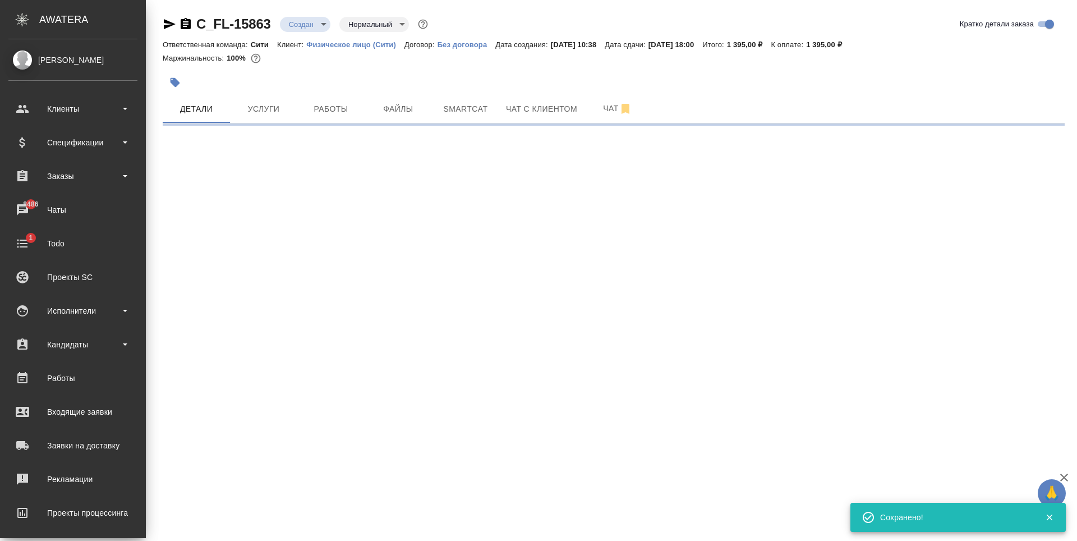
type input "holyTrinity"
select select "RU"
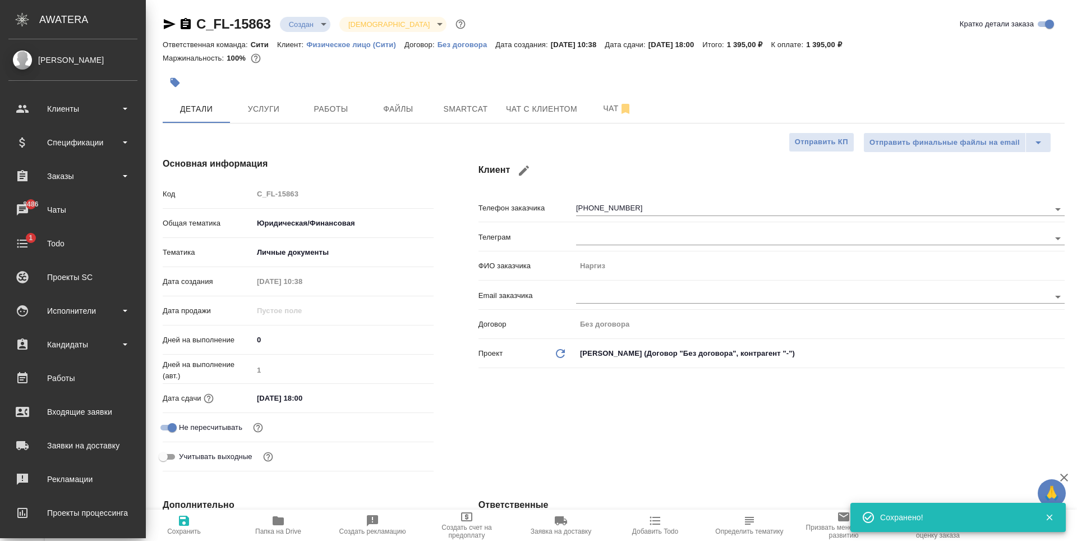
type textarea "x"
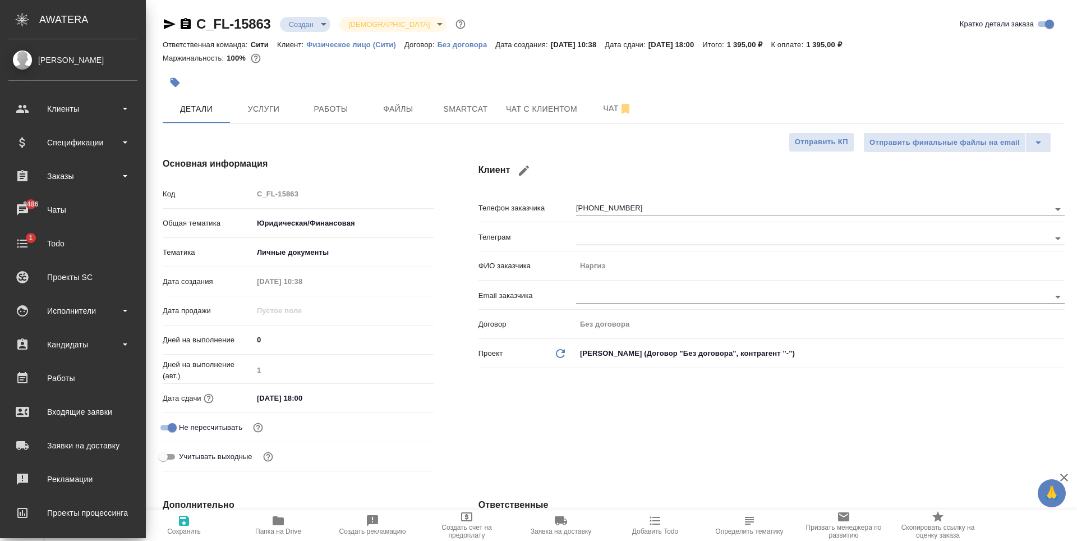
type textarea "x"
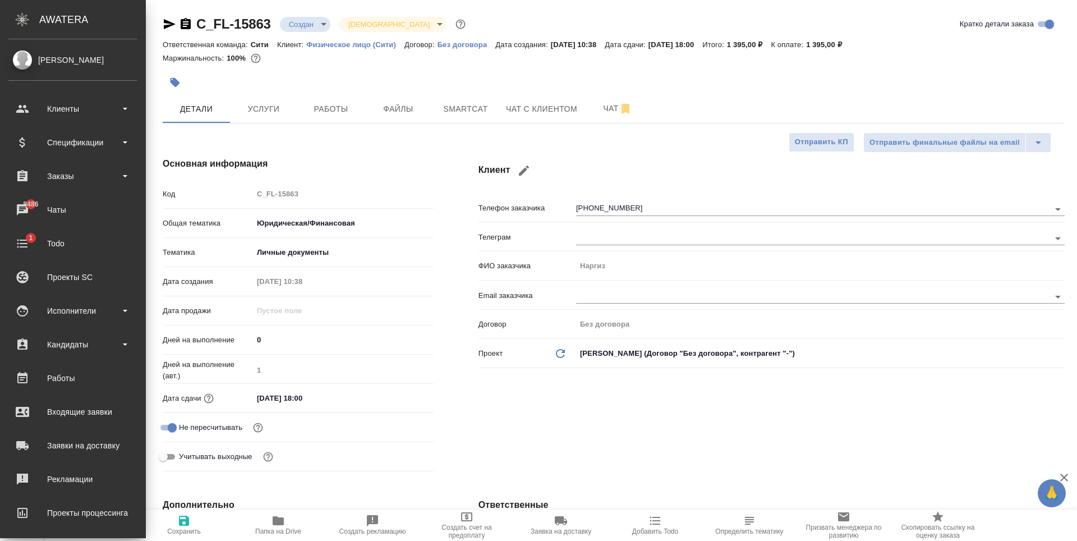
type textarea "x"
click at [270, 113] on span "Услуги" at bounding box center [264, 109] width 54 height 14
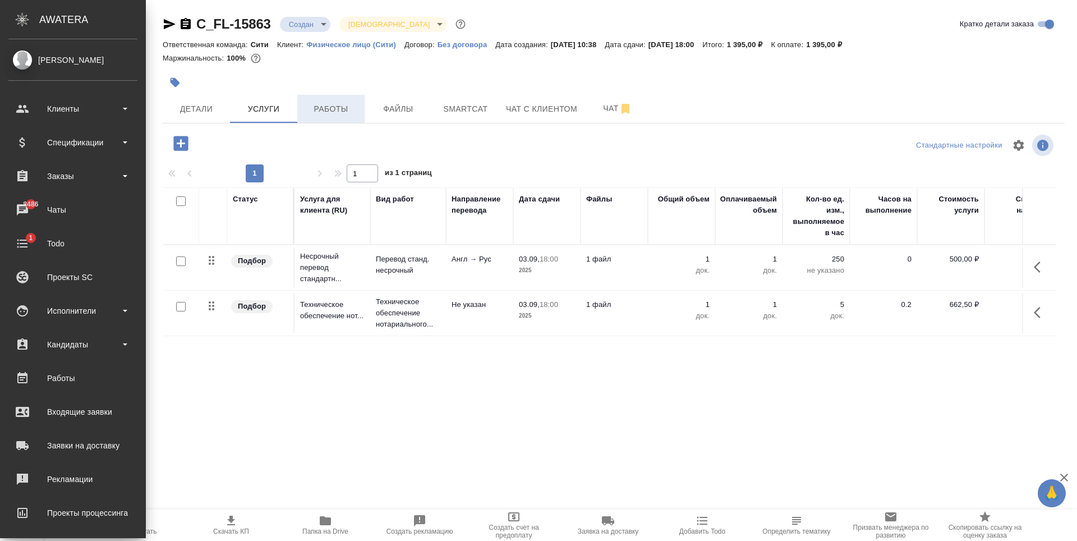
click at [327, 111] on span "Работы" at bounding box center [331, 109] width 54 height 14
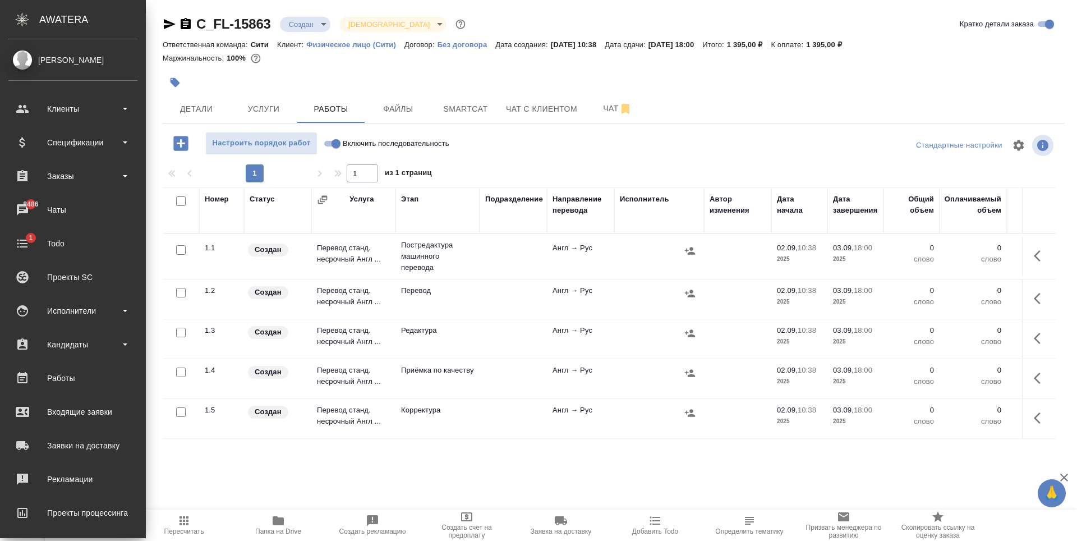
click at [182, 250] on input "checkbox" at bounding box center [181, 250] width 10 height 10
checkbox input "true"
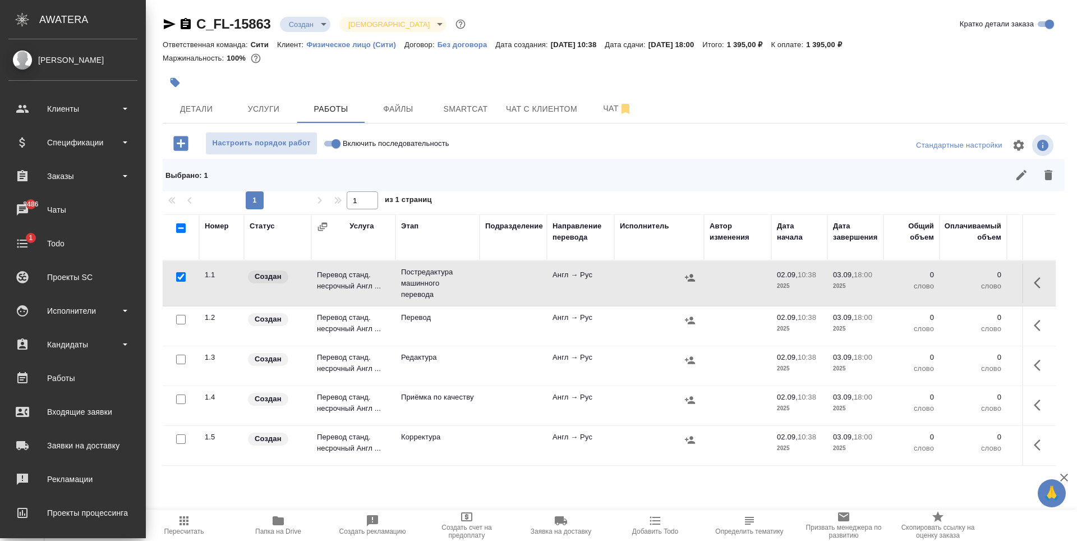
click at [182, 359] on input "checkbox" at bounding box center [181, 360] width 10 height 10
checkbox input "true"
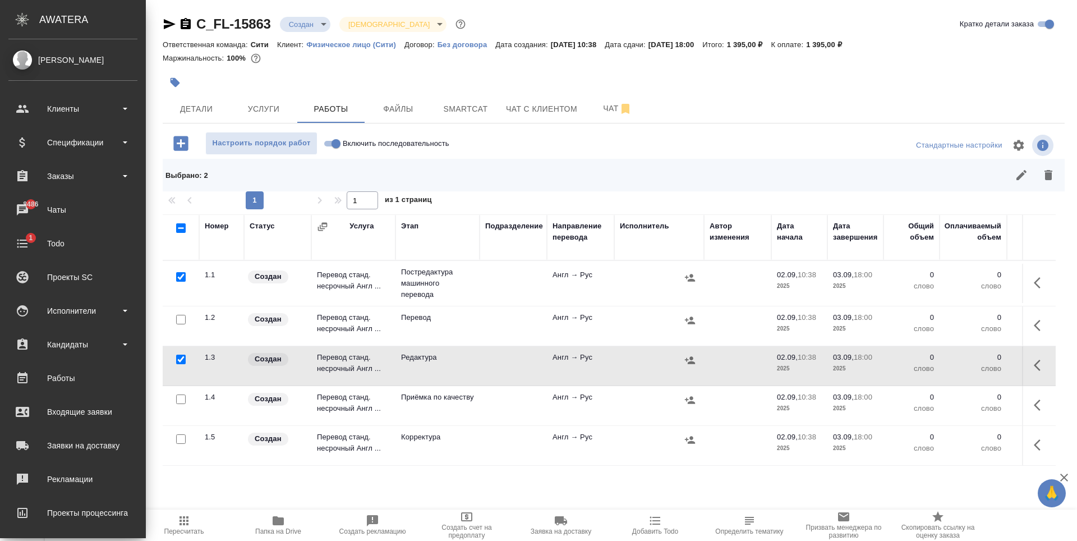
click at [183, 436] on input "checkbox" at bounding box center [181, 439] width 10 height 10
checkbox input "true"
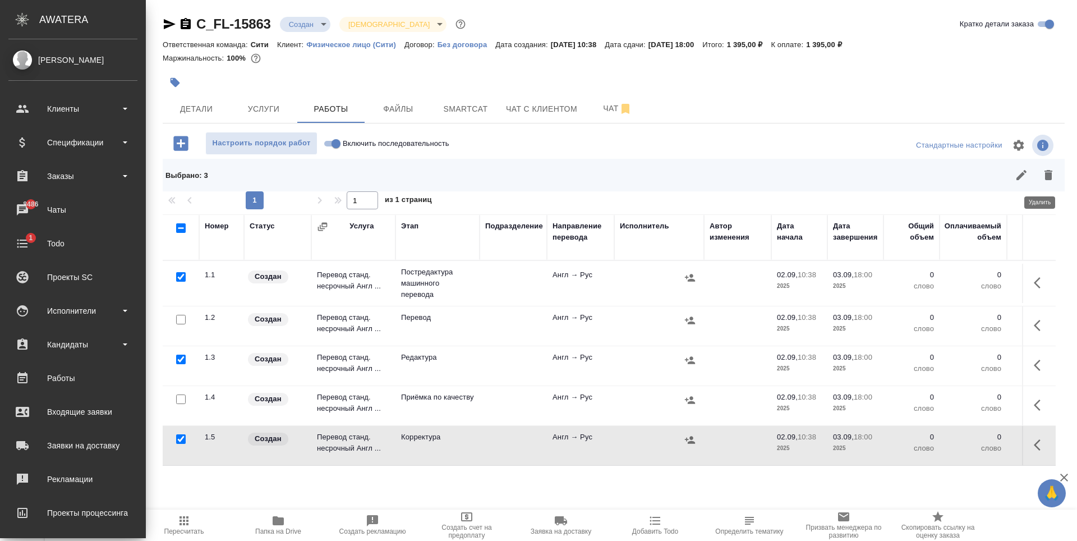
click at [1045, 174] on icon "button" at bounding box center [1048, 174] width 13 height 13
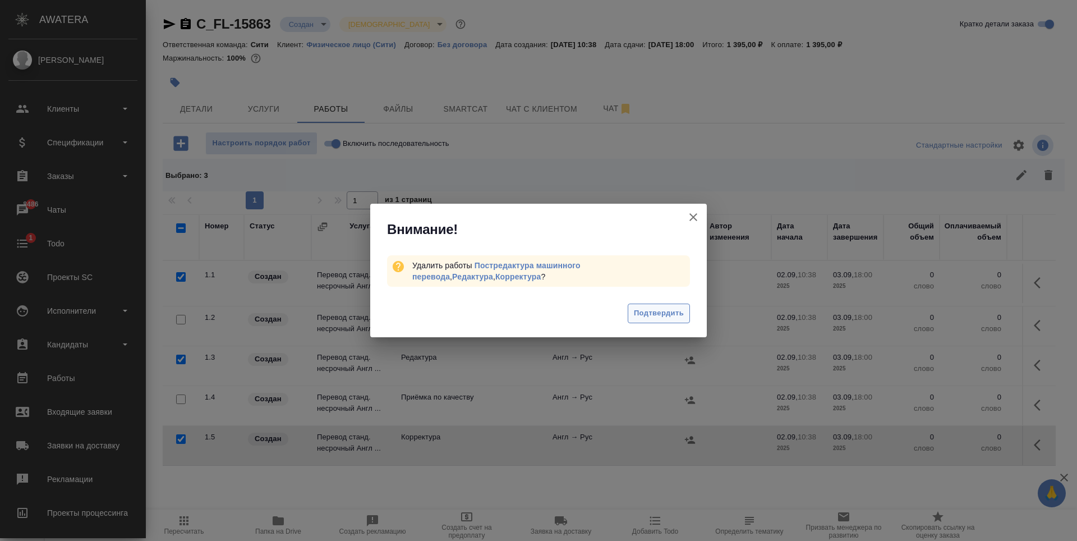
click at [669, 315] on span "Подтвердить" at bounding box center [659, 313] width 50 height 13
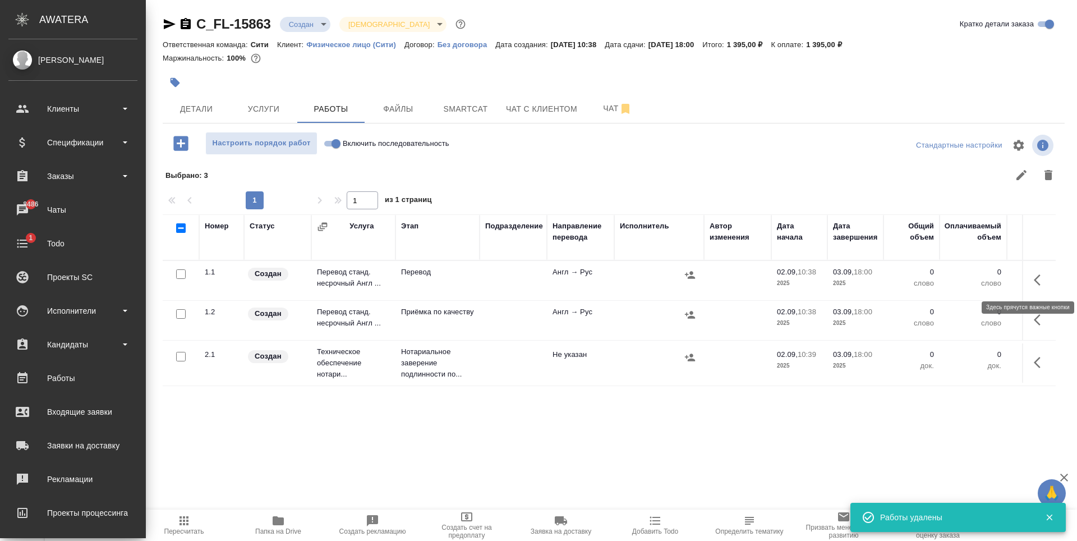
click at [1027, 278] on button "button" at bounding box center [1040, 279] width 27 height 27
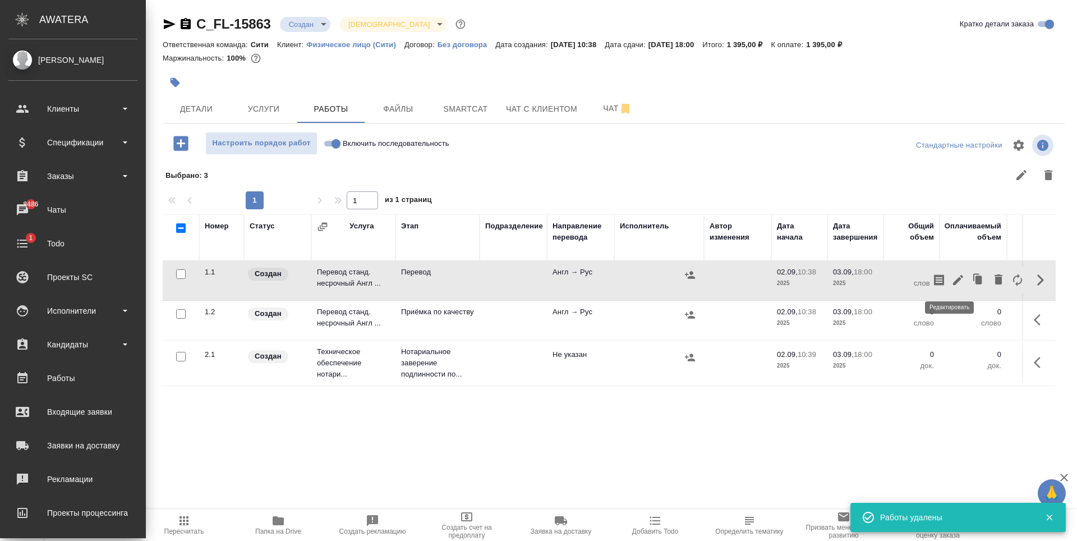
click at [953, 283] on icon "button" at bounding box center [957, 279] width 13 height 13
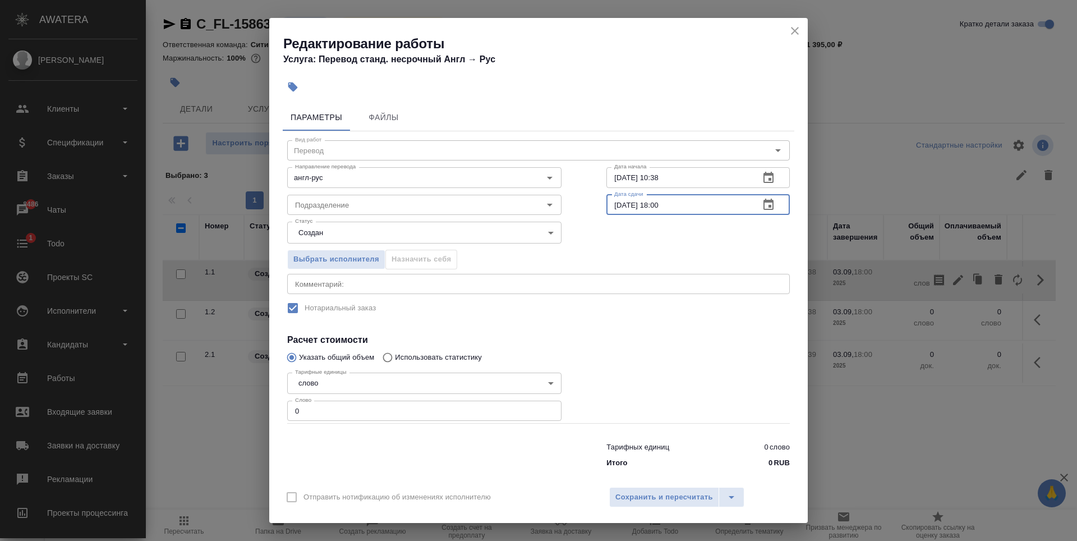
click at [658, 202] on input "03.09.2025 18:00" at bounding box center [678, 205] width 144 height 20
type input "03.09.2025 10:00"
type input "1"
click at [544, 408] on input "1" at bounding box center [424, 411] width 274 height 20
click at [358, 213] on div "Подразделение" at bounding box center [424, 205] width 274 height 20
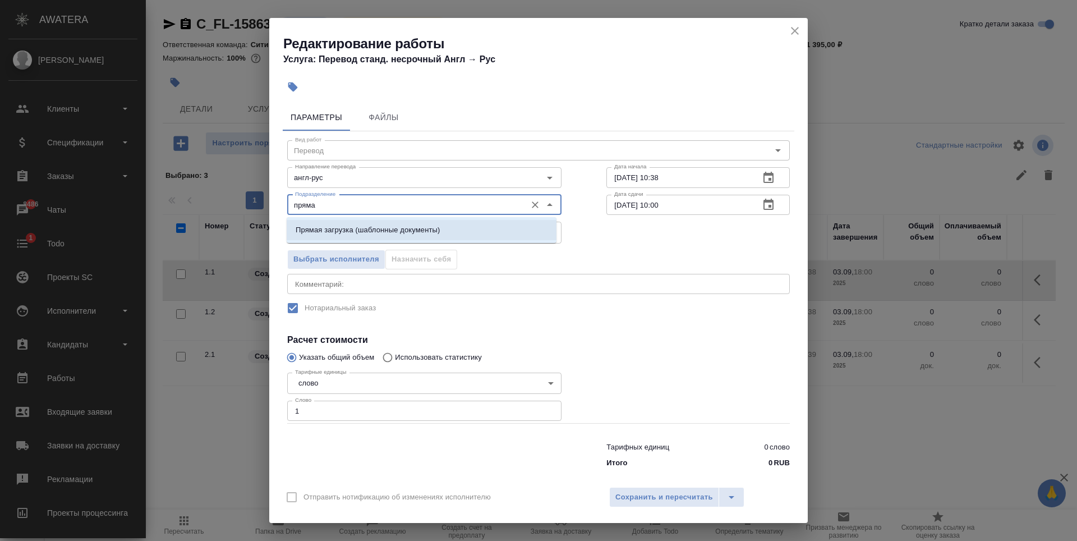
click at [364, 228] on p "Прямая загрузка (шаблонные документы)" at bounding box center [368, 229] width 144 height 11
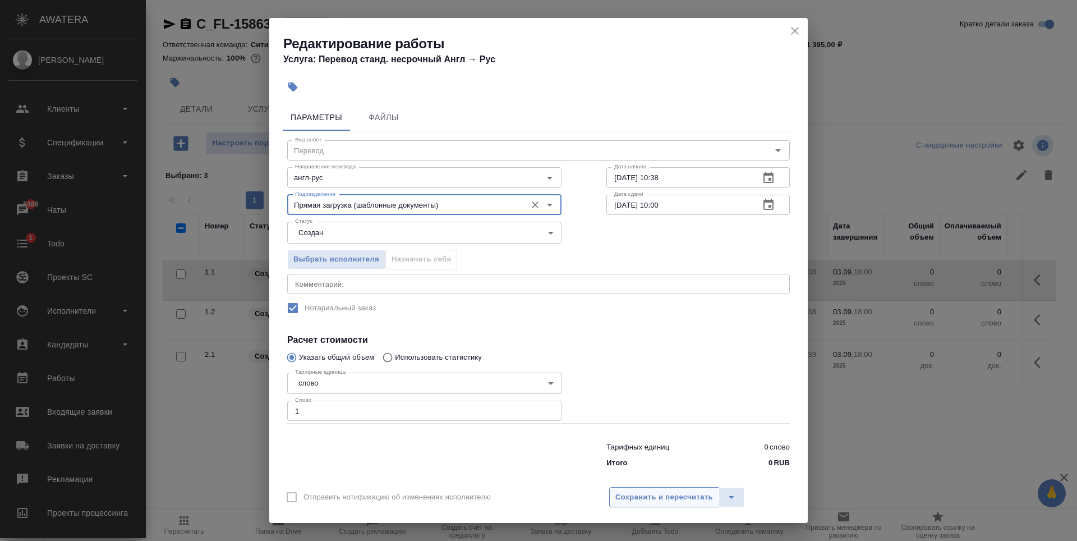
type input "Прямая загрузка (шаблонные документы)"
click at [666, 494] on span "Сохранить и пересчитать" at bounding box center [664, 497] width 98 height 13
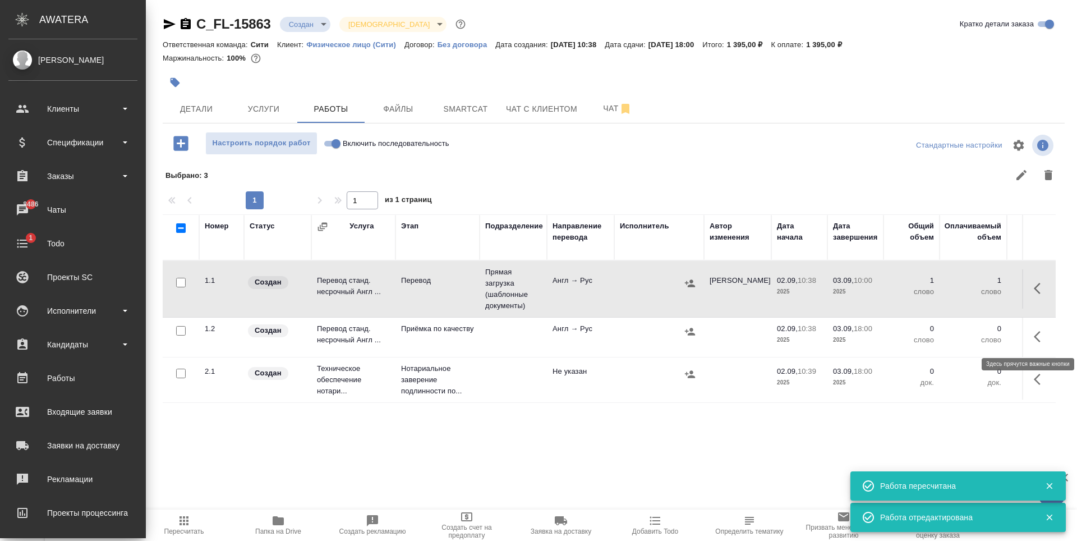
click at [1034, 342] on icon "button" at bounding box center [1040, 336] width 13 height 13
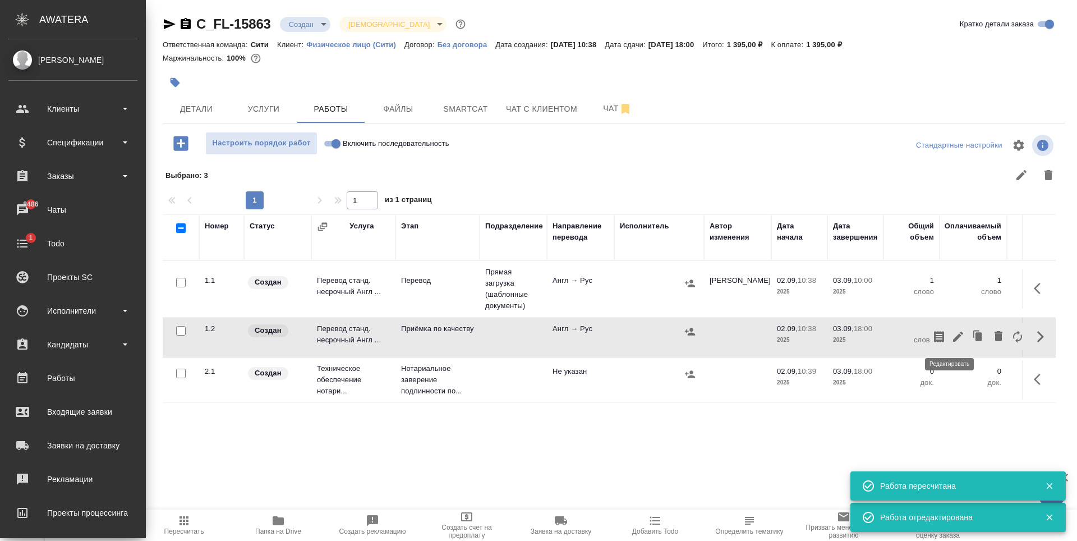
click at [953, 335] on icon "button" at bounding box center [958, 337] width 10 height 10
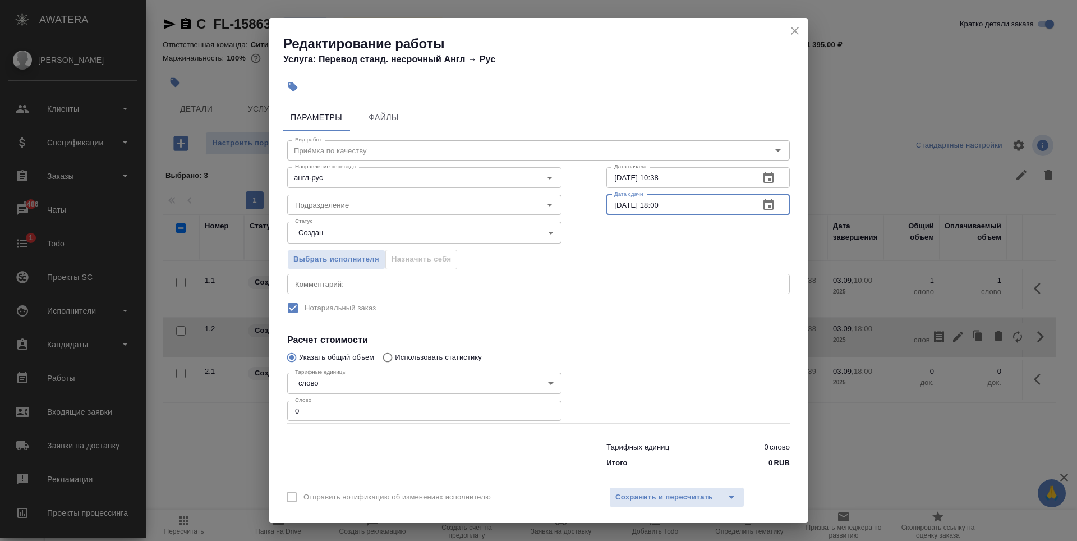
click at [655, 203] on input "03.09.2025 18:00" at bounding box center [678, 205] width 144 height 20
type input "03.09.2025 11:00"
click at [764, 178] on icon "button" at bounding box center [768, 177] width 13 height 13
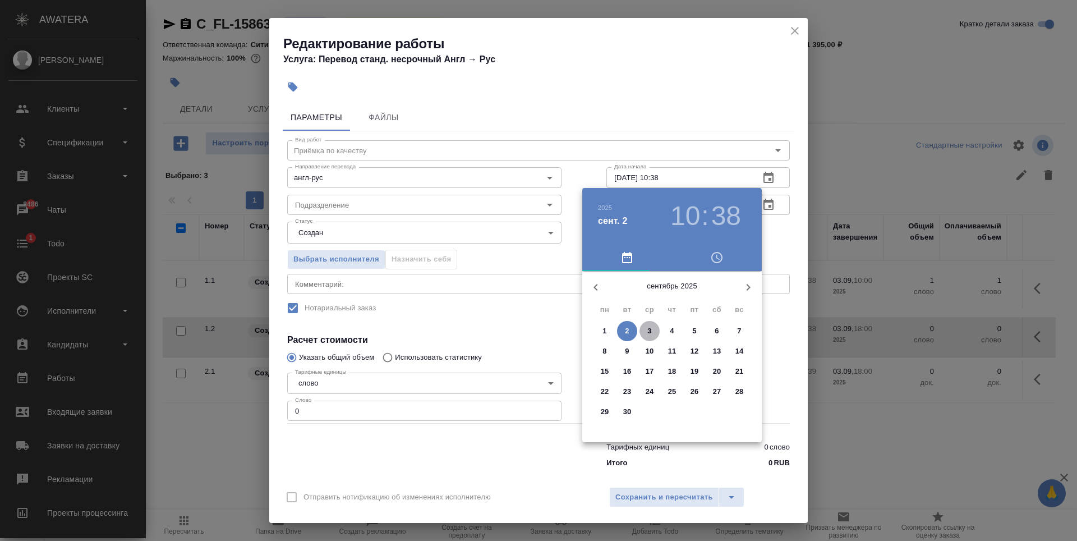
click at [647, 332] on span "3" at bounding box center [650, 330] width 20 height 11
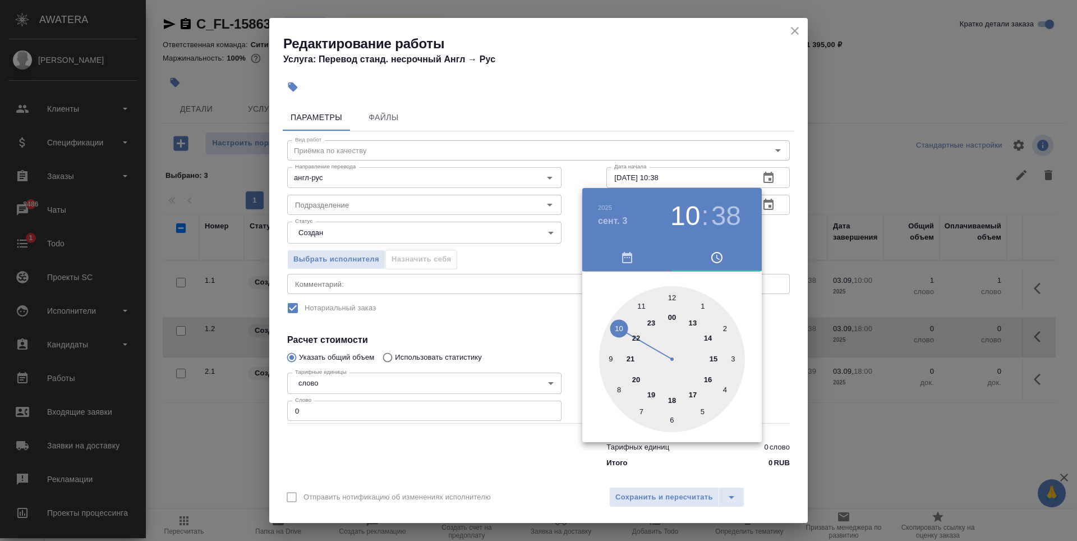
click at [620, 326] on div at bounding box center [672, 359] width 146 height 146
click at [672, 300] on div at bounding box center [672, 359] width 146 height 146
click at [542, 307] on div at bounding box center [538, 270] width 1077 height 541
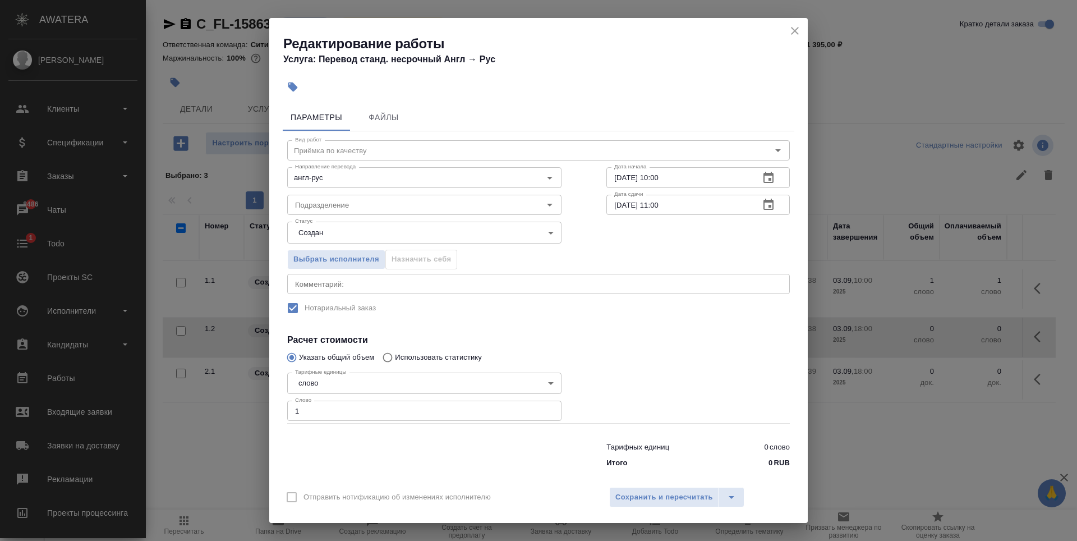
click at [546, 408] on input "1" at bounding box center [424, 411] width 274 height 20
click at [427, 204] on input "Подразделение" at bounding box center [406, 204] width 230 height 13
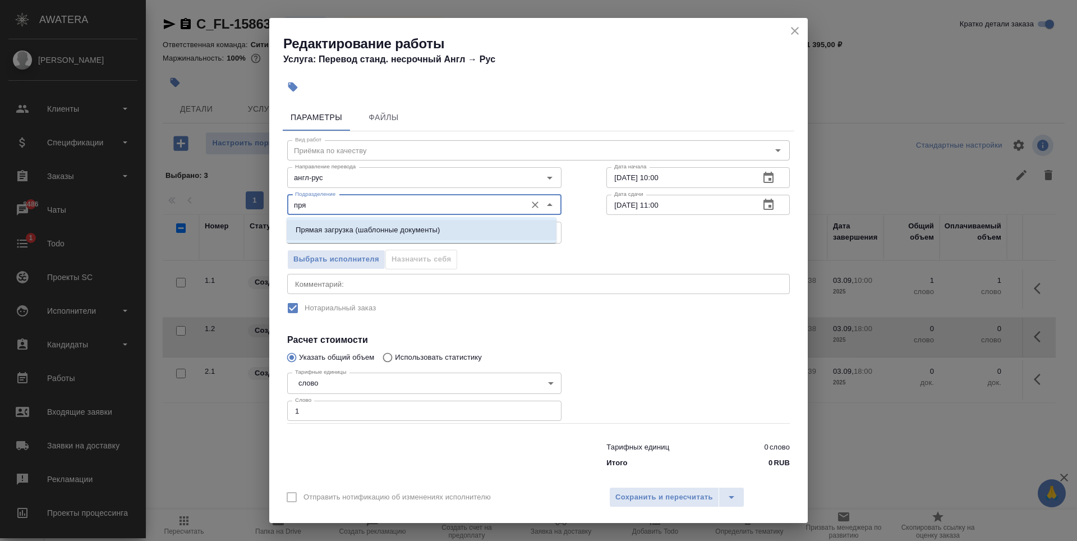
click at [406, 233] on p "Прямая загрузка (шаблонные документы)" at bounding box center [368, 229] width 144 height 11
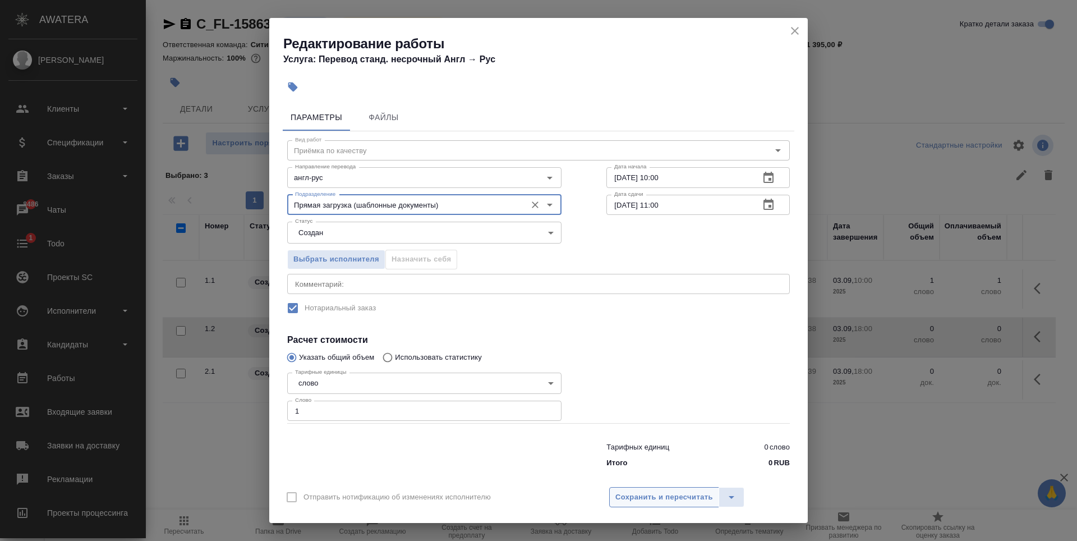
click at [696, 502] on span "Сохранить и пересчитать" at bounding box center [664, 497] width 98 height 13
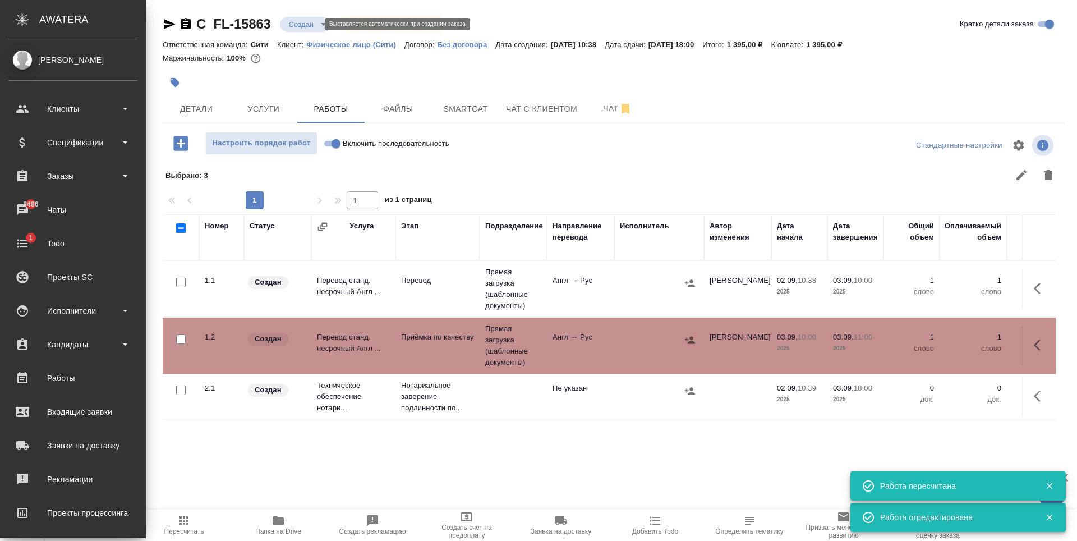
click at [298, 27] on body "🙏 .cls-1 fill:#fff; AWATERA Zaytseva Svetlana Клиенты Спецификации Заказы 8486 …" at bounding box center [538, 270] width 1077 height 541
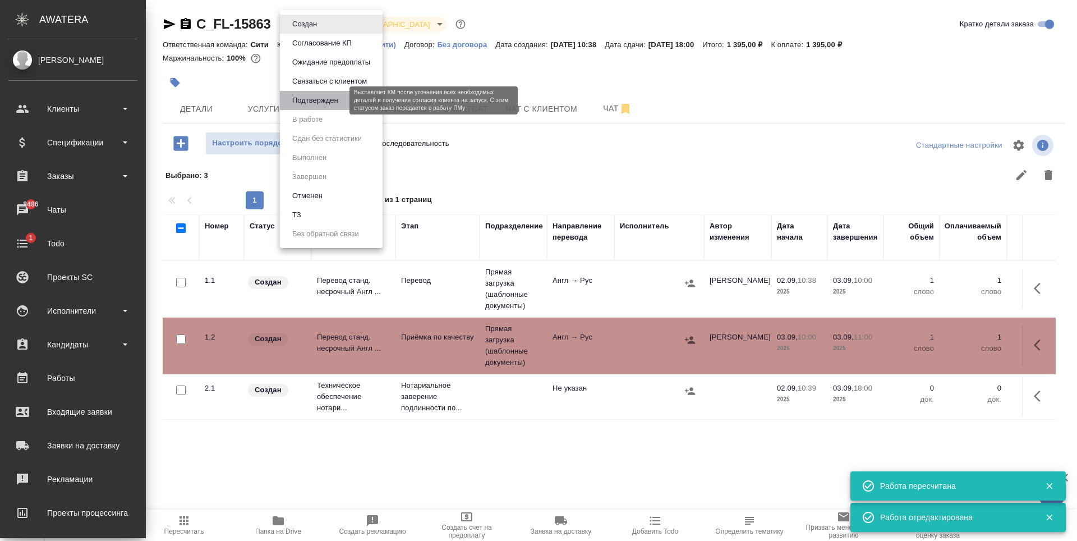
click at [320, 100] on button "Подтвержден" at bounding box center [315, 100] width 53 height 12
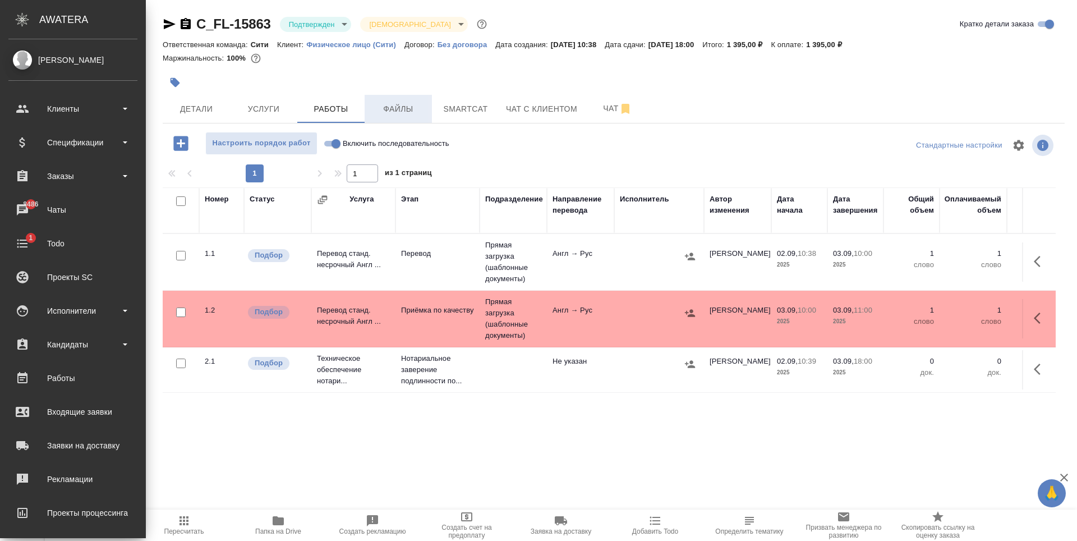
click at [399, 115] on span "Файлы" at bounding box center [398, 109] width 54 height 14
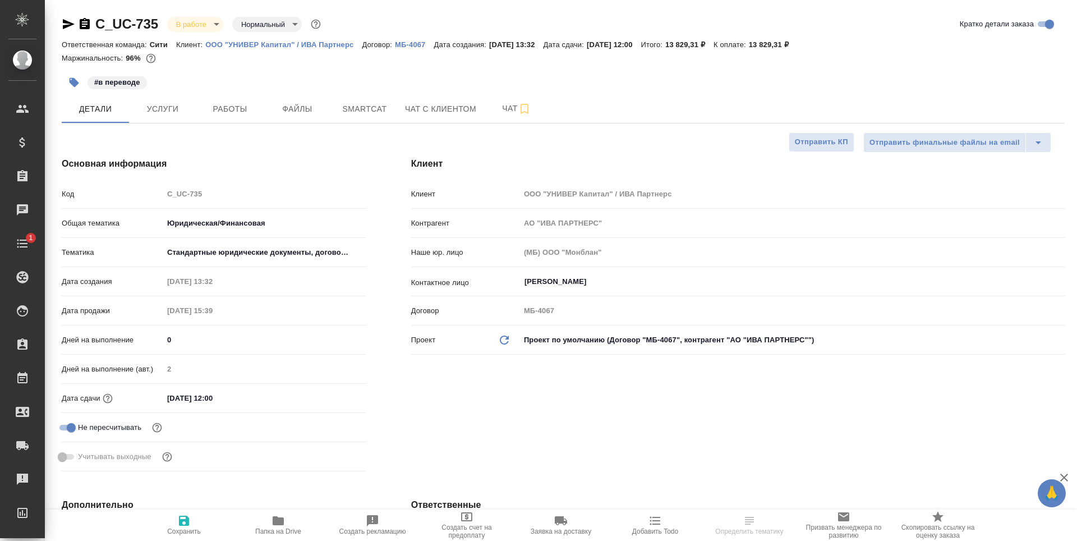
select select "RU"
click at [171, 108] on span "Услуги" at bounding box center [163, 109] width 54 height 14
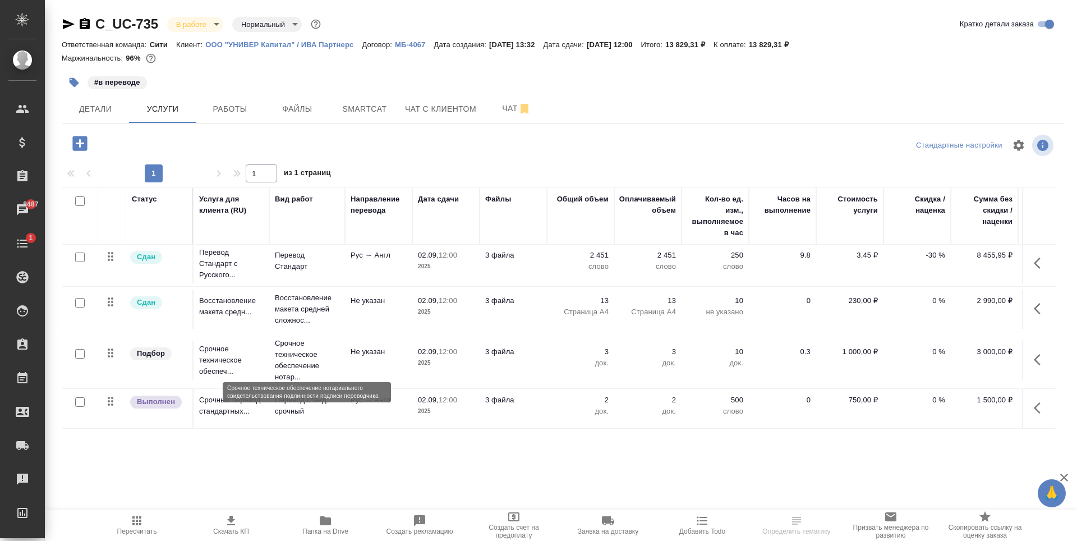
scroll to position [12, 0]
click at [696, 466] on div ".cls-1 fill:#fff; AWATERA Zaytseva Svetlana Клиенты Спецификации Заказы 8487 Ча…" at bounding box center [538, 270] width 1077 height 541
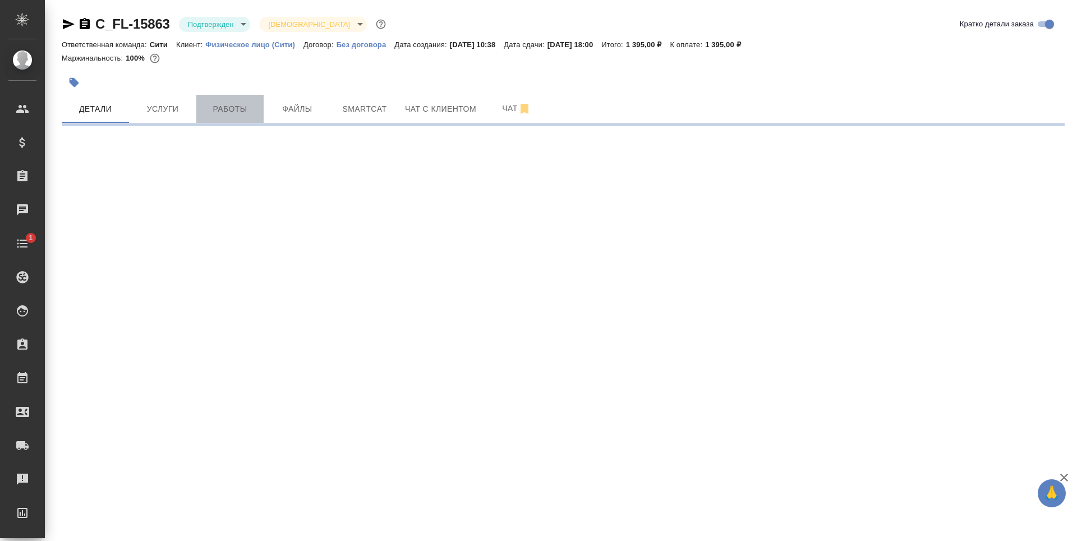
click at [217, 117] on button "Работы" at bounding box center [229, 109] width 67 height 28
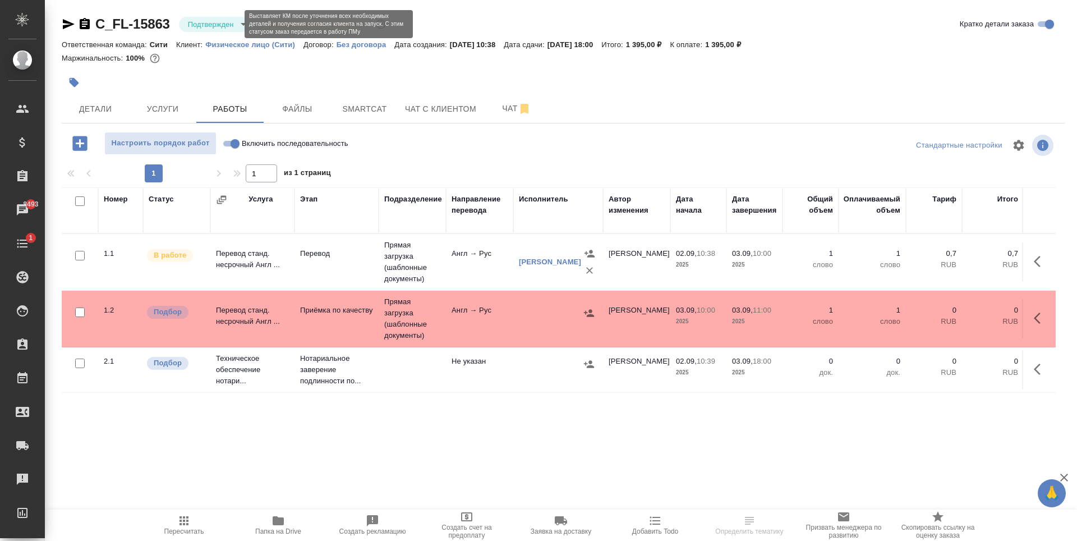
click at [227, 26] on body "🙏 .cls-1 fill:#fff; AWATERA [PERSON_NAME] Спецификации Заказы 8493 Чаты 1 Todo …" at bounding box center [538, 270] width 1077 height 541
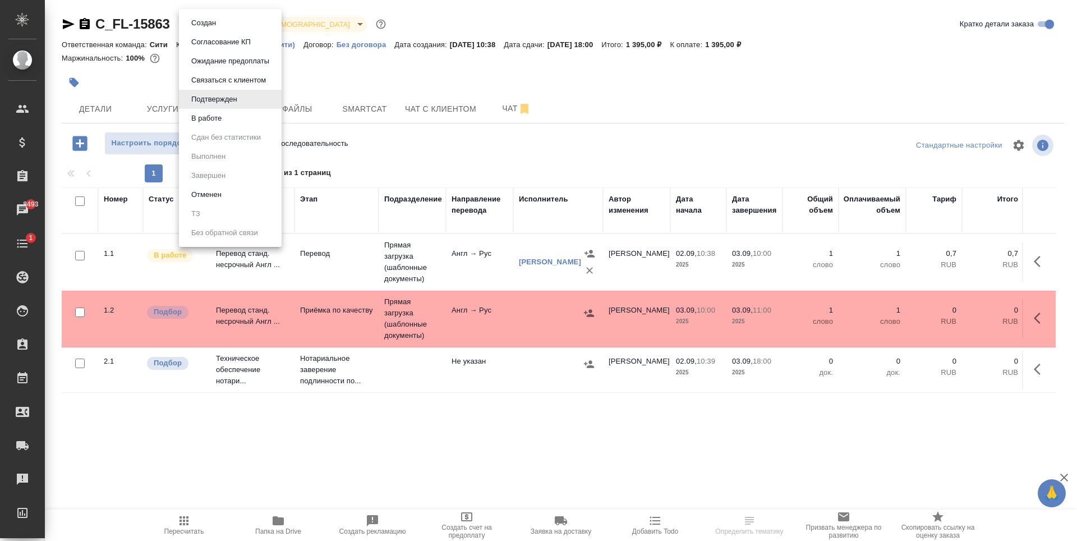
click at [236, 115] on li "В работе" at bounding box center [230, 118] width 103 height 19
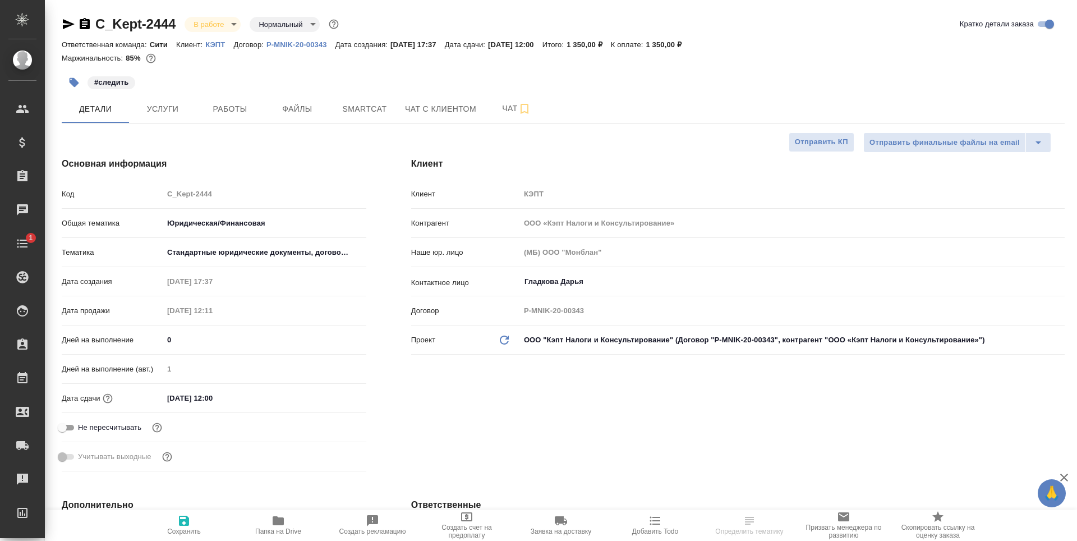
select select "RU"
click at [208, 108] on span "Работы" at bounding box center [230, 109] width 54 height 14
click at [190, 103] on button "Услуги" at bounding box center [162, 109] width 67 height 28
